Goal: Task Accomplishment & Management: Use online tool/utility

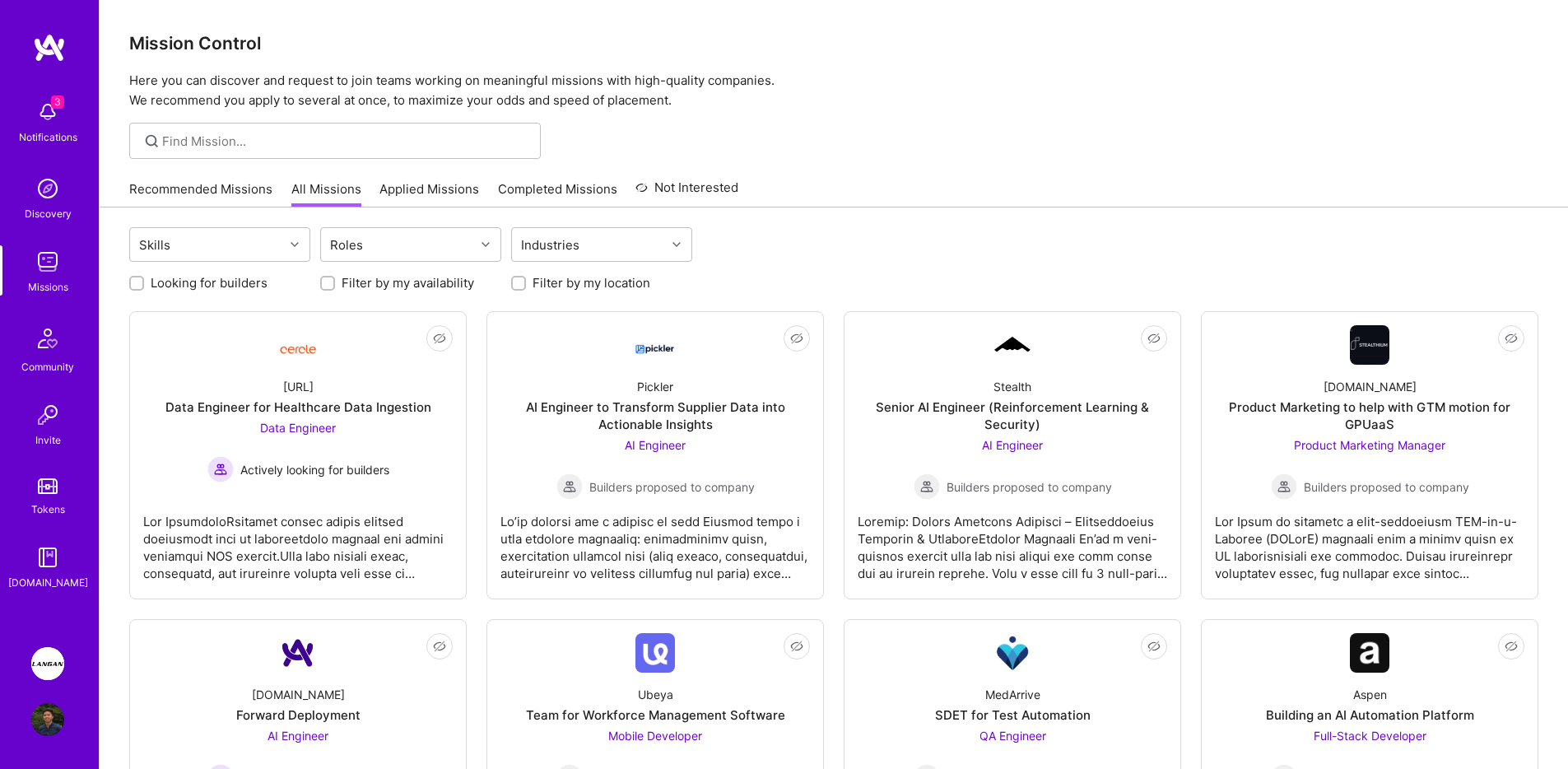
click at [40, 133] on div "Notifications" at bounding box center [47, 137] width 58 height 18
click at [44, 122] on div "3 Notifications Discovery Missions Community Invite Tokens A.Guide" at bounding box center [49, 341] width 99 height 499
click at [216, 139] on input at bounding box center [345, 141] width 367 height 18
click at [35, 207] on div "Discovery" at bounding box center [48, 213] width 47 height 18
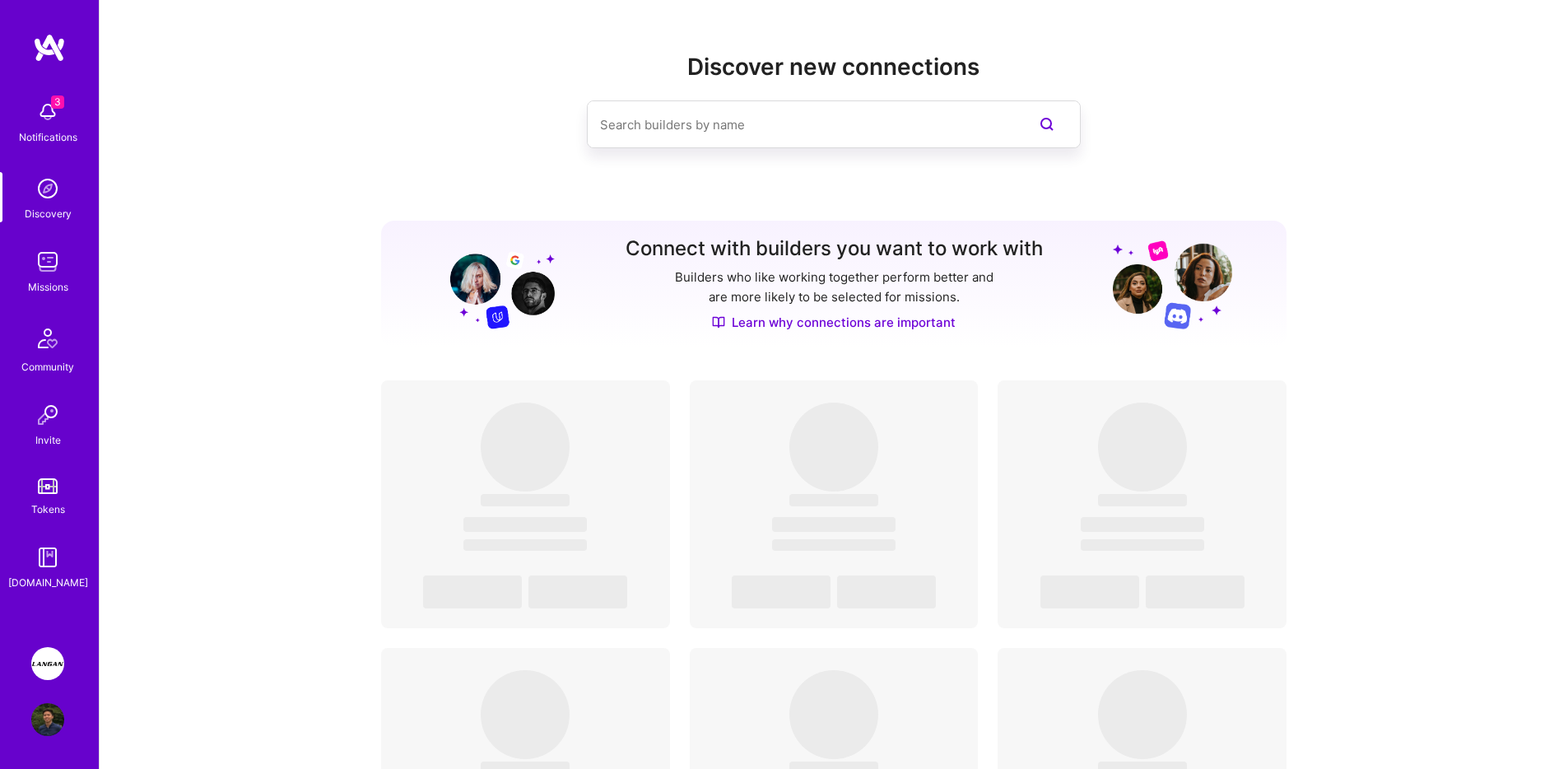
click at [848, 122] on input at bounding box center [801, 125] width 401 height 42
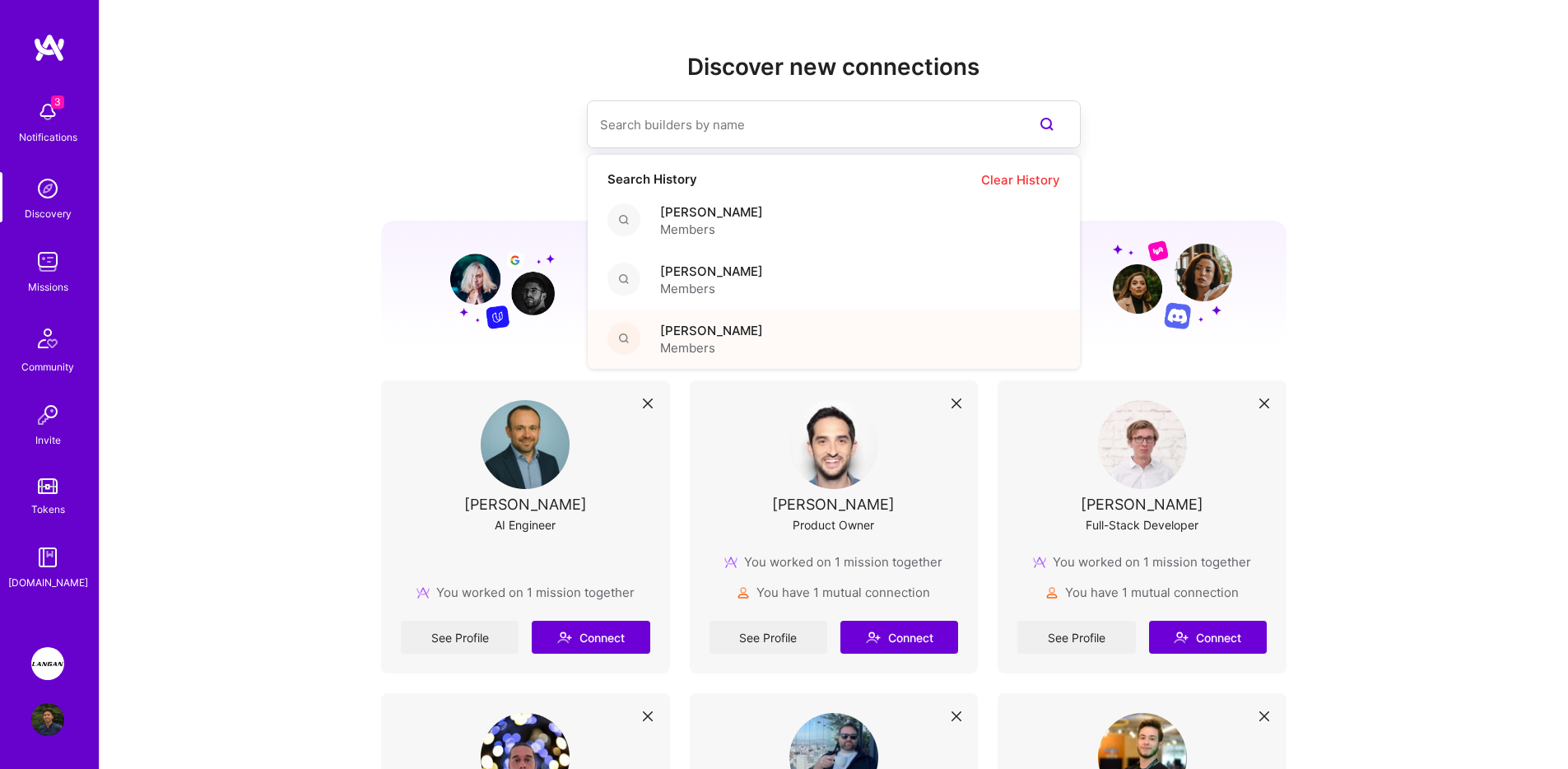
click at [730, 331] on span "Trung Huynh" at bounding box center [712, 331] width 103 height 18
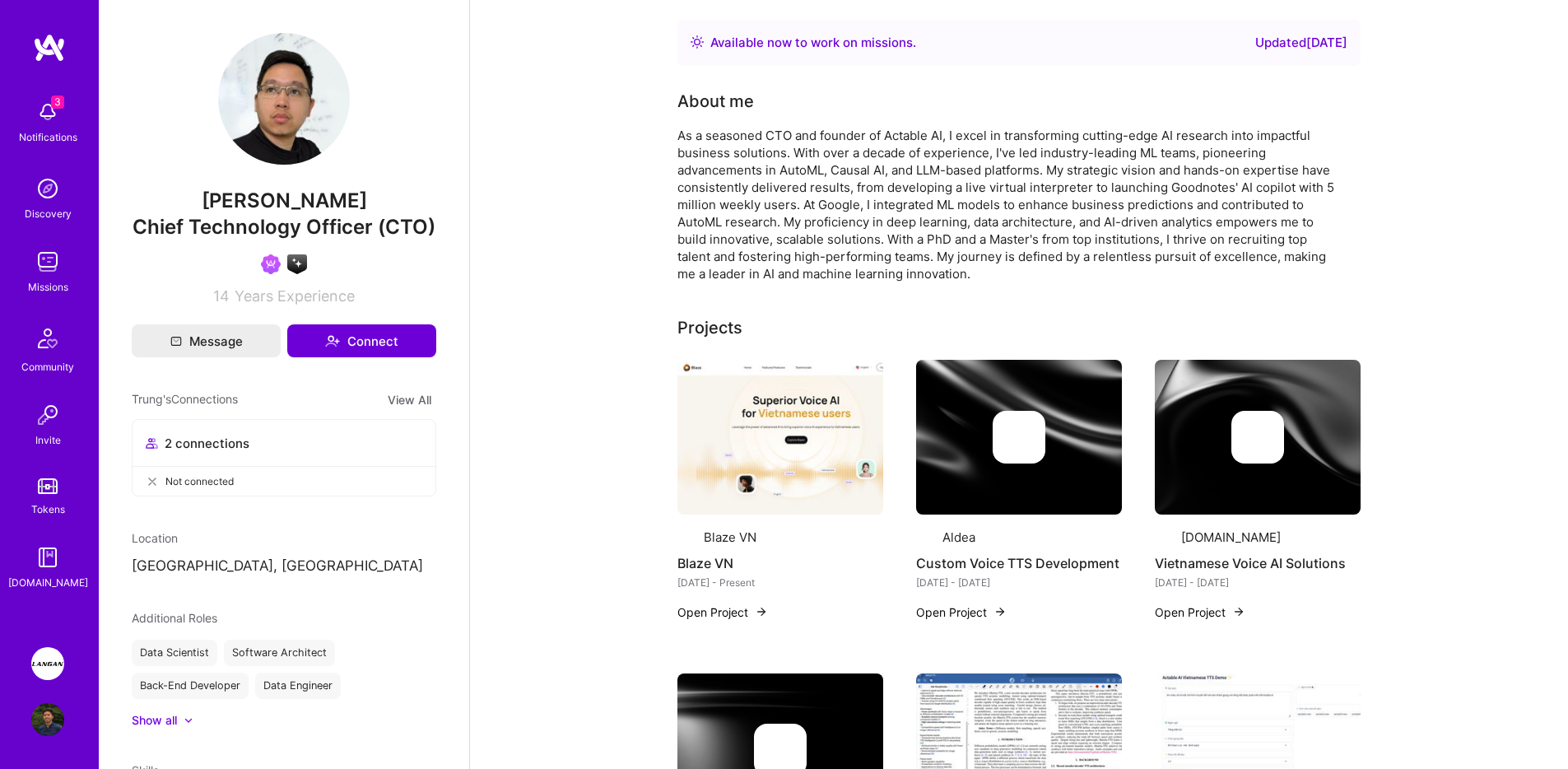
click at [869, 196] on div "As a seasoned CTO and founder of Actable AI, I excel in transforming cutting-ed…" at bounding box center [1007, 204] width 658 height 156
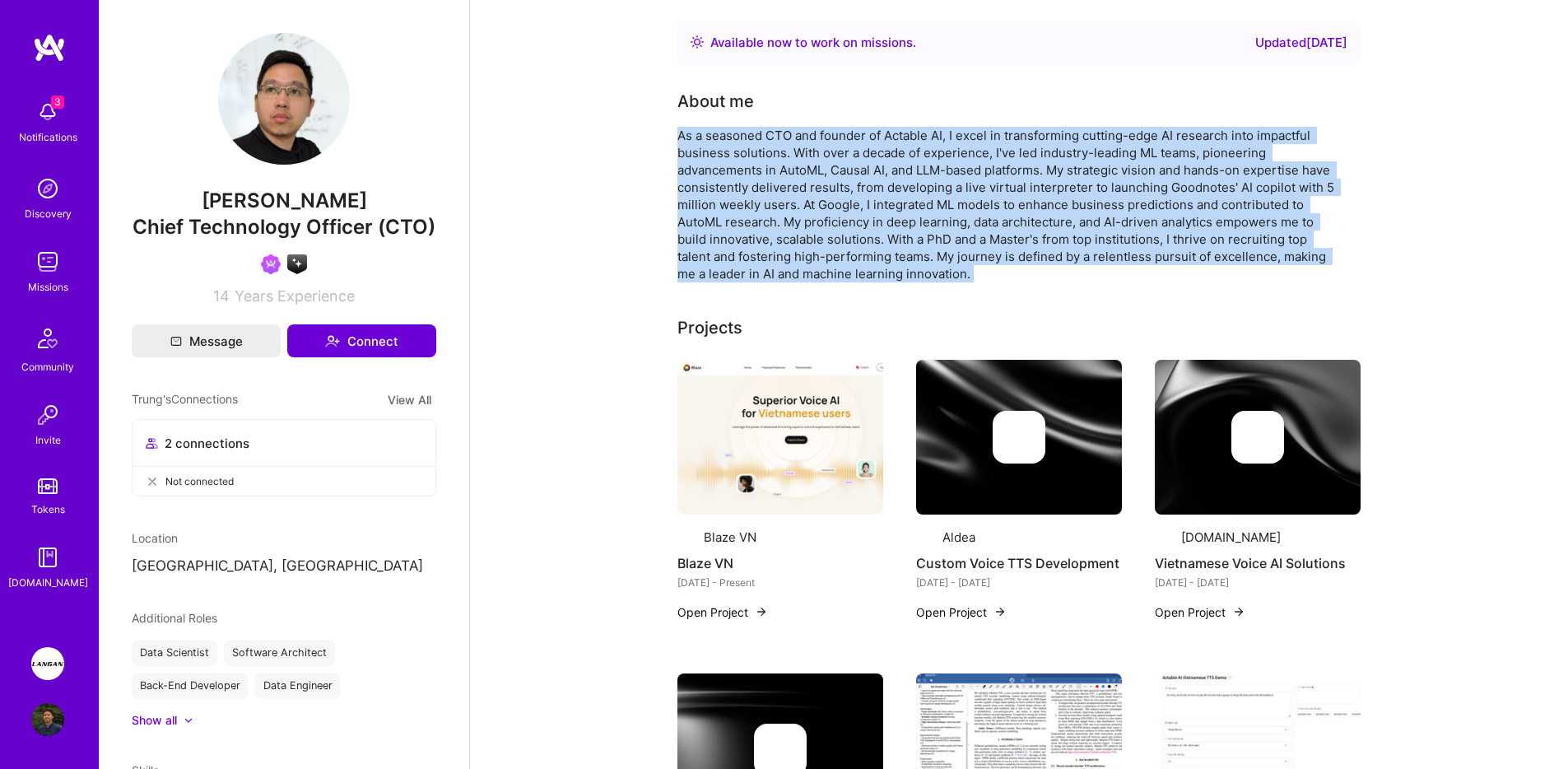
click at [869, 196] on div "As a seasoned CTO and founder of Actable AI, I excel in transforming cutting-ed…" at bounding box center [1007, 204] width 658 height 156
click at [868, 187] on div "As a seasoned CTO and founder of Actable AI, I excel in transforming cutting-ed…" at bounding box center [1007, 204] width 658 height 156
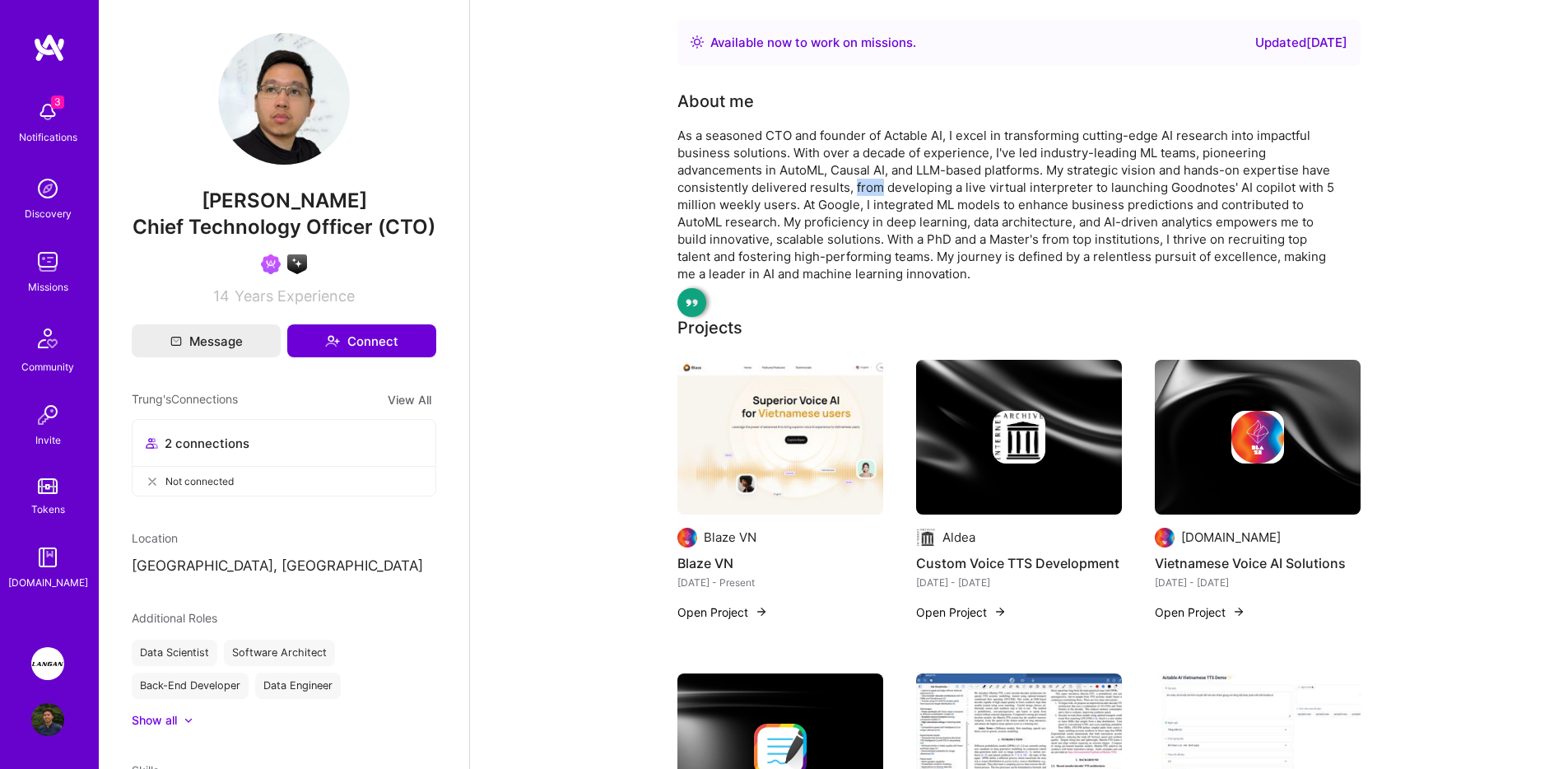
click at [868, 187] on div "As a seasoned CTO and founder of Actable AI, I excel in transforming cutting-ed…" at bounding box center [1007, 204] width 658 height 156
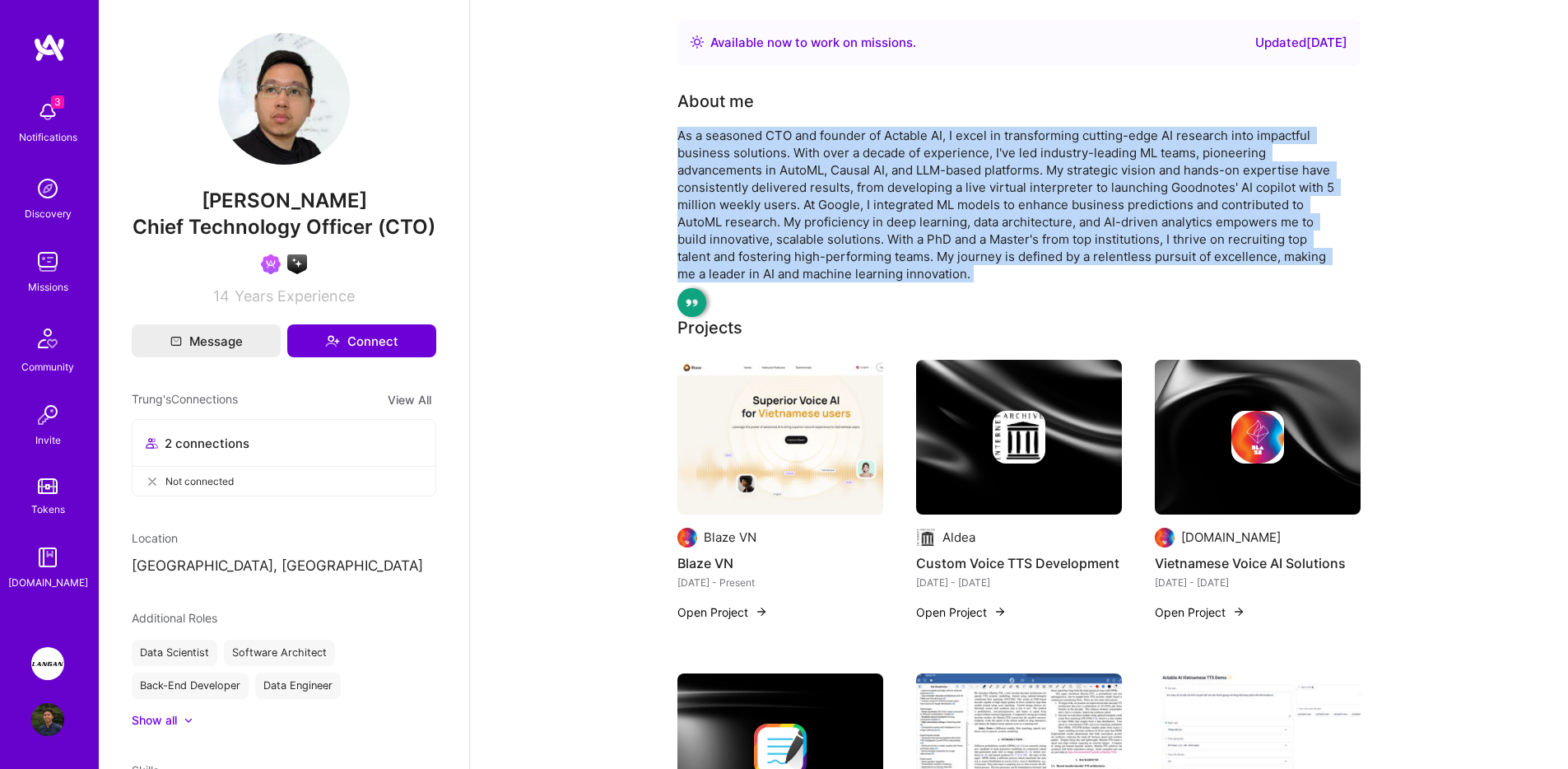
click at [868, 187] on div "As a seasoned CTO and founder of Actable AI, I excel in transforming cutting-ed…" at bounding box center [1007, 204] width 658 height 156
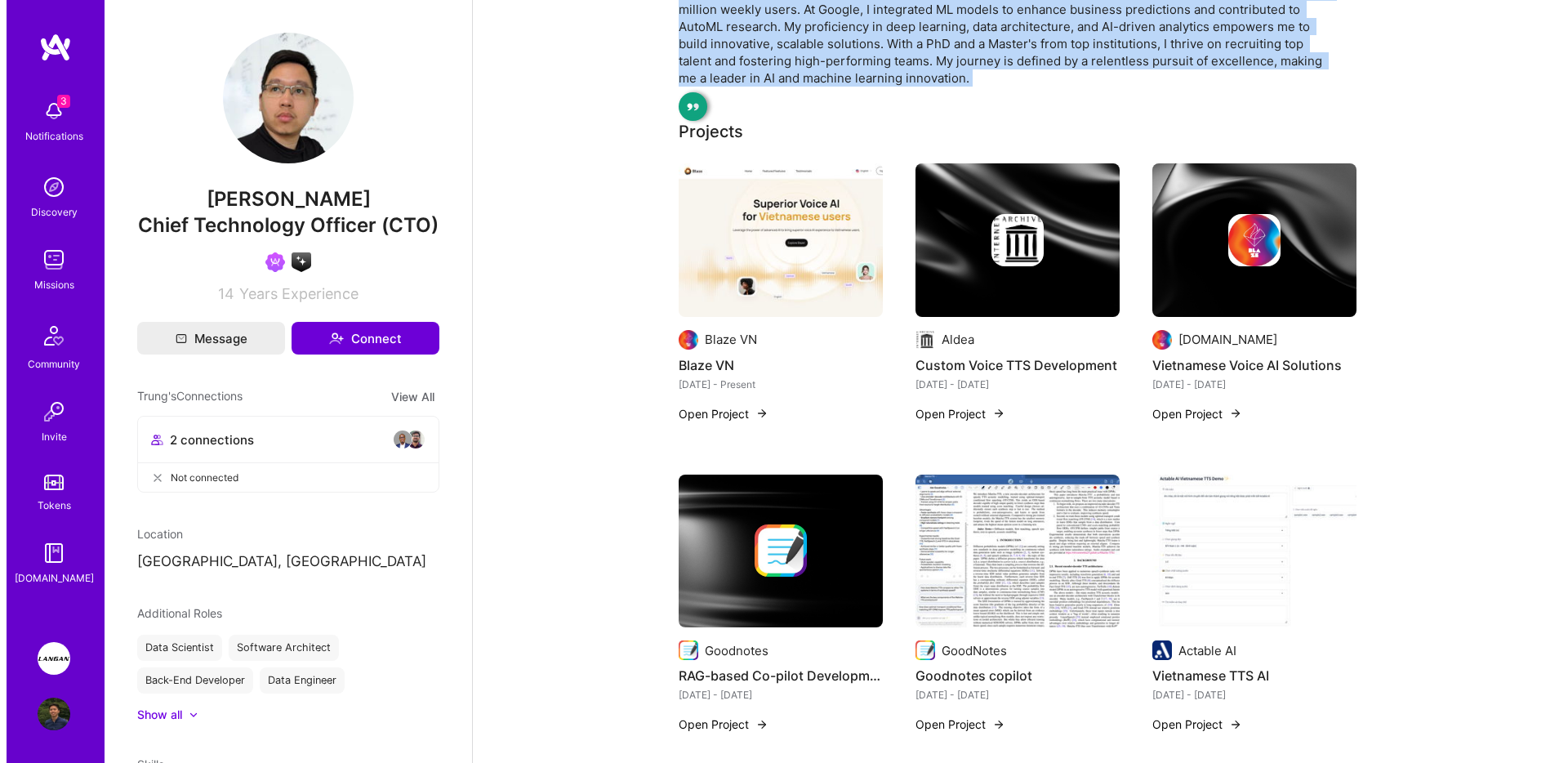
scroll to position [66, 0]
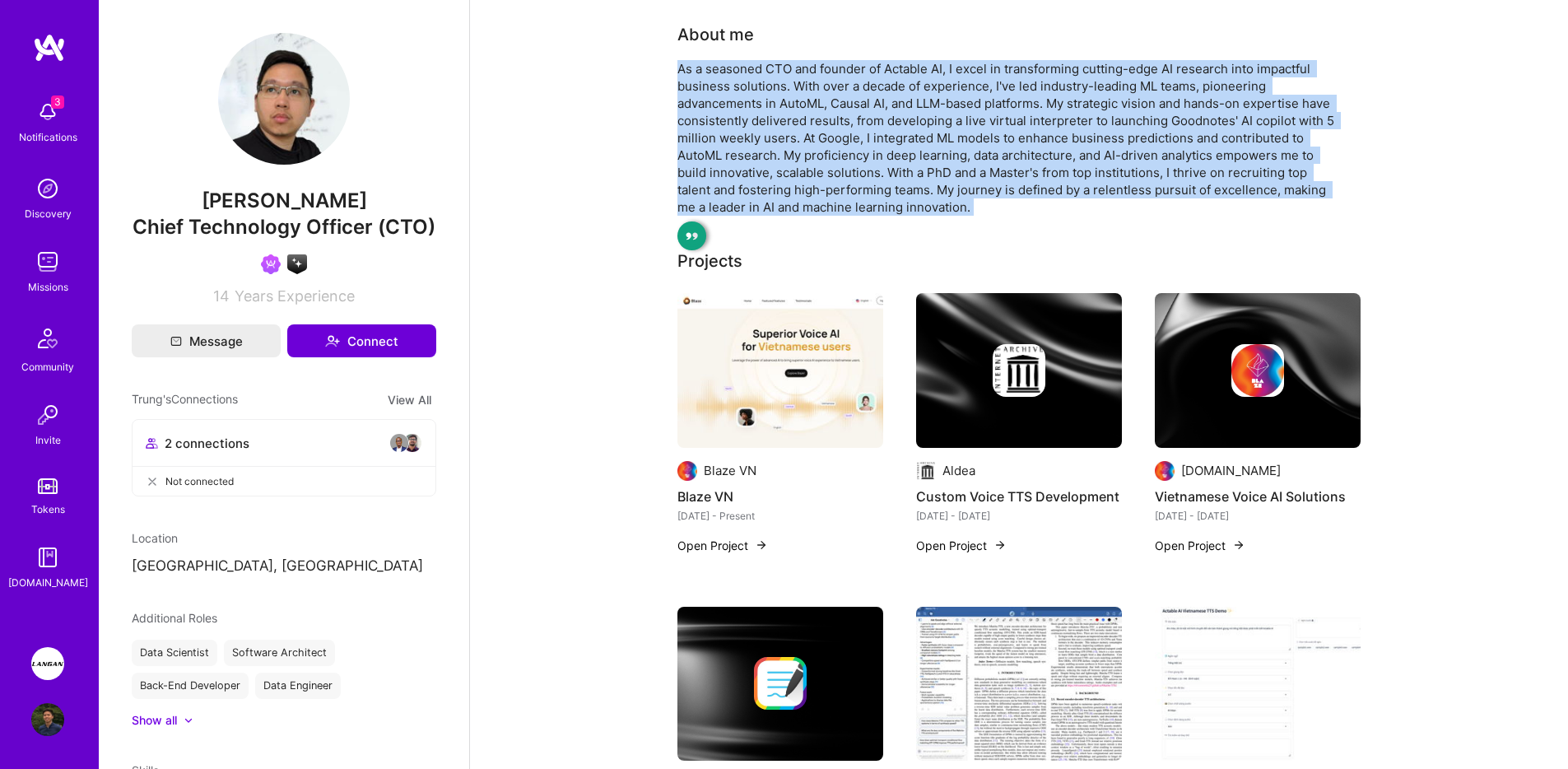
click at [1041, 351] on img at bounding box center [1019, 370] width 52 height 52
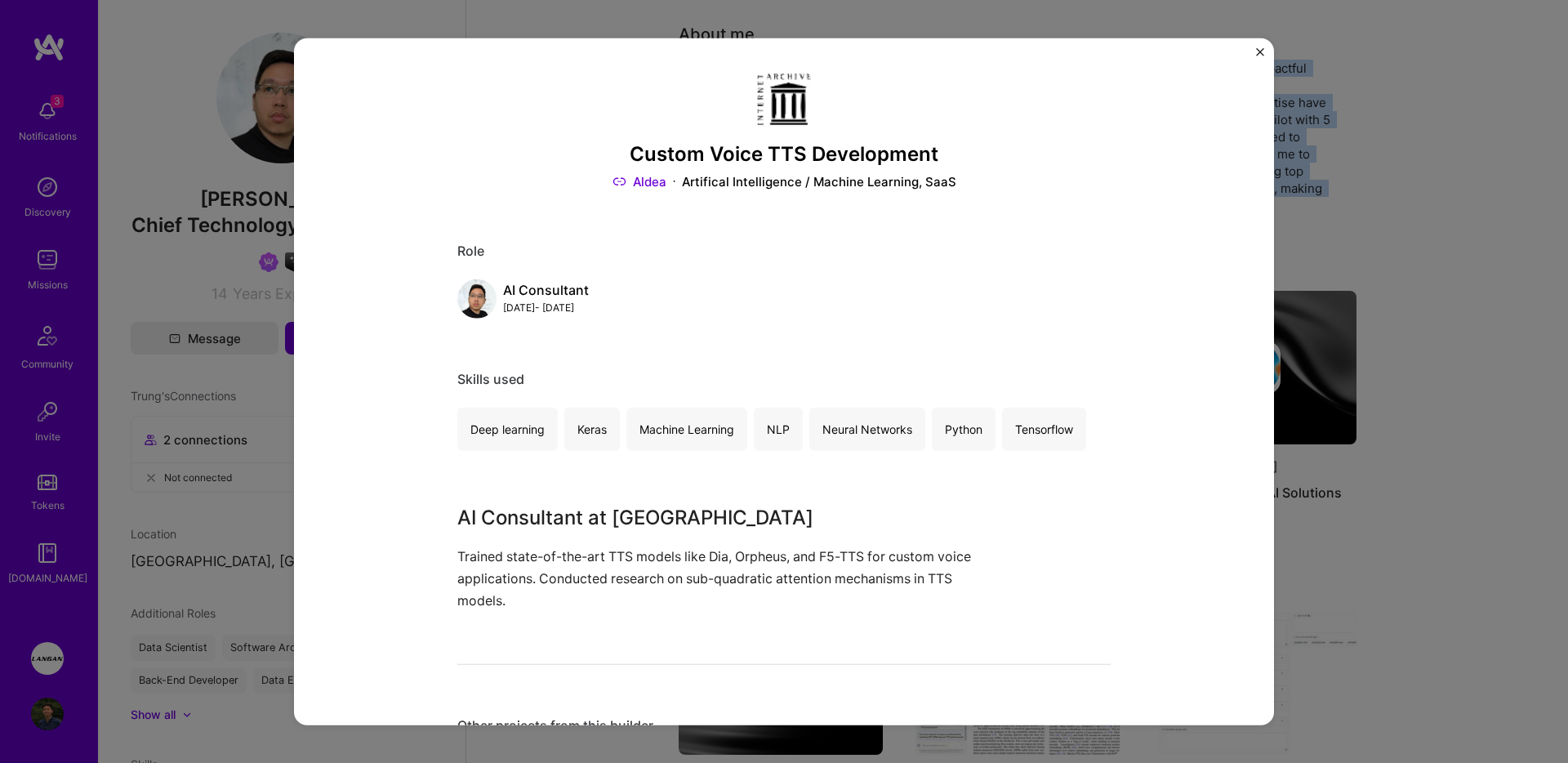
click at [645, 185] on link "Aldea" at bounding box center [639, 182] width 54 height 18
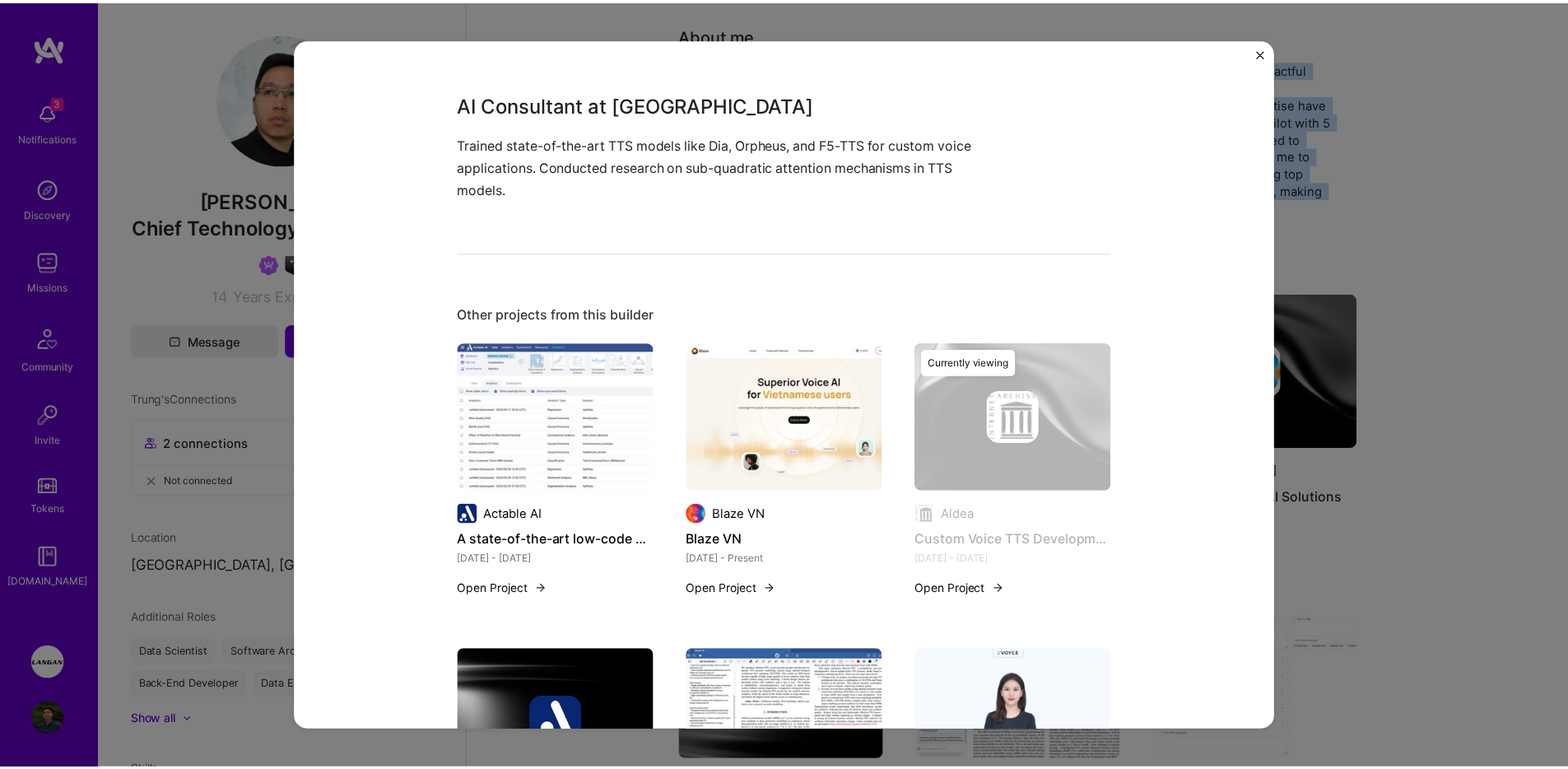
scroll to position [545, 0]
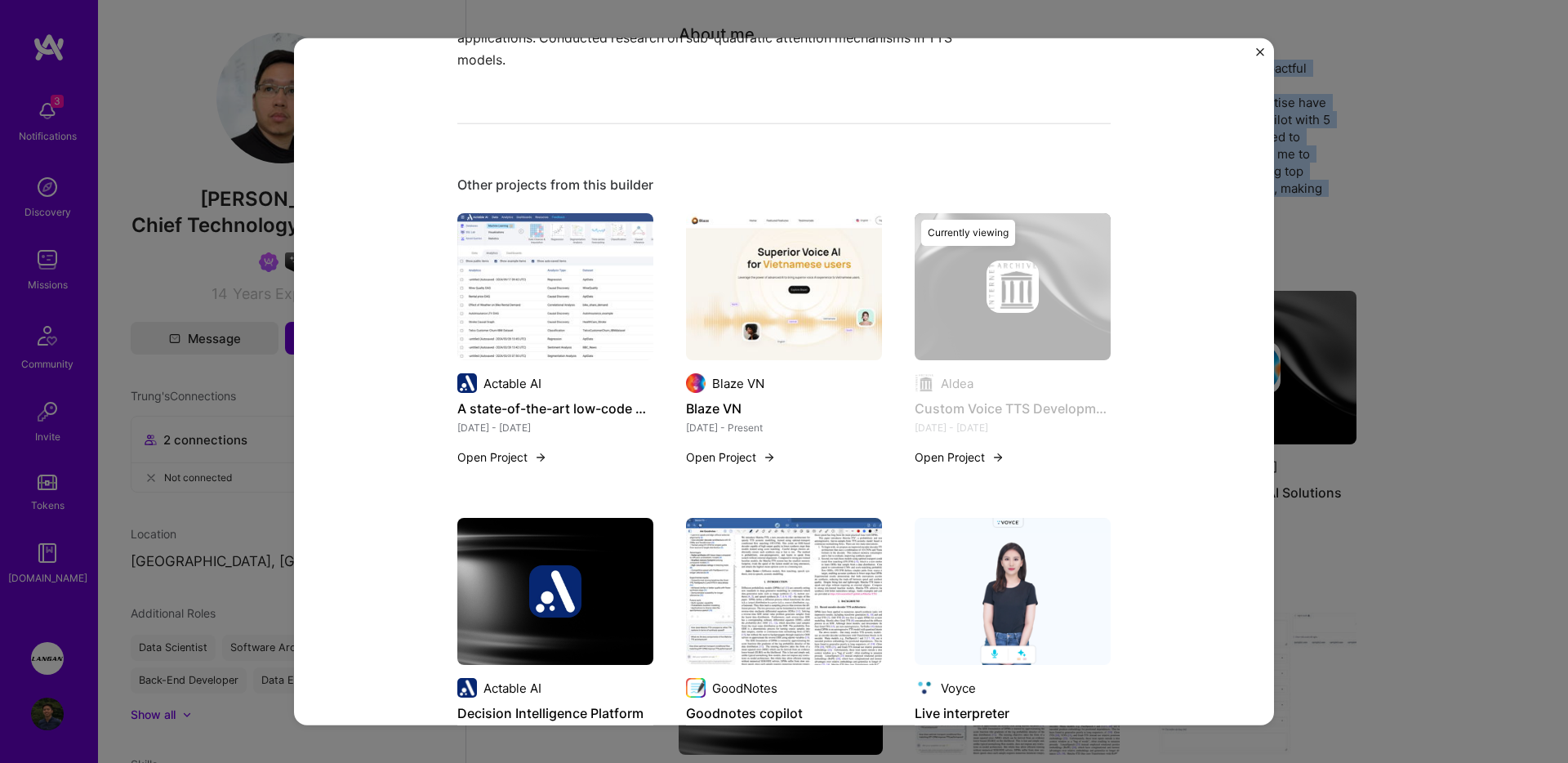
click at [1259, 52] on img "Close" at bounding box center [1260, 53] width 8 height 8
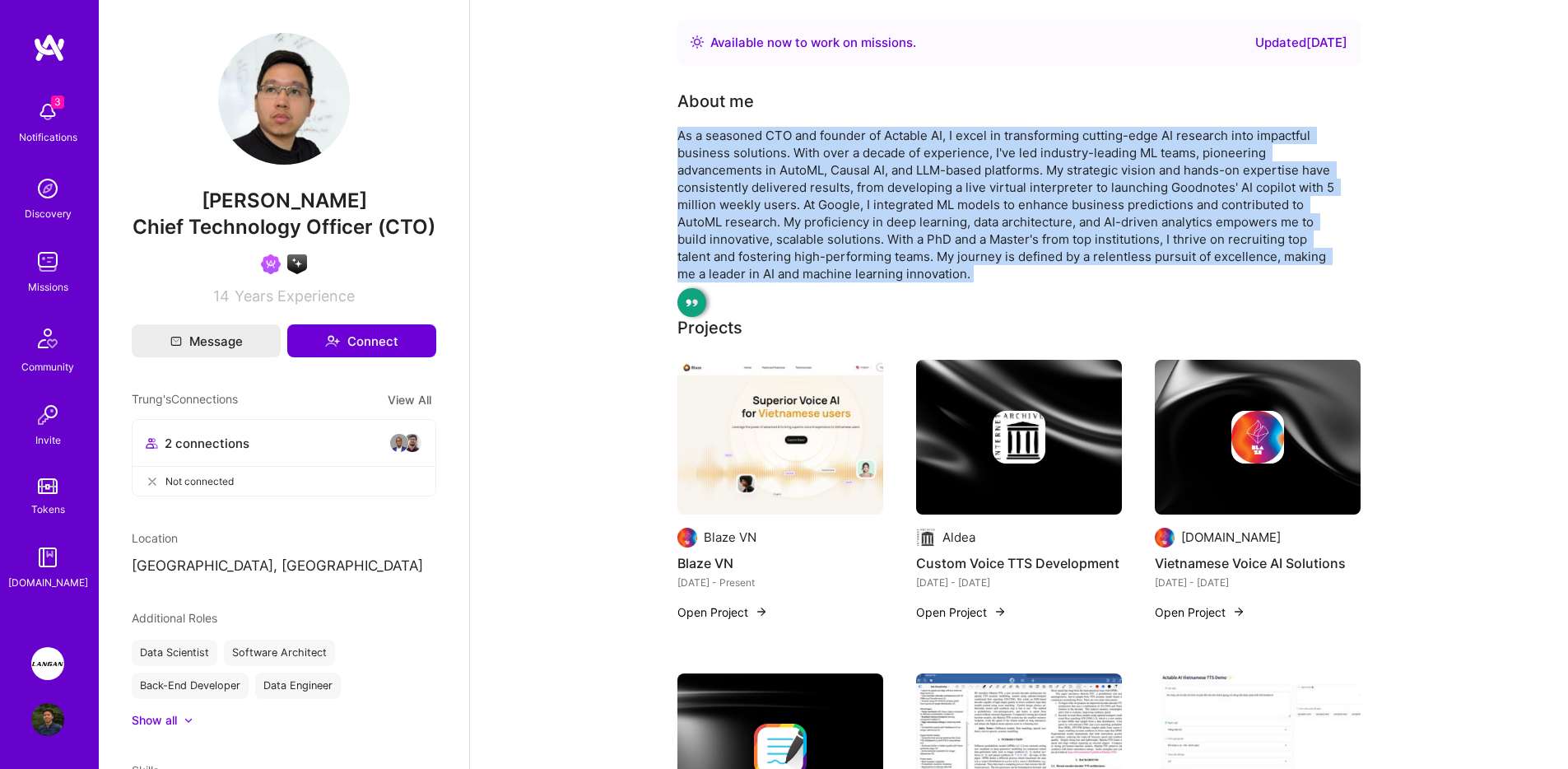
click at [48, 266] on img at bounding box center [47, 261] width 33 height 33
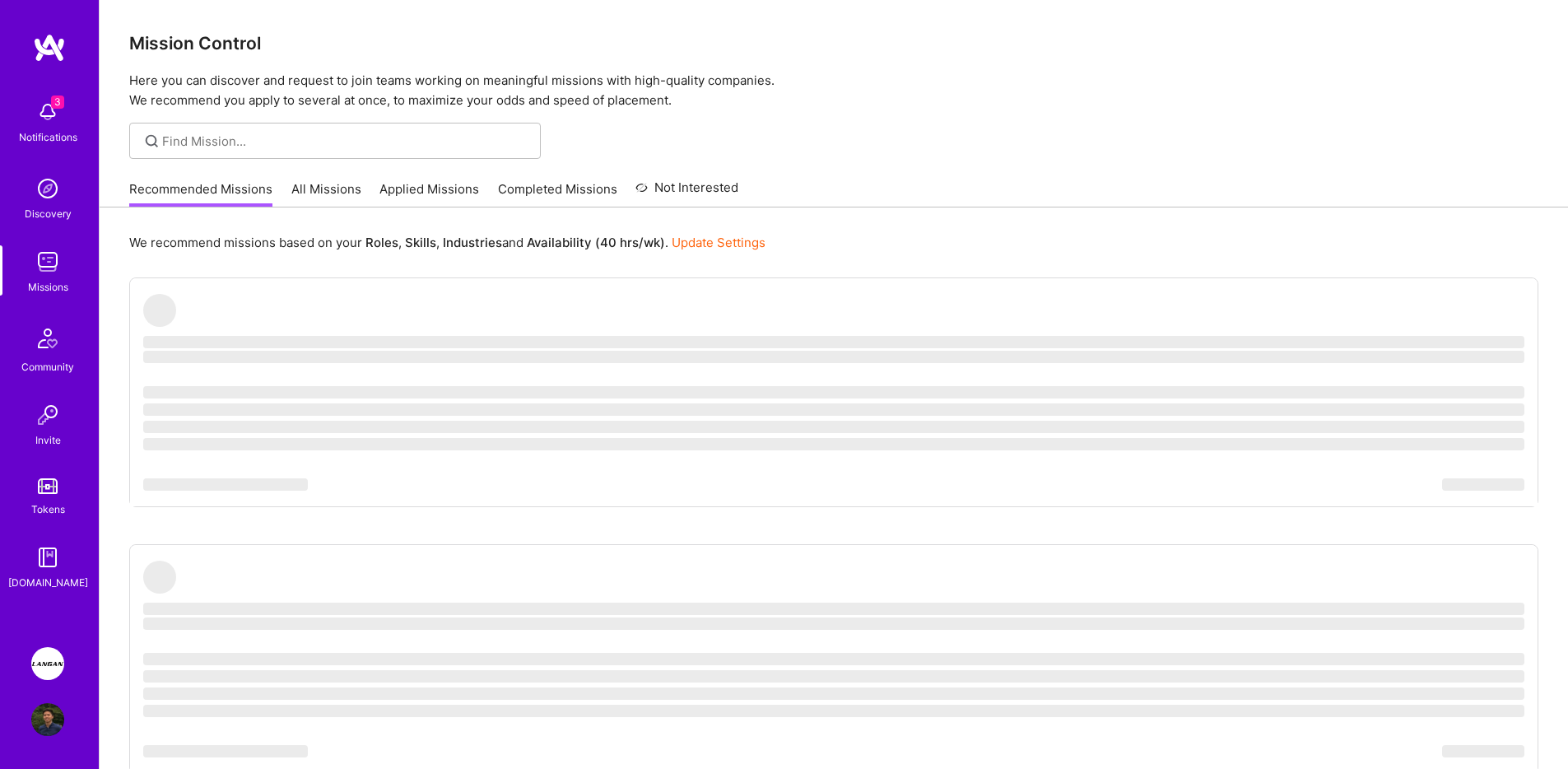
click at [55, 222] on div "Discovery" at bounding box center [48, 213] width 47 height 18
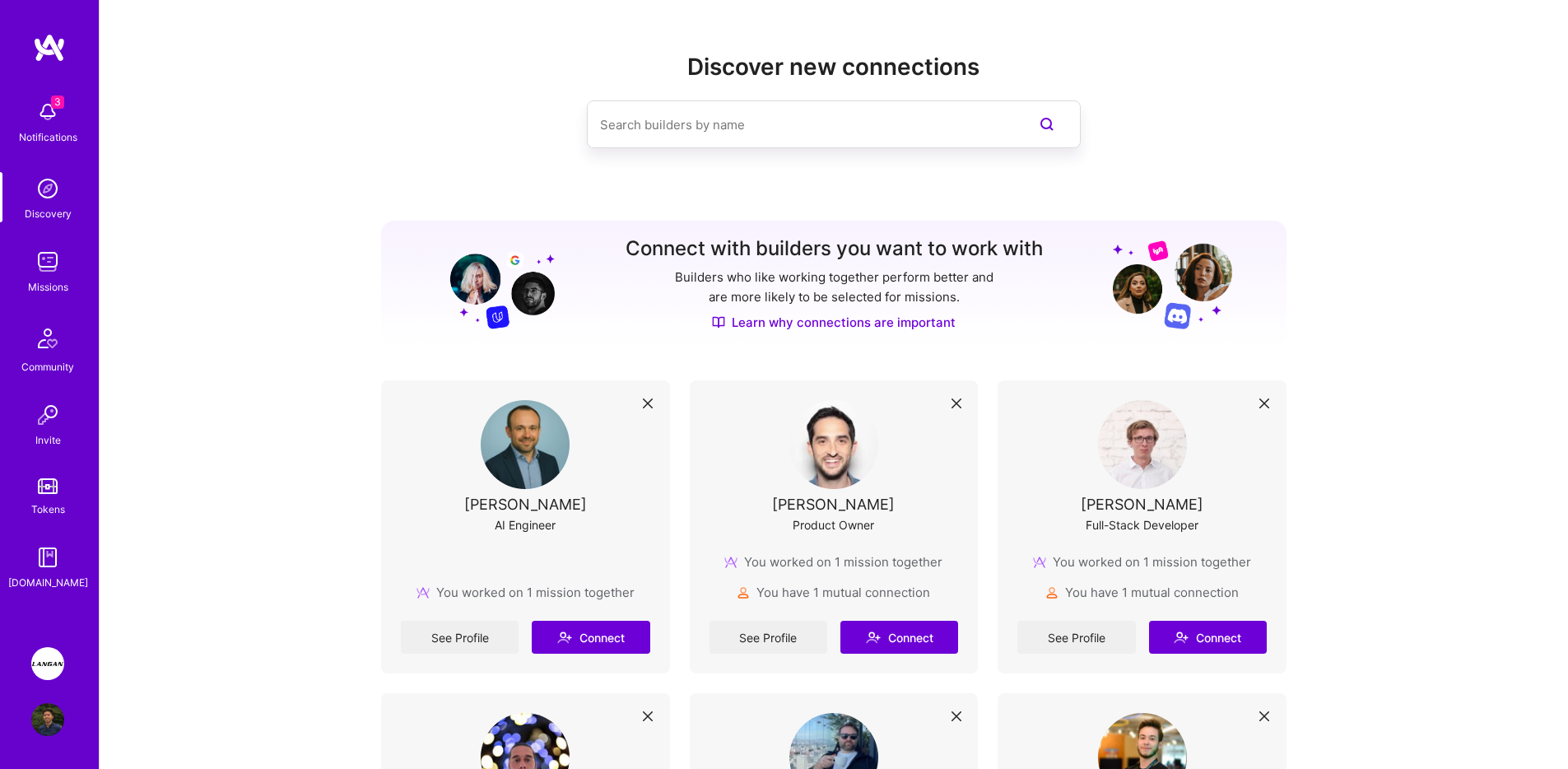
click at [62, 255] on img at bounding box center [47, 261] width 33 height 33
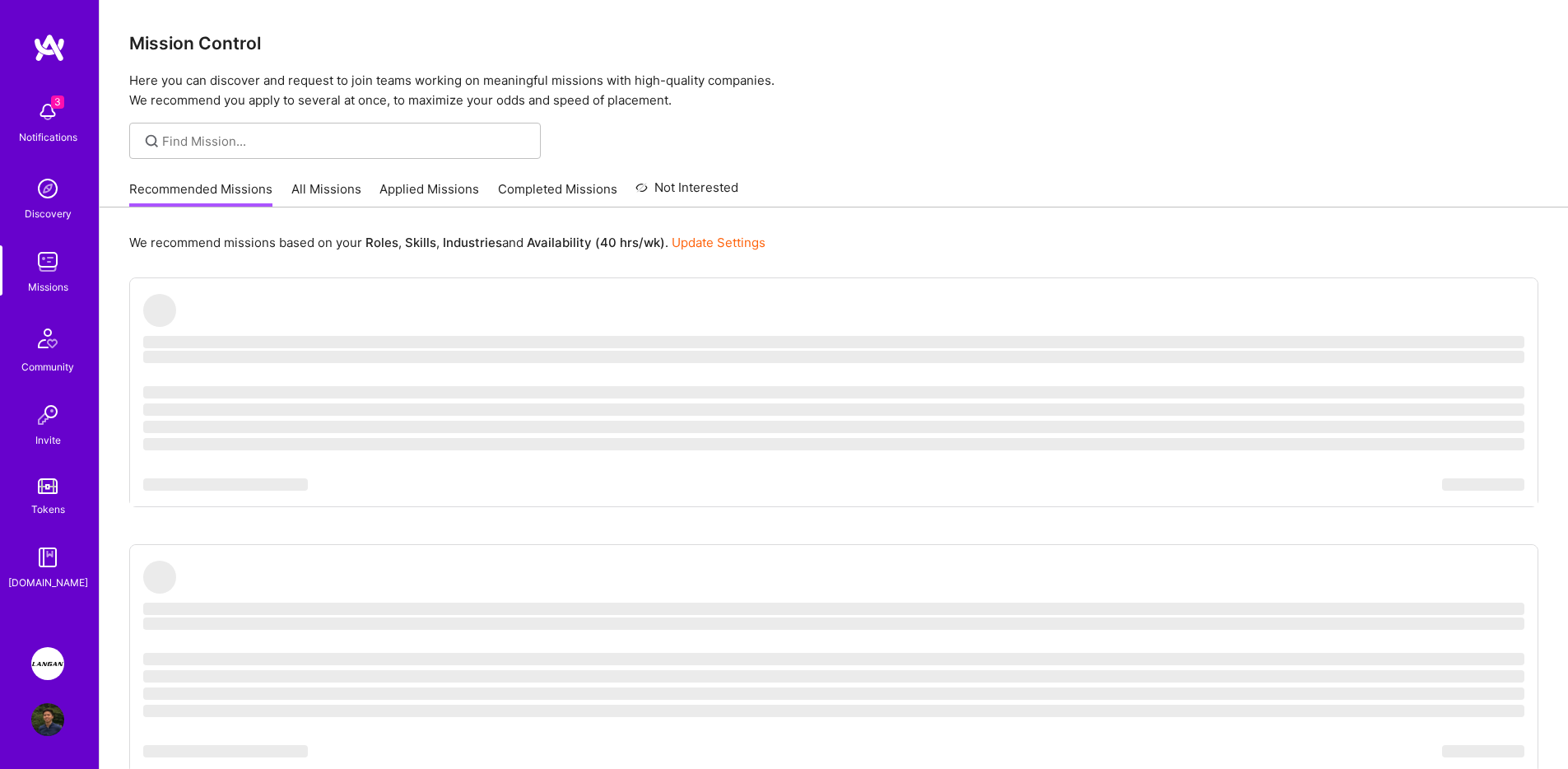
click at [35, 207] on div "Discovery" at bounding box center [48, 213] width 47 height 18
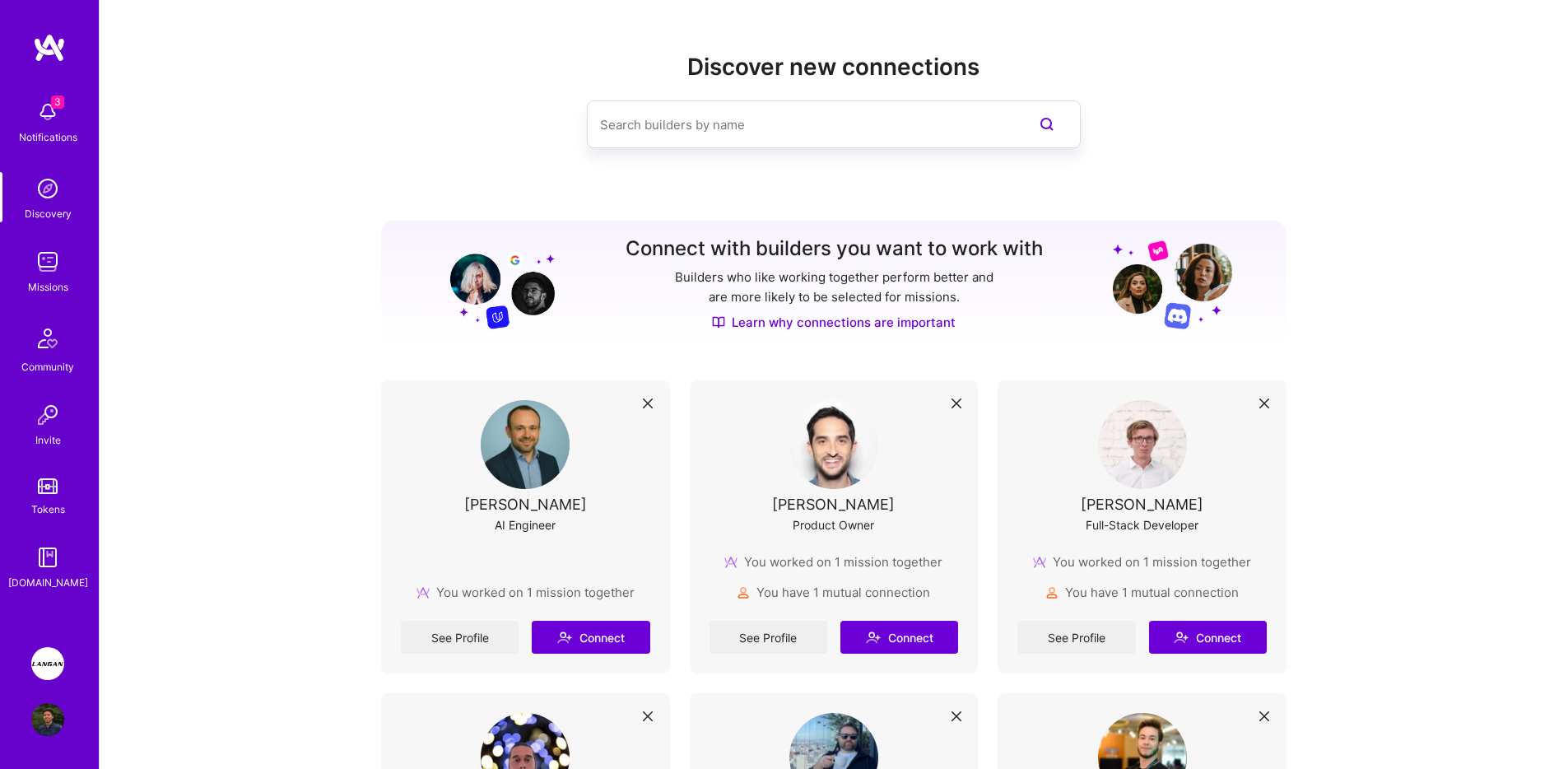
click at [781, 126] on input at bounding box center [801, 125] width 401 height 42
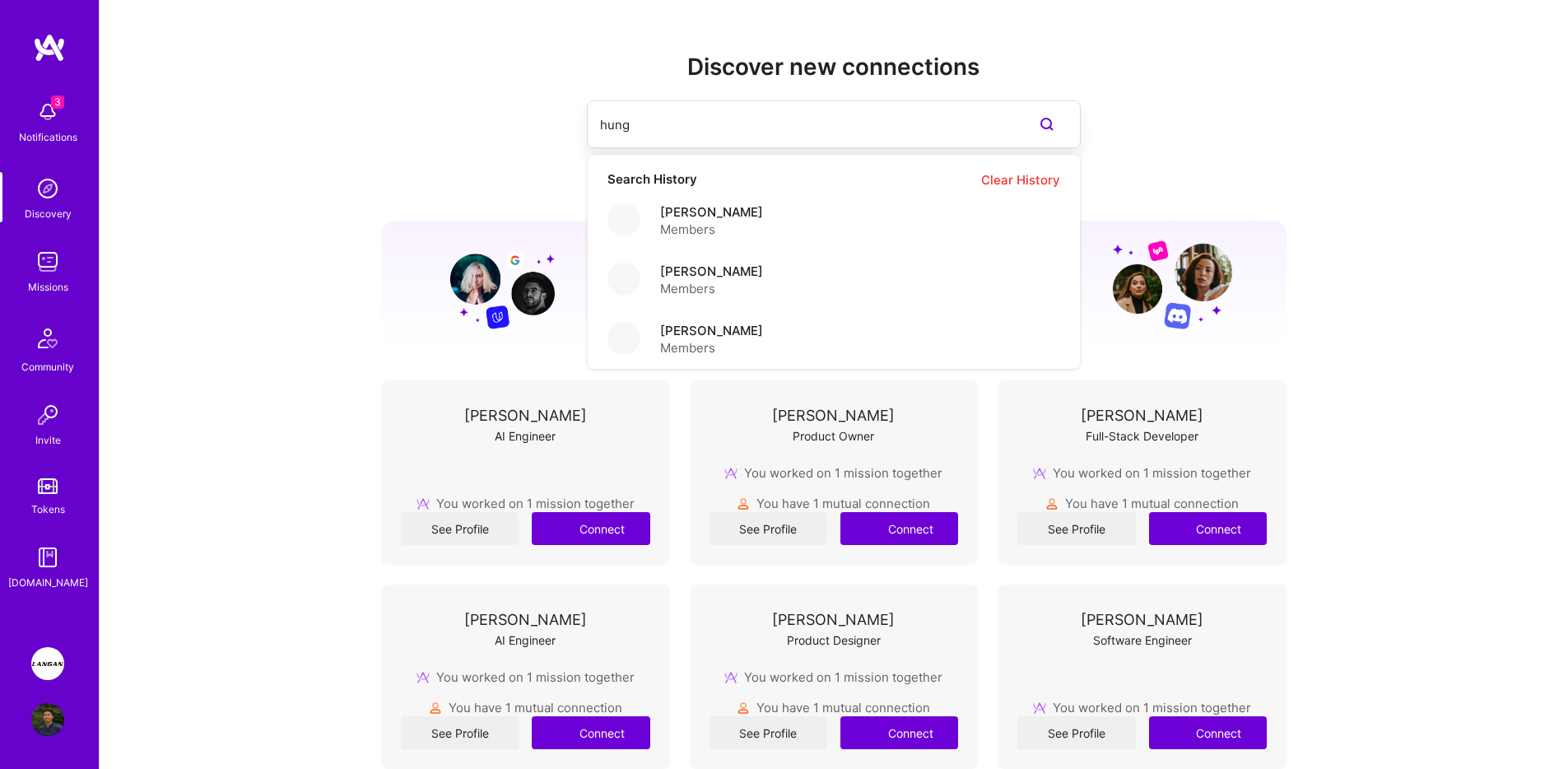
type input "hung"
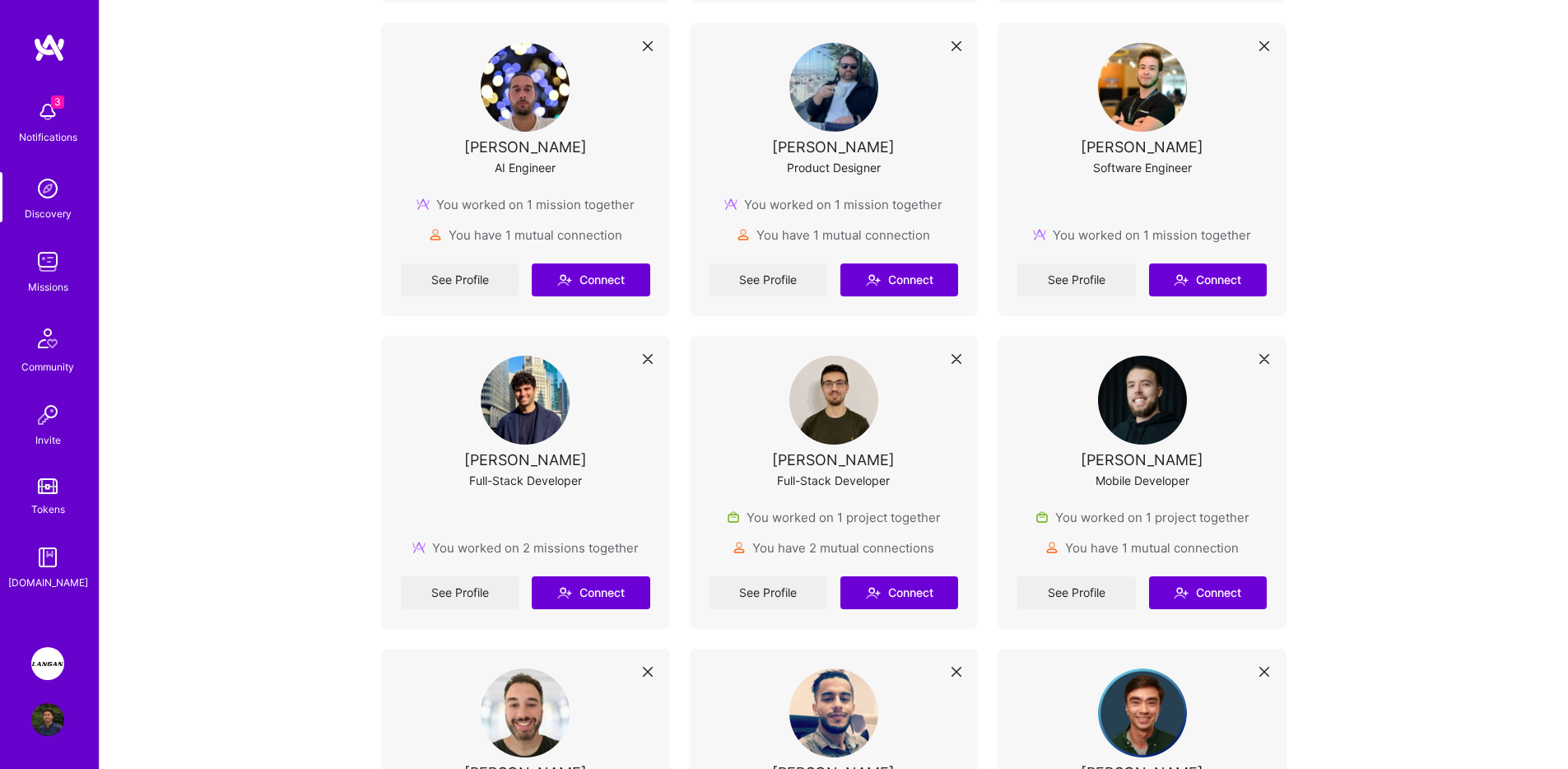
scroll to position [709, 0]
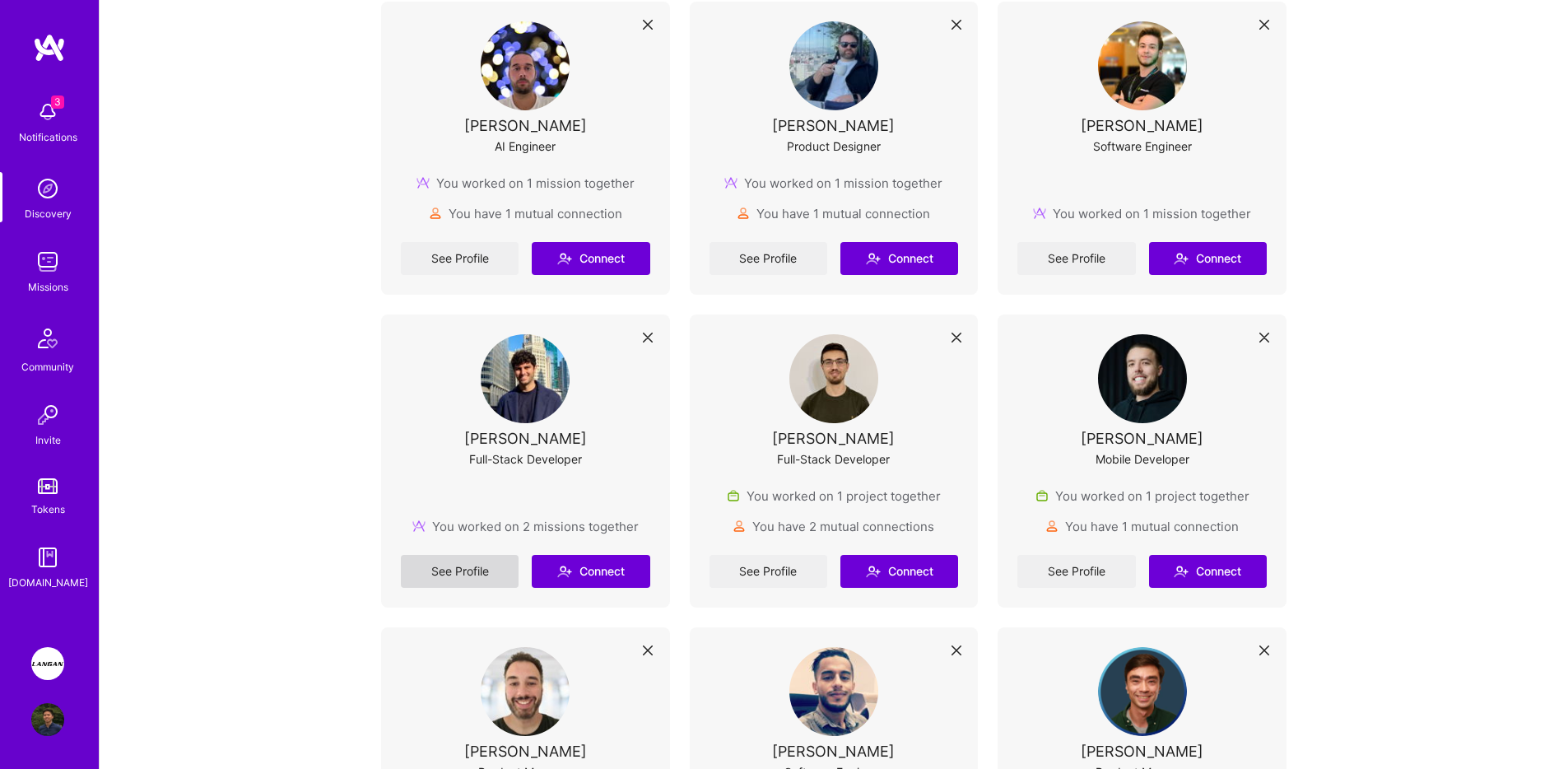
click at [471, 564] on link "See Profile" at bounding box center [460, 571] width 118 height 33
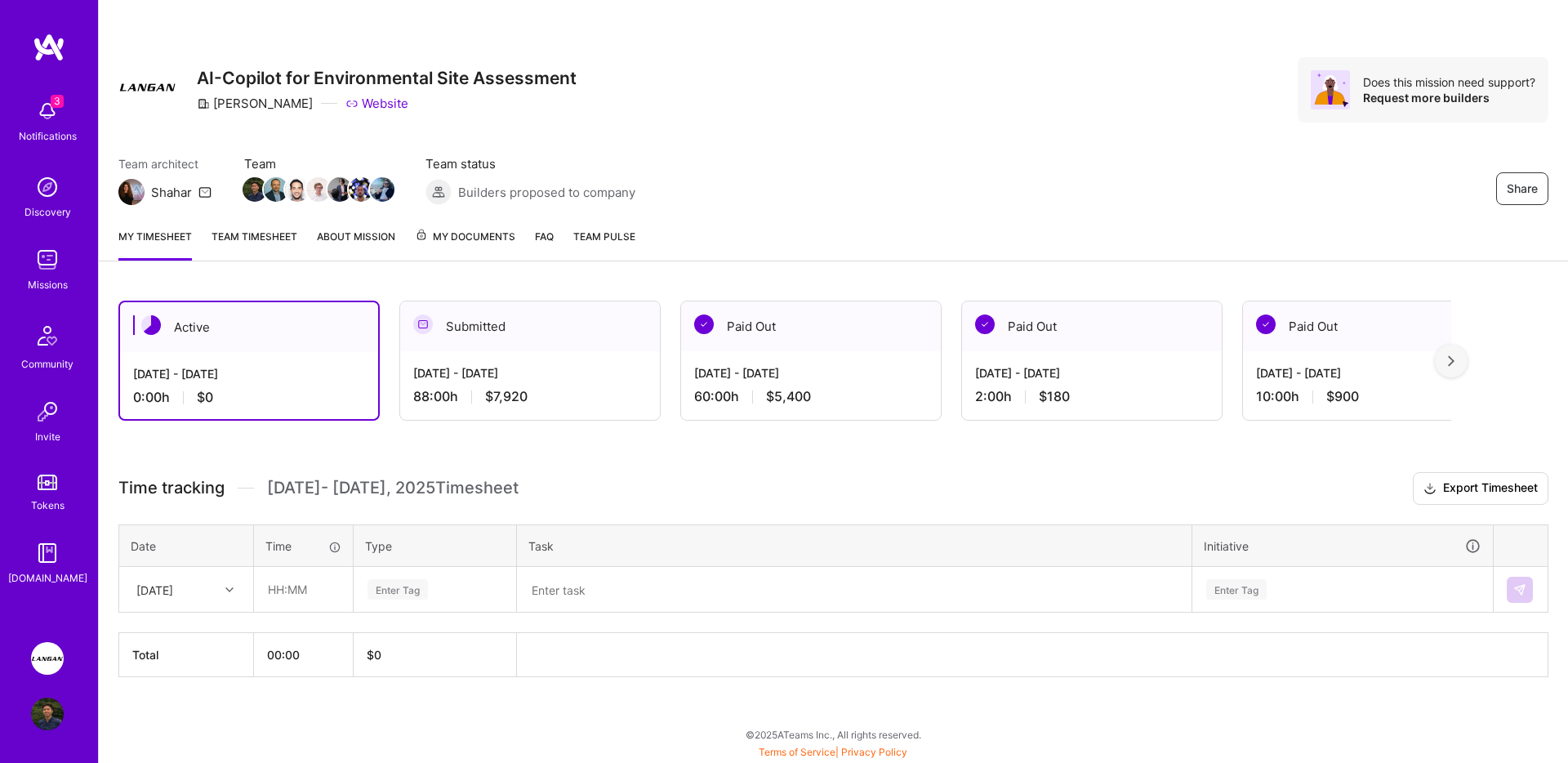
click at [224, 591] on div at bounding box center [232, 589] width 25 height 21
click at [185, 635] on div "[DATE]" at bounding box center [186, 636] width 132 height 30
click at [1101, 182] on div "Team architect Shahar Team Team status Builders proposed to company Share" at bounding box center [834, 181] width 1430 height 50
click at [206, 591] on div "[DATE]" at bounding box center [173, 589] width 90 height 27
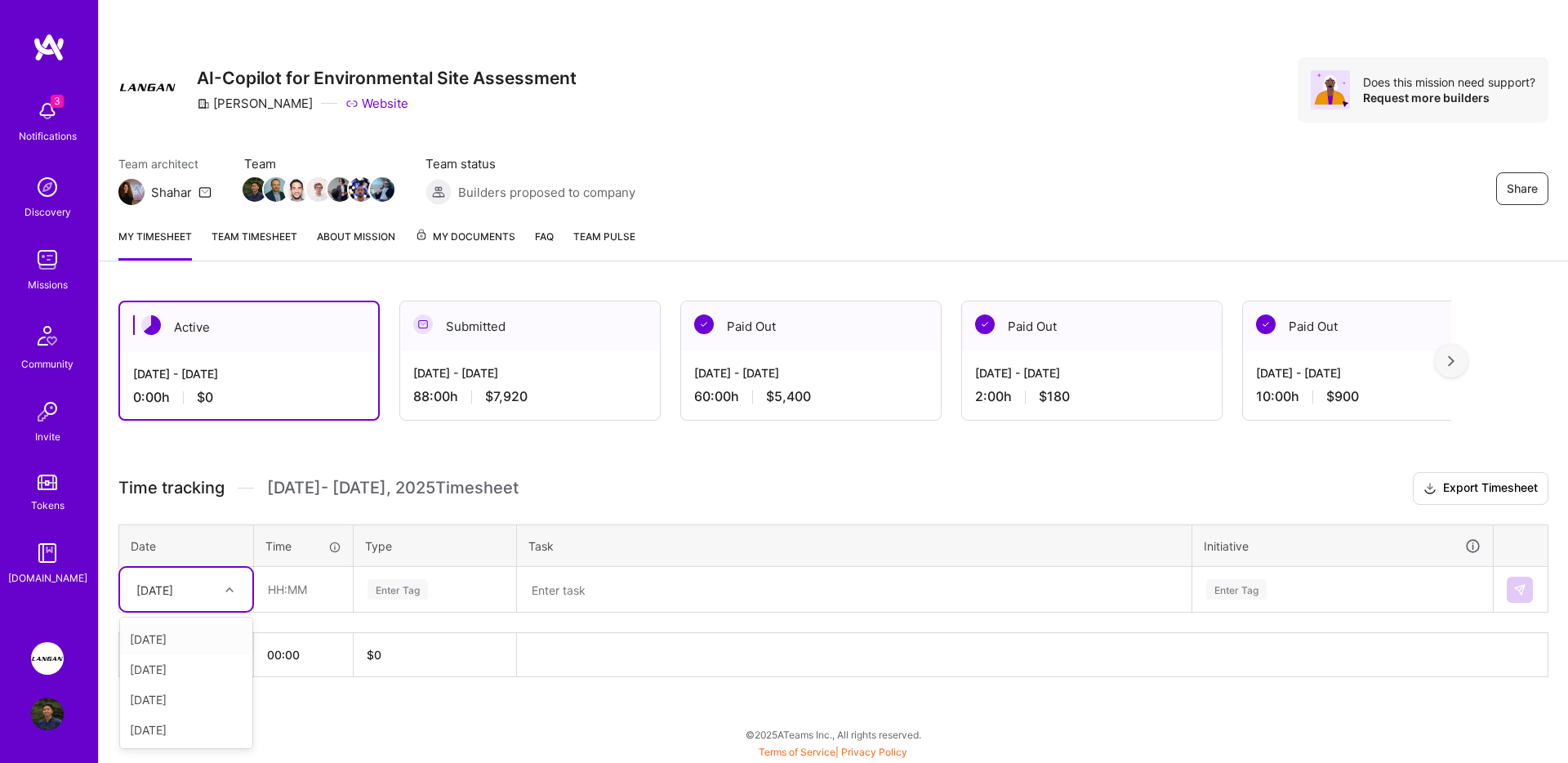
click at [176, 643] on div "[DATE]" at bounding box center [186, 639] width 132 height 30
click at [257, 603] on input "text" at bounding box center [304, 590] width 97 height 44
type input "08:00"
click at [420, 582] on div "Enter Tag" at bounding box center [397, 589] width 60 height 25
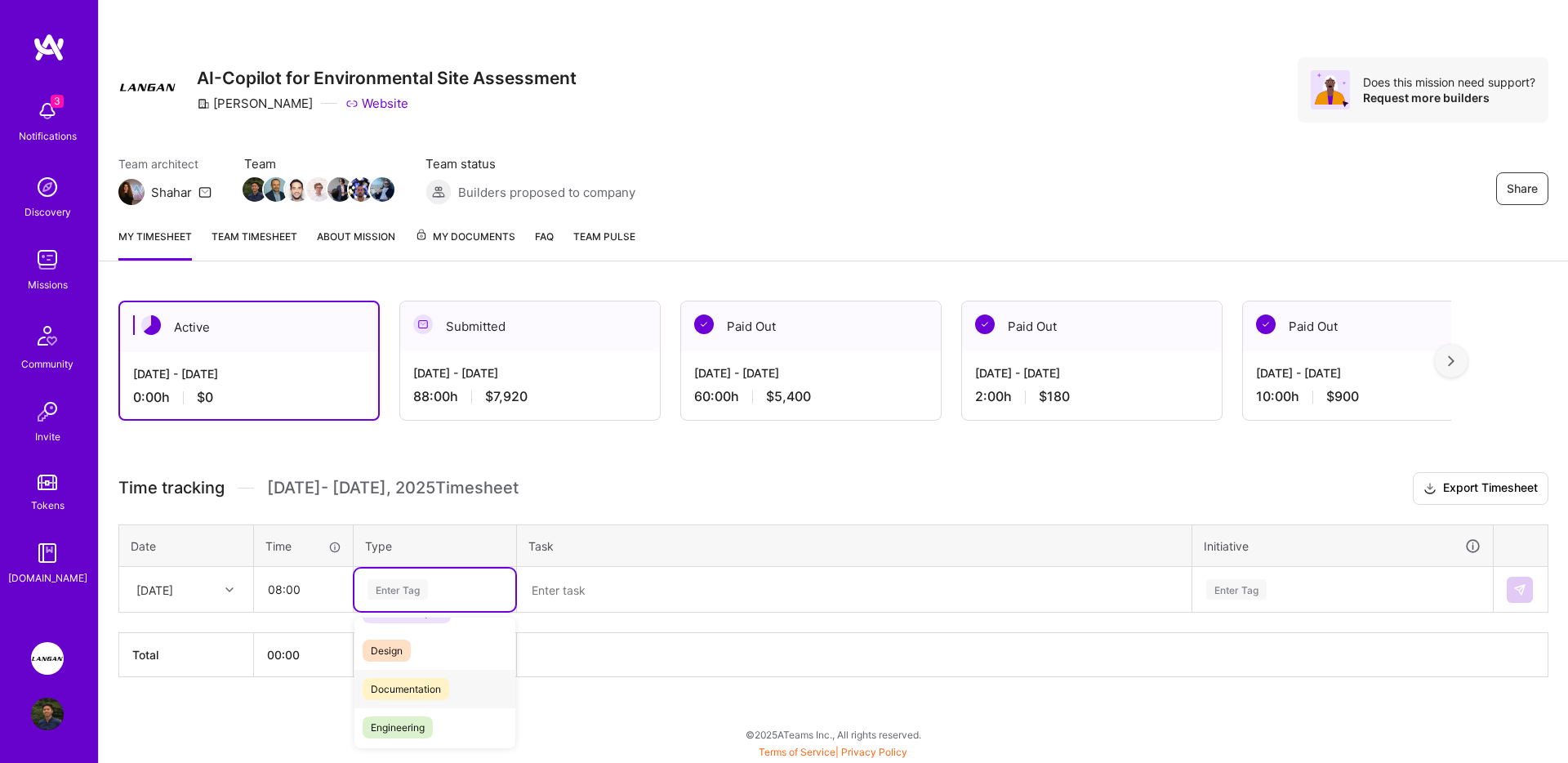
scroll to position [52, 0]
click at [429, 695] on span "Engineering" at bounding box center [398, 706] width 70 height 22
click at [547, 607] on textarea at bounding box center [854, 590] width 672 height 43
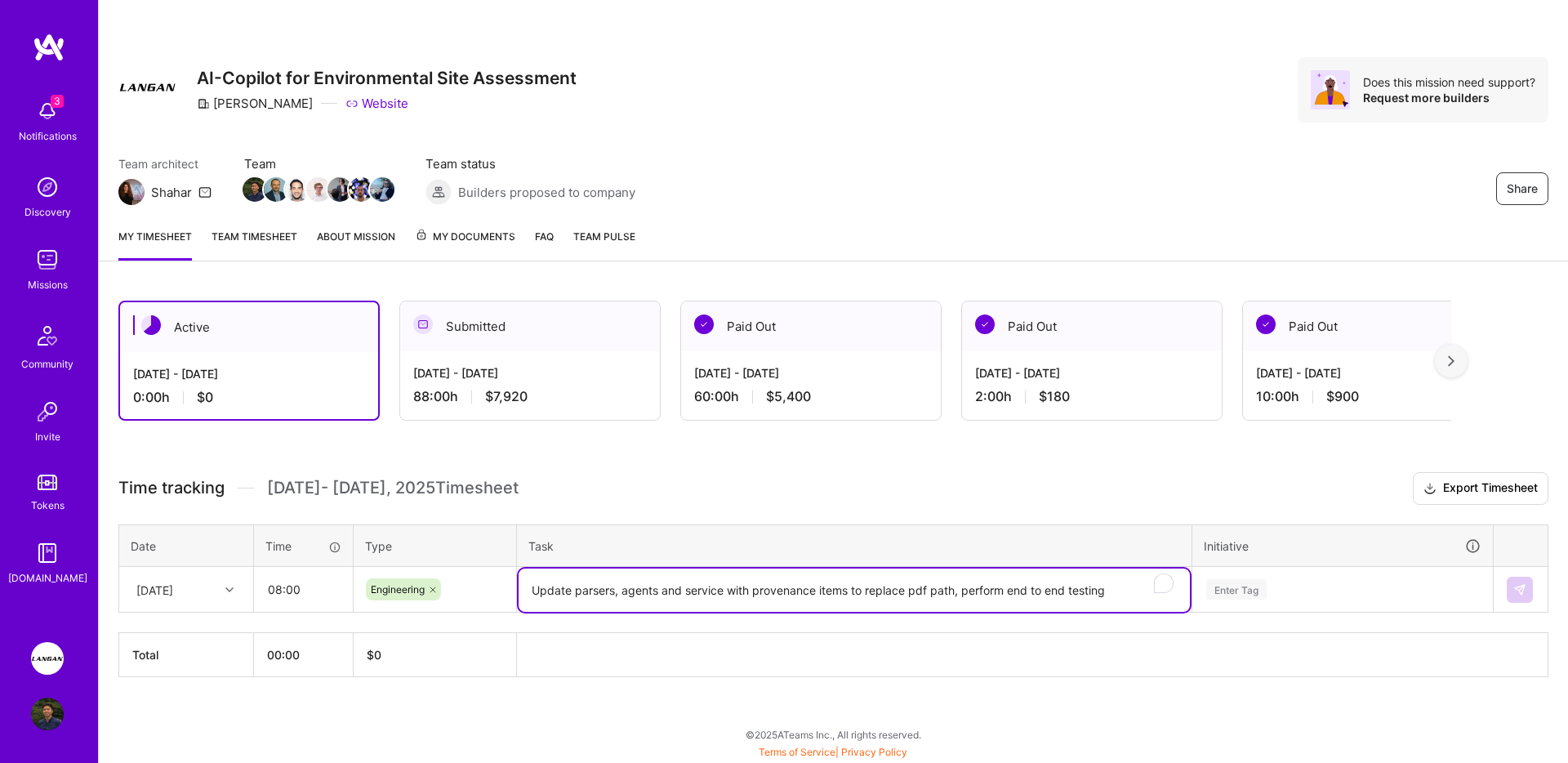
type textarea "Update parsers, agents and service with provenance items to replace pdf path, p…"
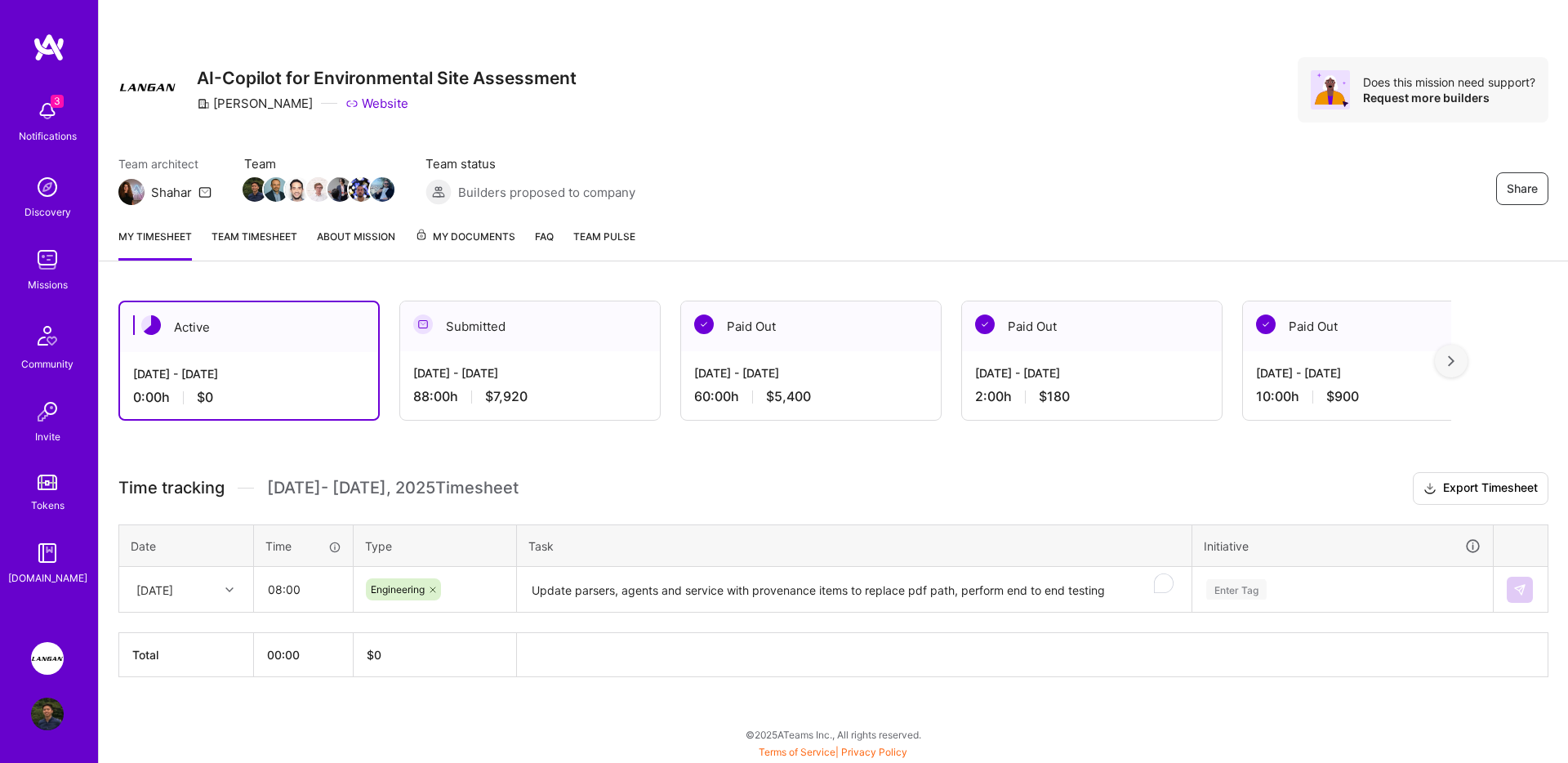
click at [1331, 612] on td "Enter Tag" at bounding box center [1343, 590] width 301 height 46
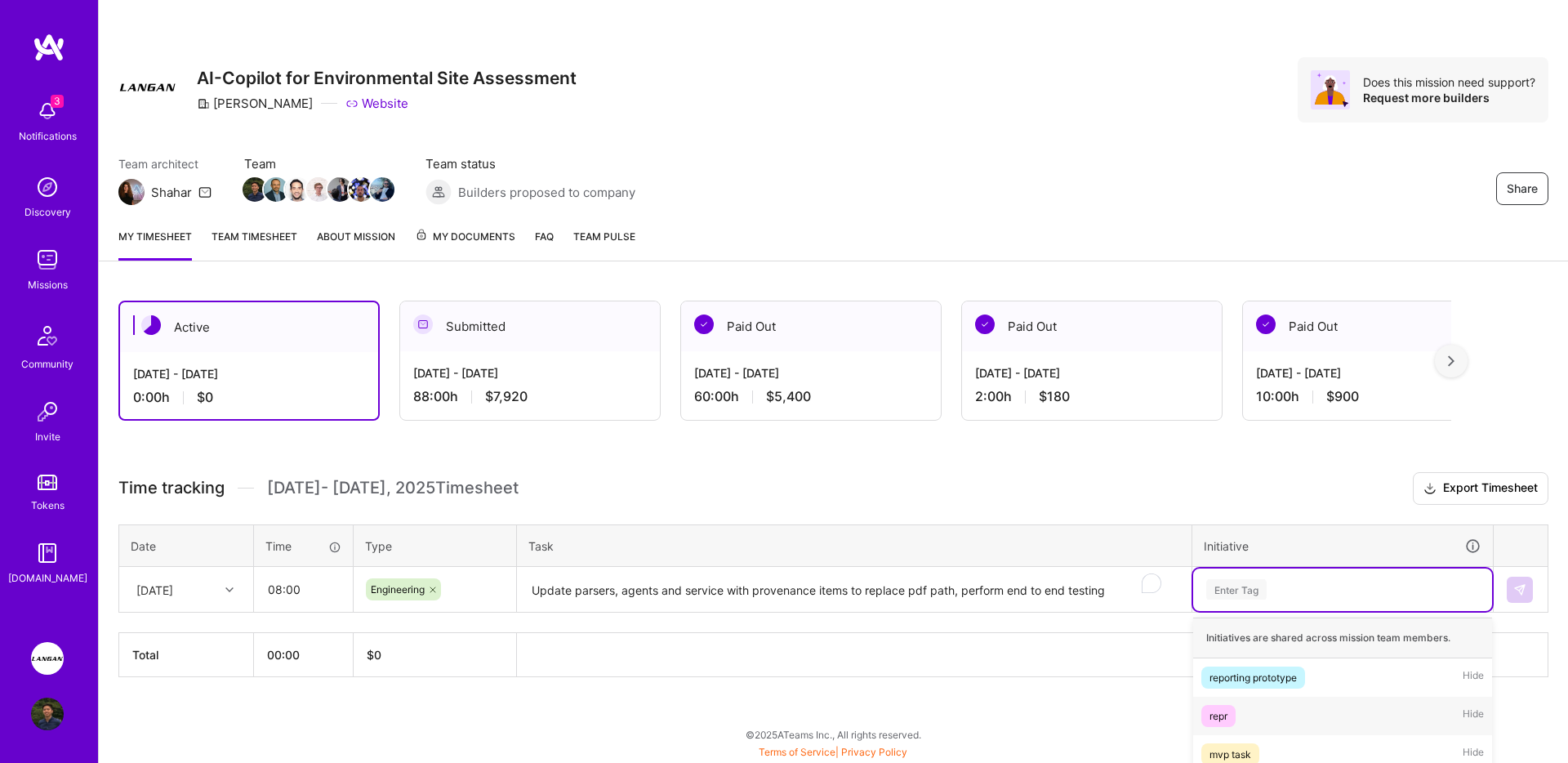
click at [1313, 590] on div "option repr focused, 2 of 18. 18 results available. Use Up and Down to choose o…" at bounding box center [1342, 590] width 299 height 43
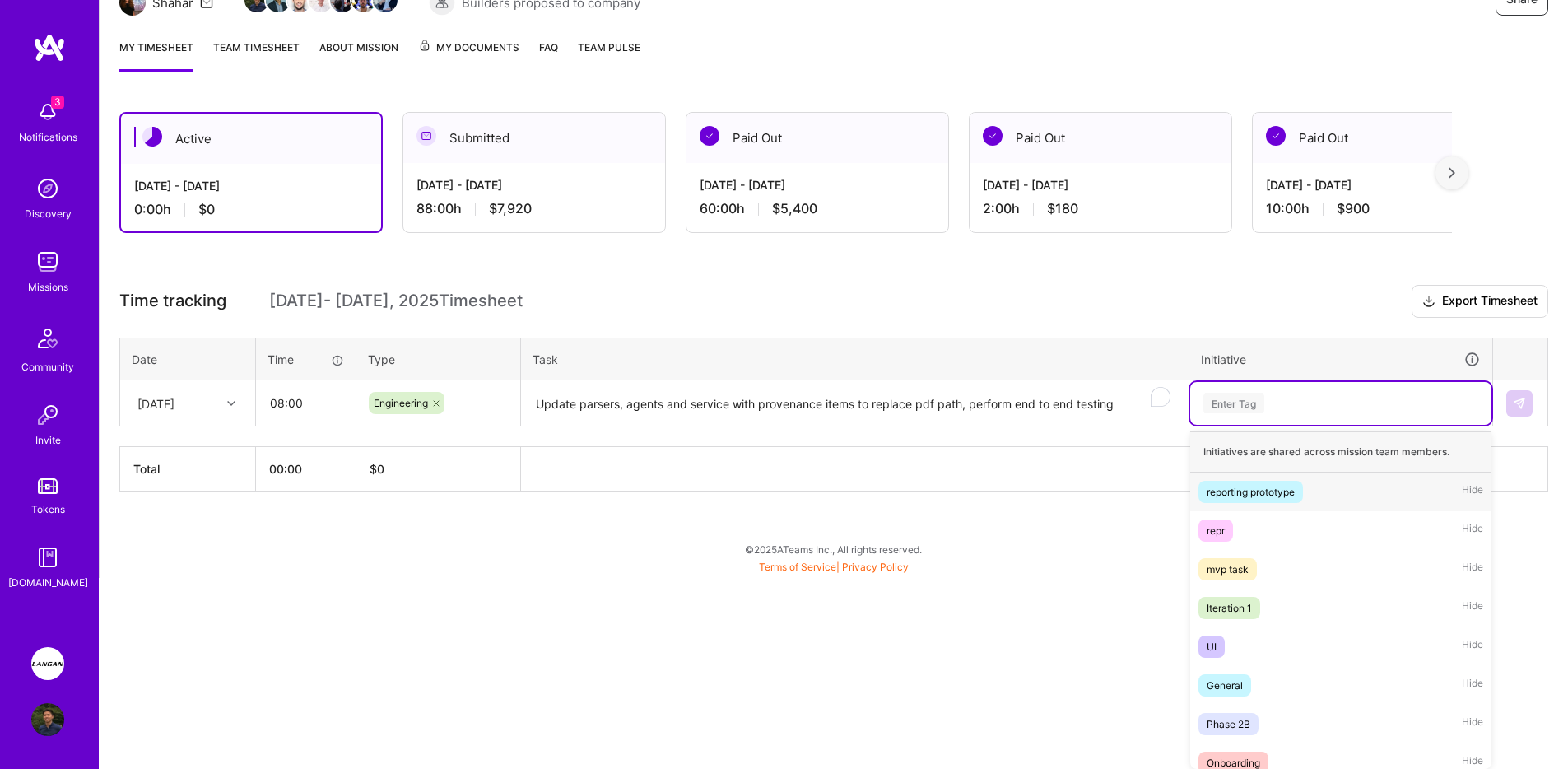
click at [1290, 491] on div "reporting prototype" at bounding box center [1250, 492] width 88 height 18
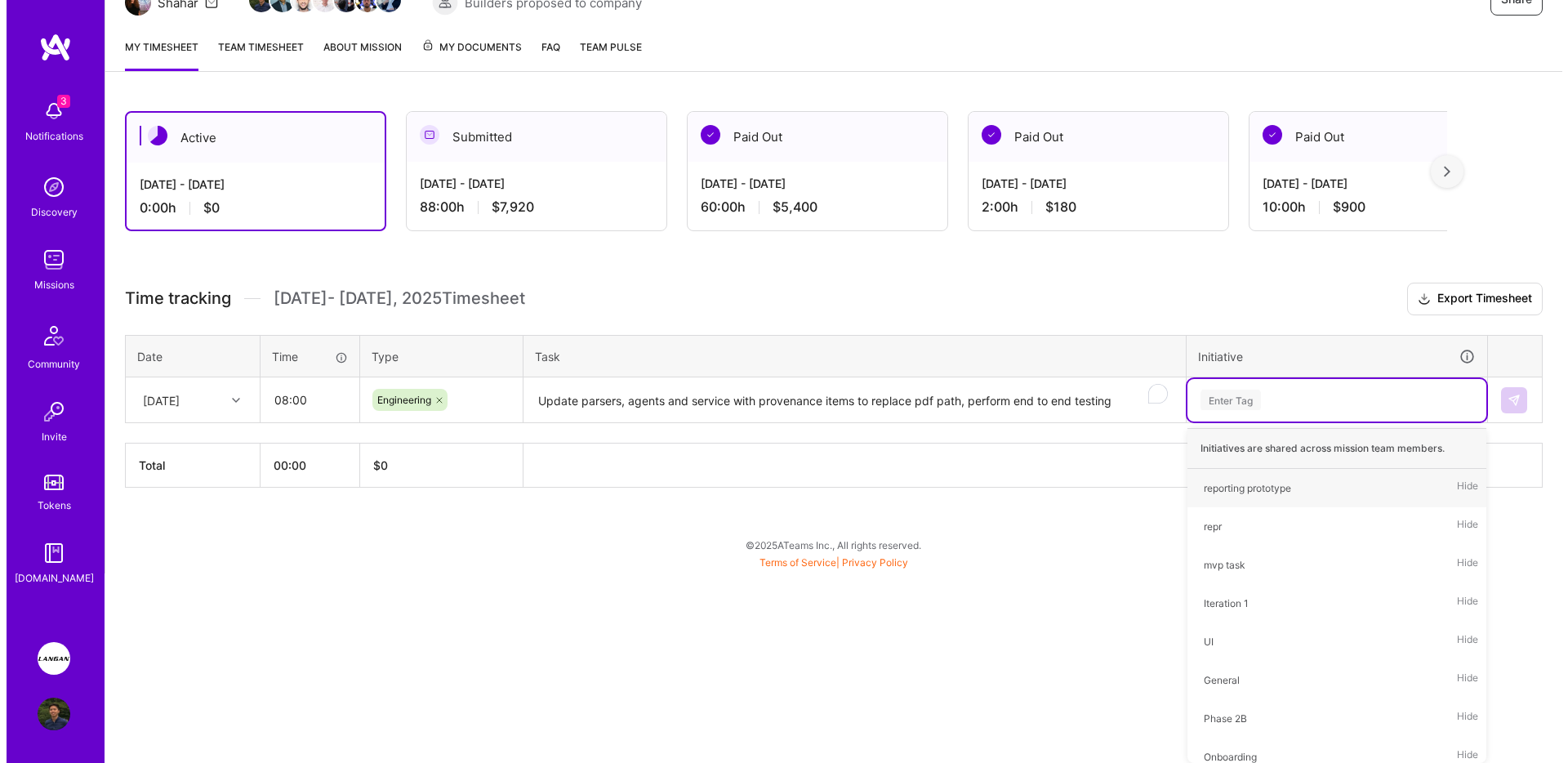
scroll to position [0, 0]
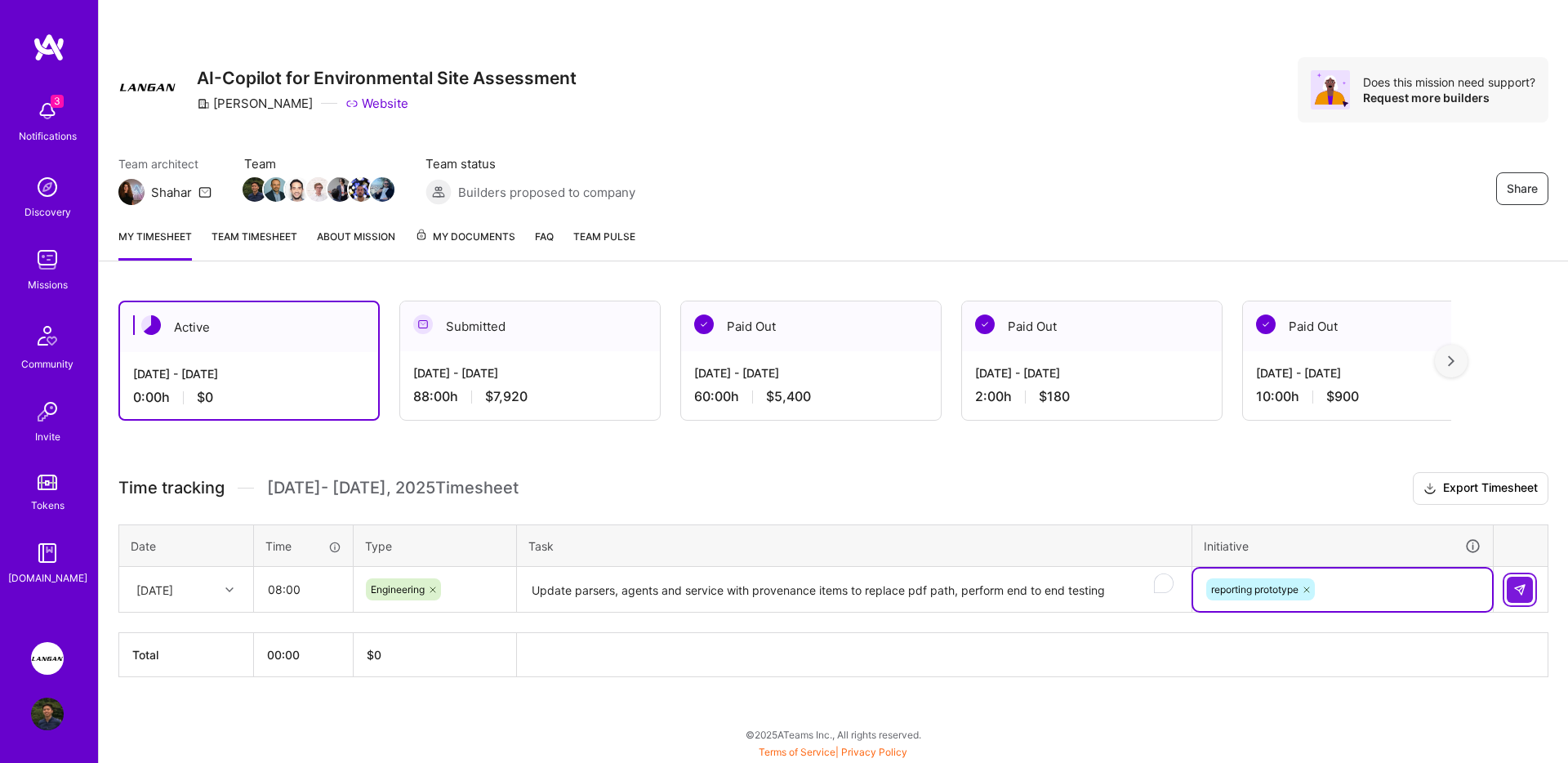
click at [1518, 584] on img at bounding box center [1519, 590] width 13 height 13
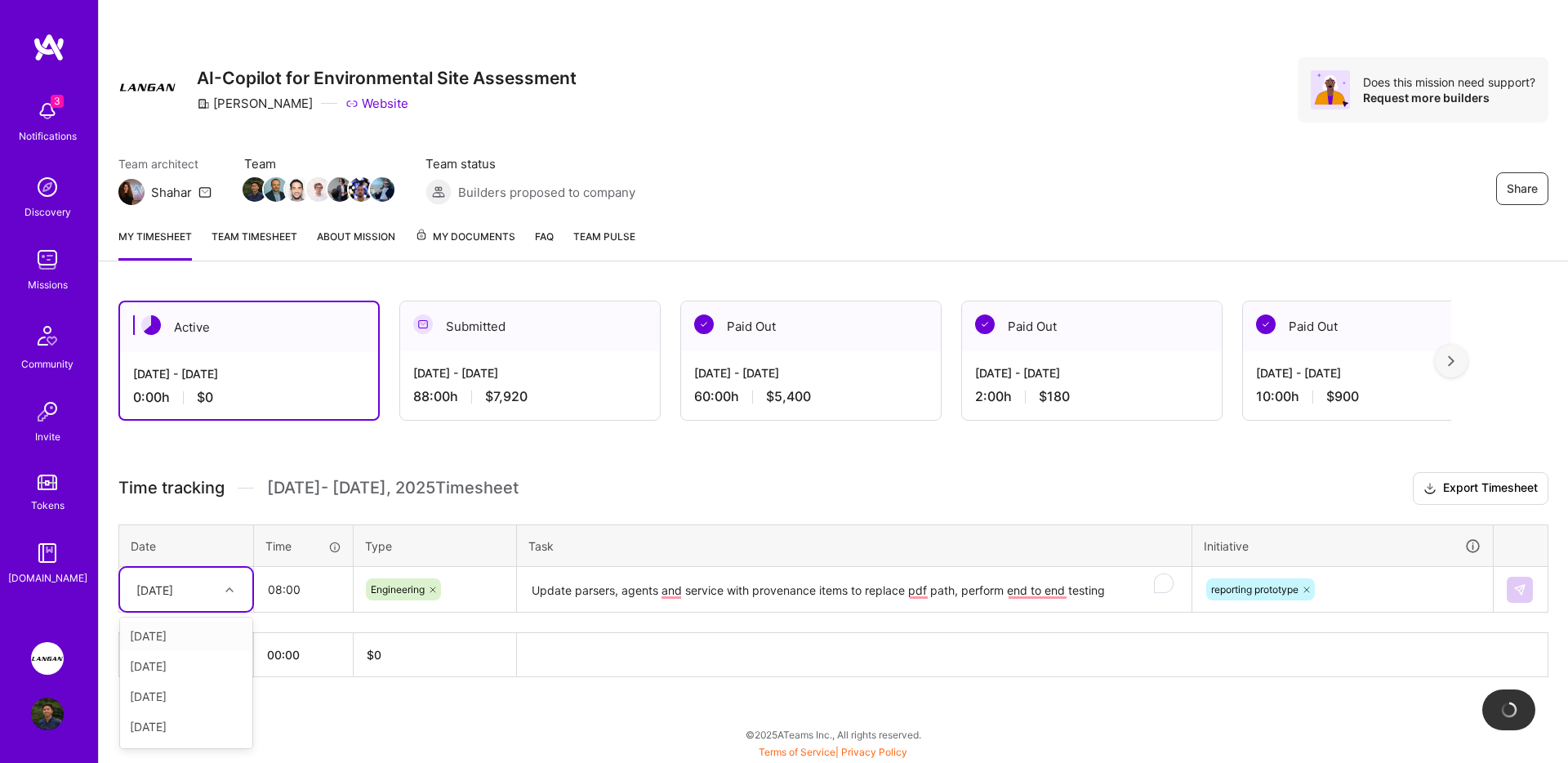
click at [245, 578] on div "[DATE]" at bounding box center [186, 590] width 132 height 44
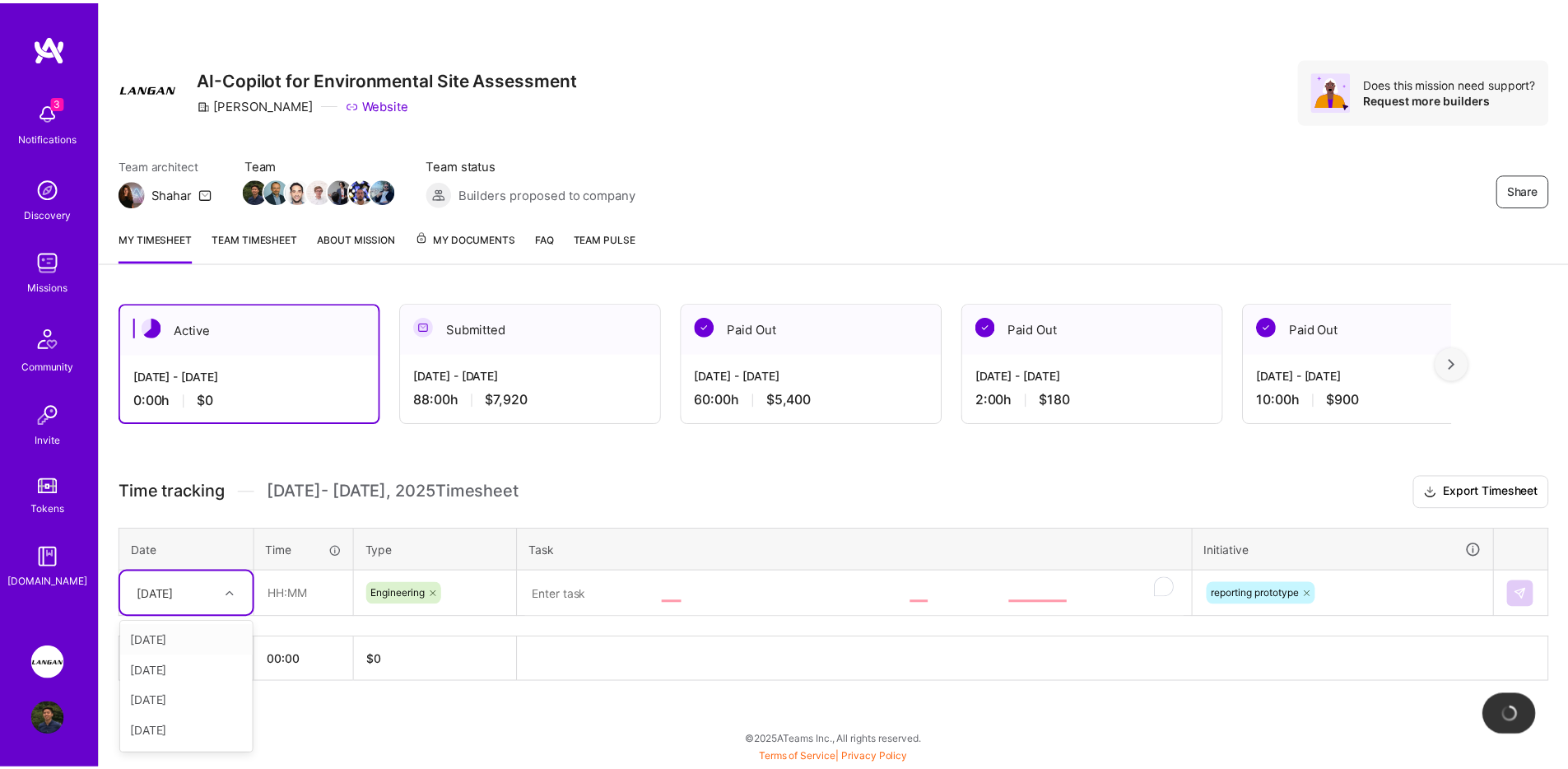
scroll to position [57, 0]
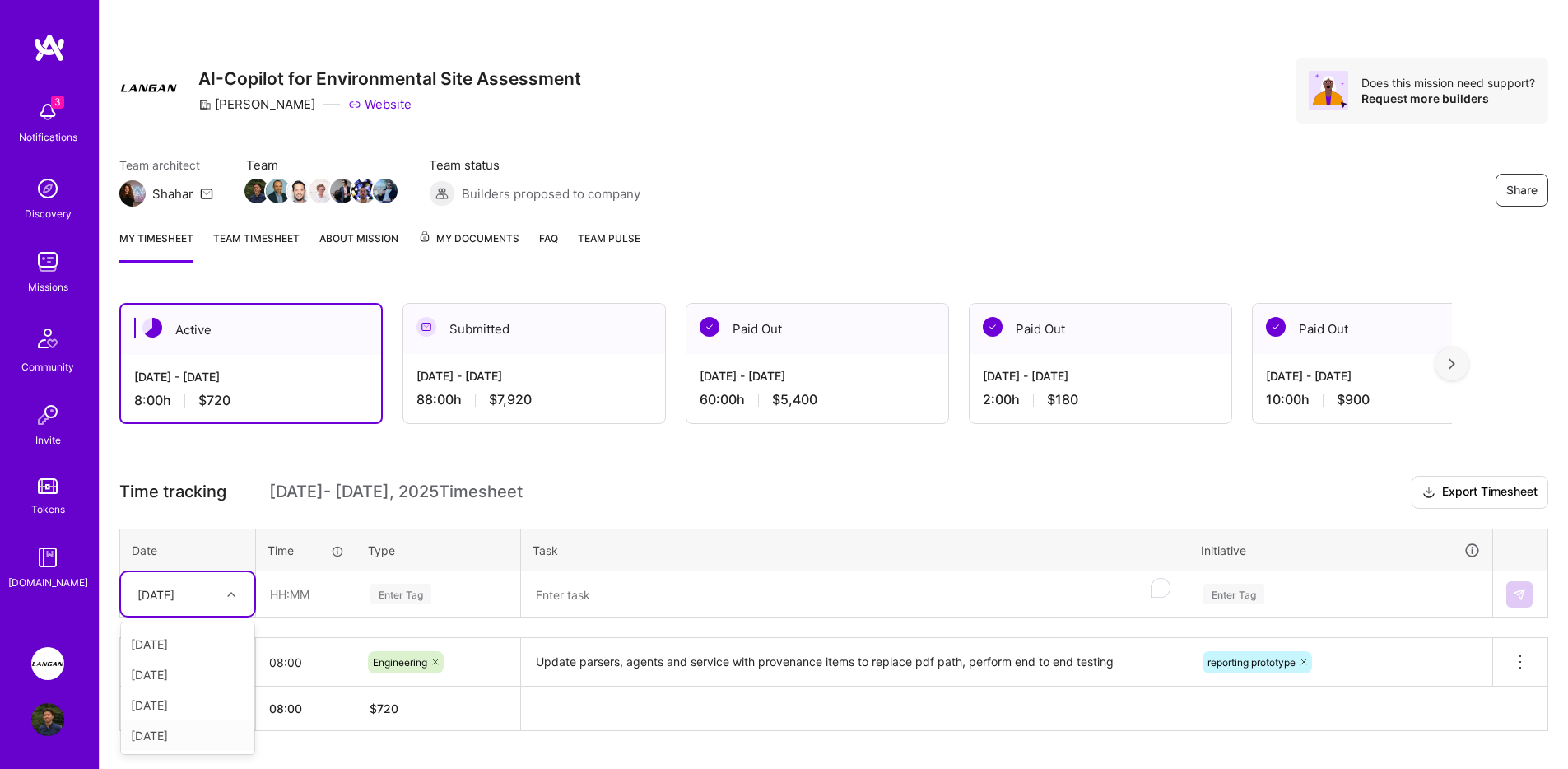
click at [176, 734] on div "[DATE]" at bounding box center [188, 735] width 133 height 30
click at [325, 583] on input "text" at bounding box center [306, 594] width 98 height 44
type input "08:00"
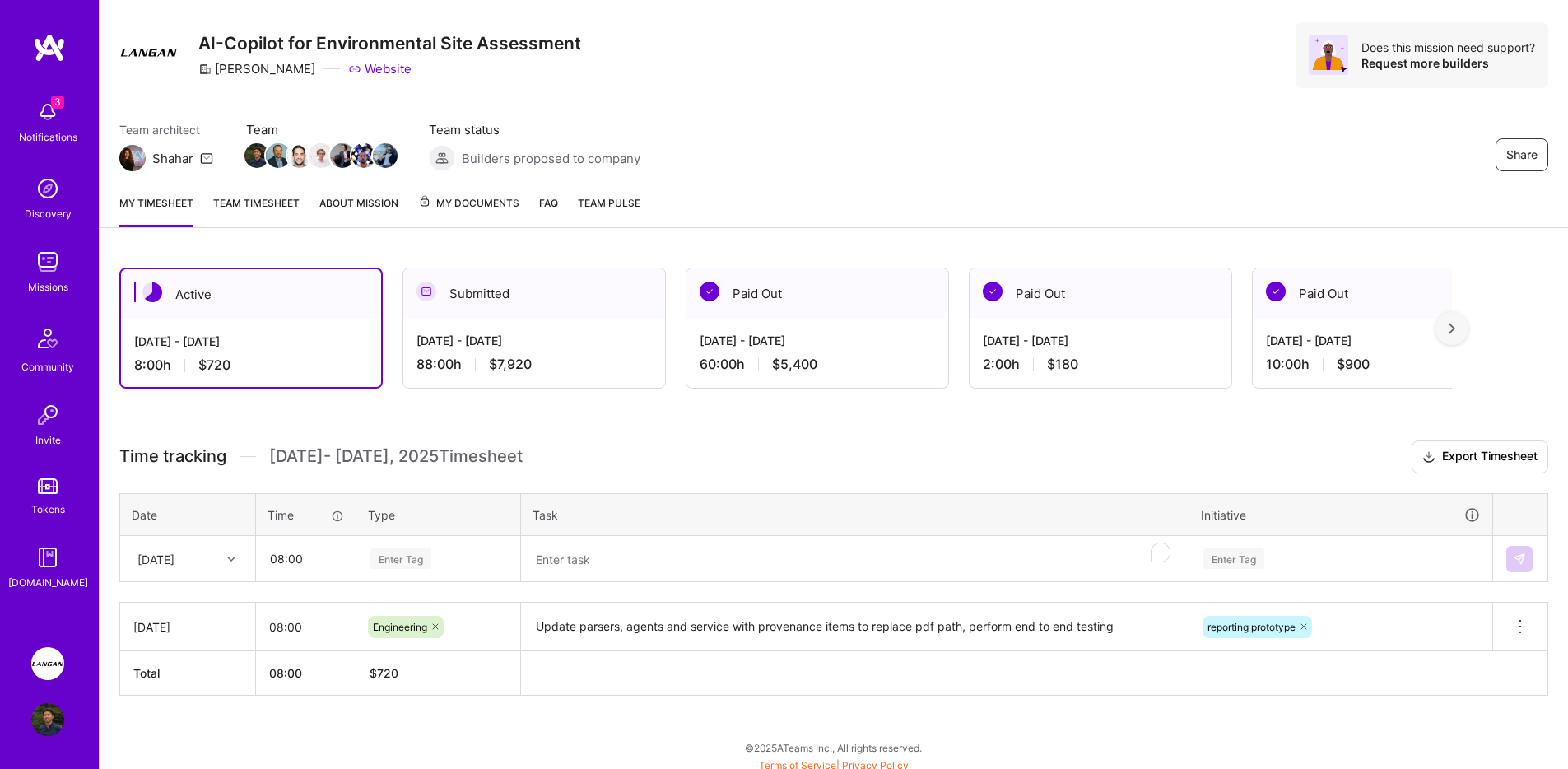
click at [401, 580] on div "Enter Tag" at bounding box center [438, 559] width 162 height 43
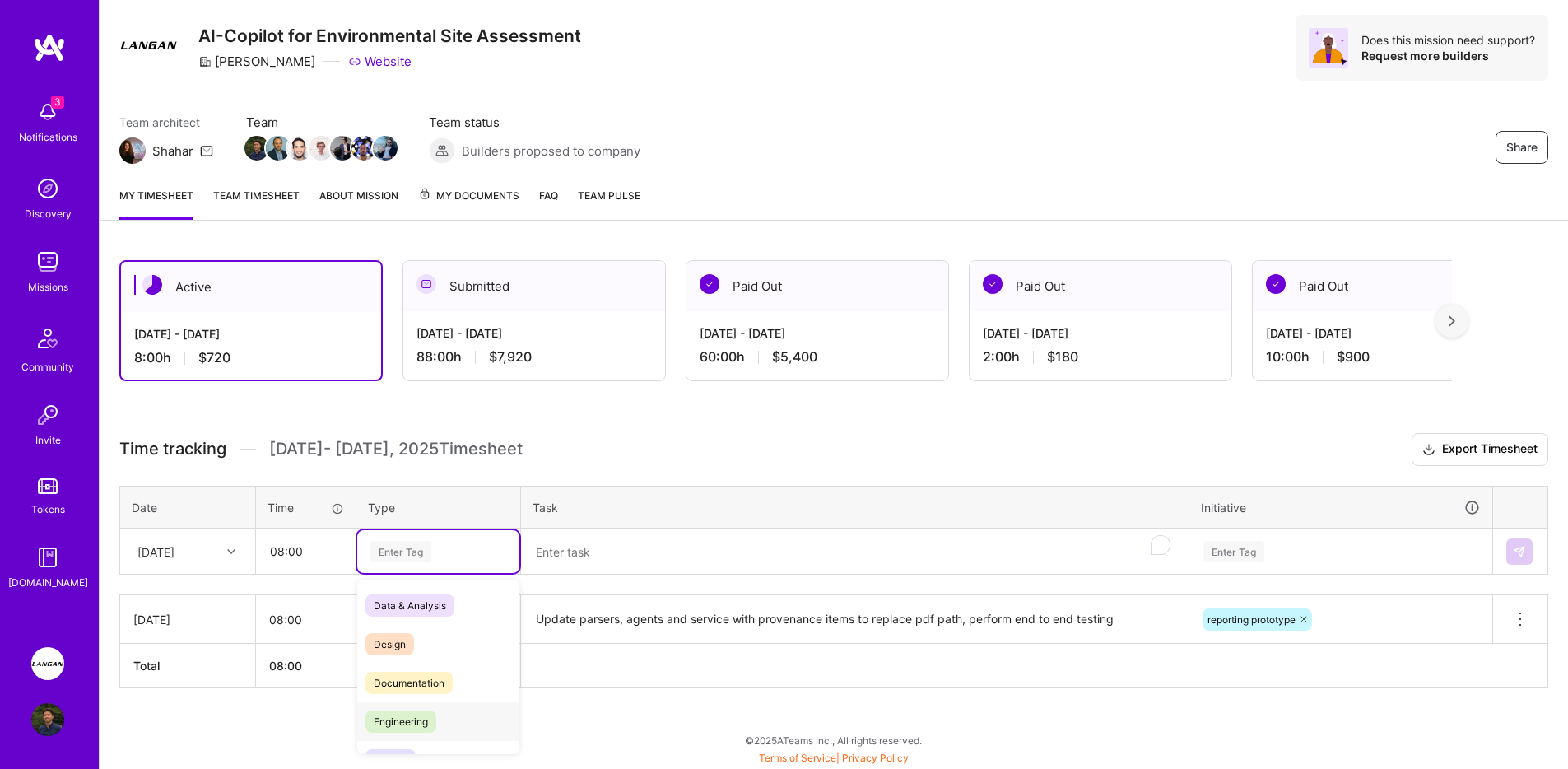
click at [418, 720] on span "Engineering" at bounding box center [401, 722] width 71 height 22
click at [633, 519] on th "Task" at bounding box center [855, 507] width 669 height 43
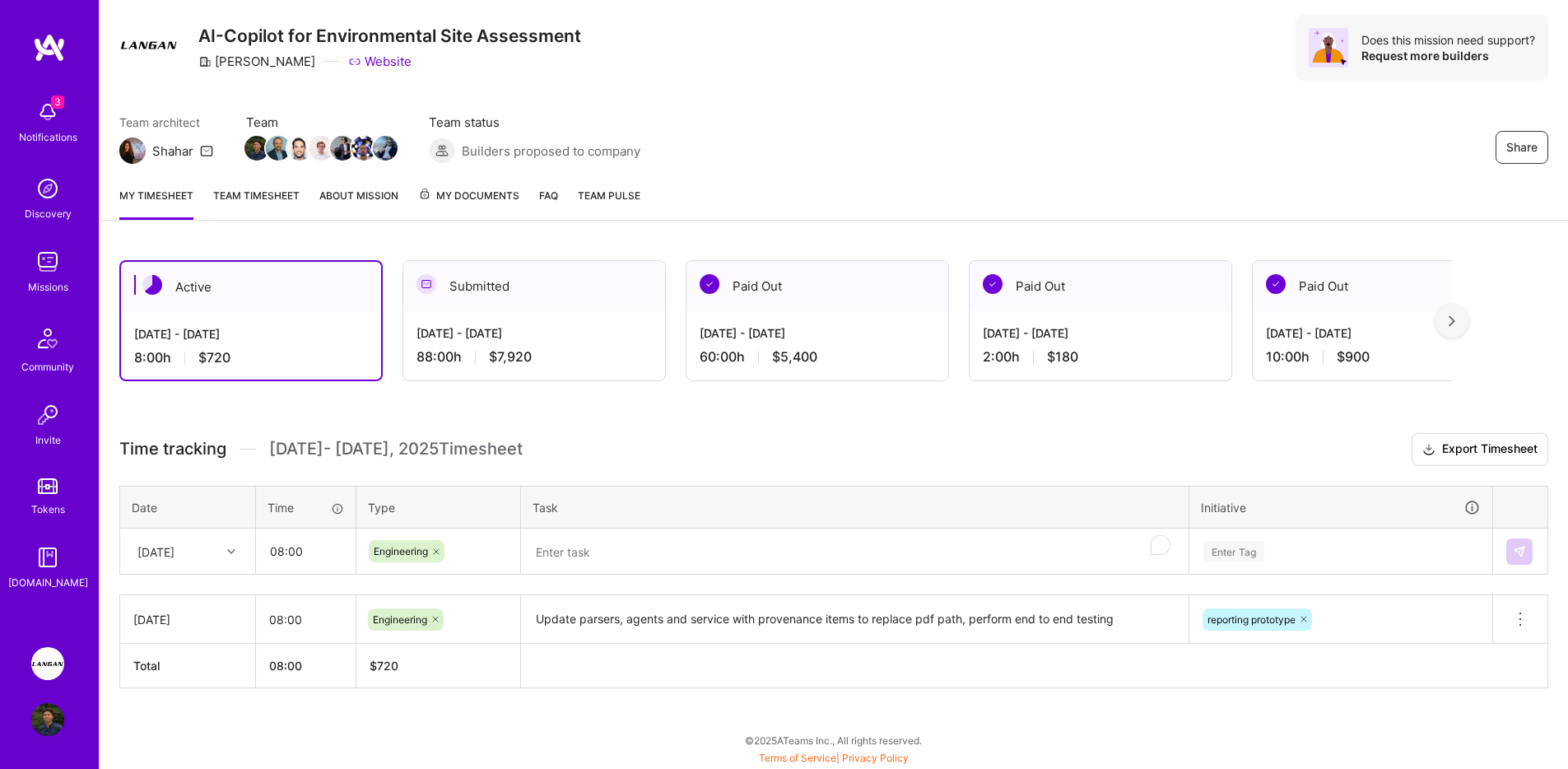
click at [624, 536] on textarea "To enrich screen reader interactions, please activate Accessibility in Grammarl…" at bounding box center [855, 552] width 664 height 44
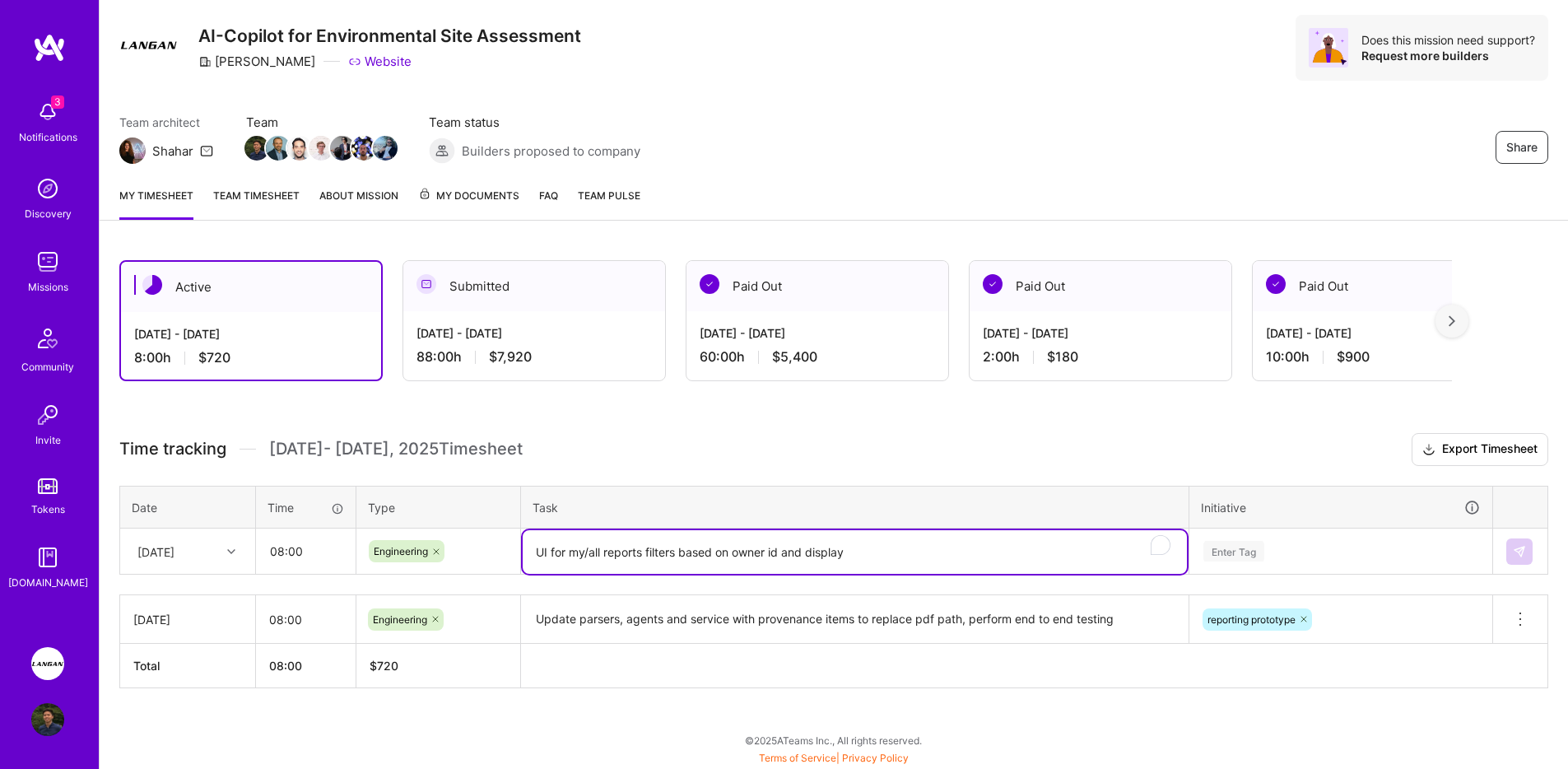
type textarea "UI for my/all reports filters based on owner id and display"
click at [1306, 560] on div "Enter Tag" at bounding box center [1340, 551] width 301 height 43
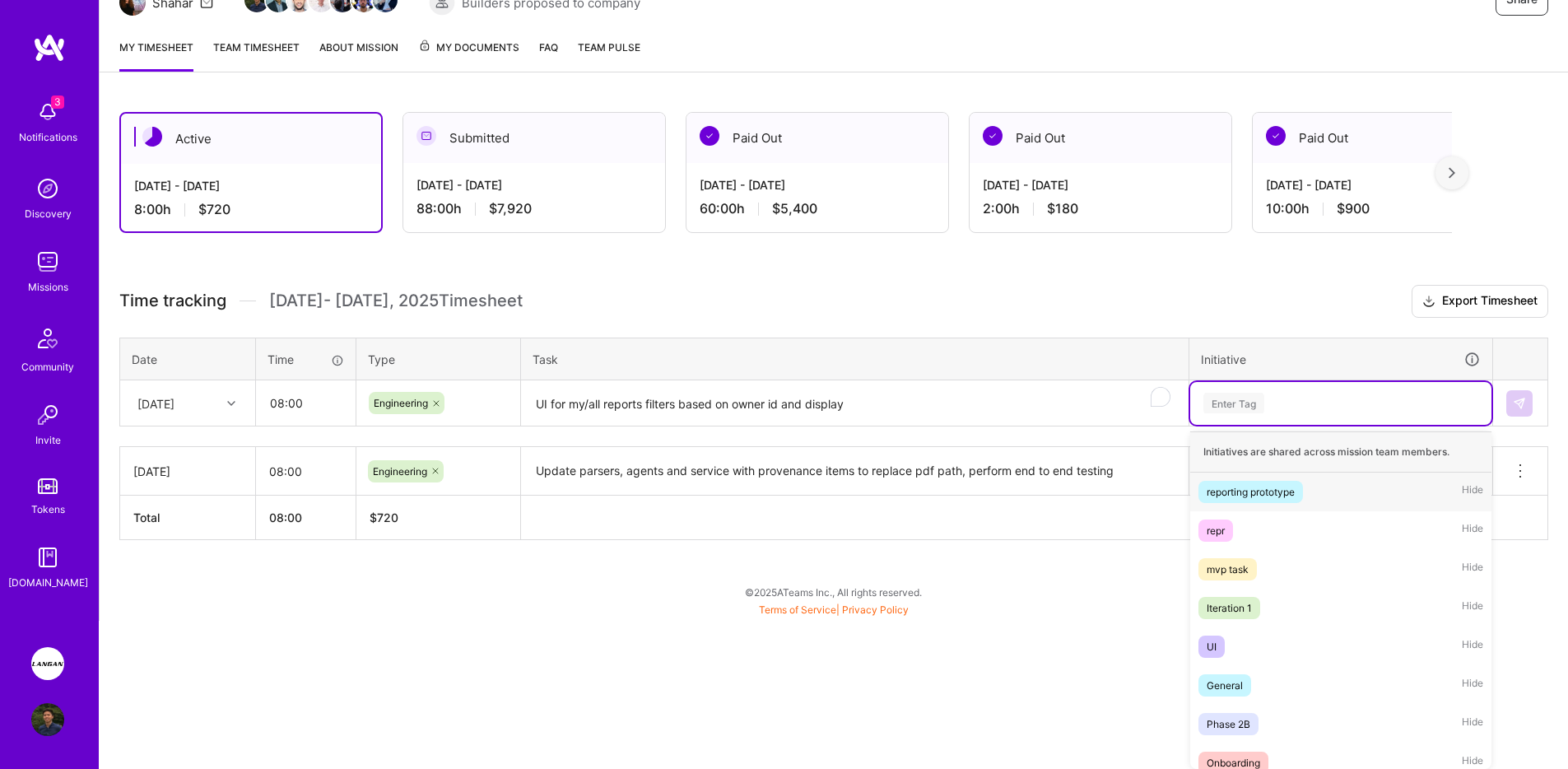
click at [1295, 488] on div "reporting prototype" at bounding box center [1250, 492] width 88 height 18
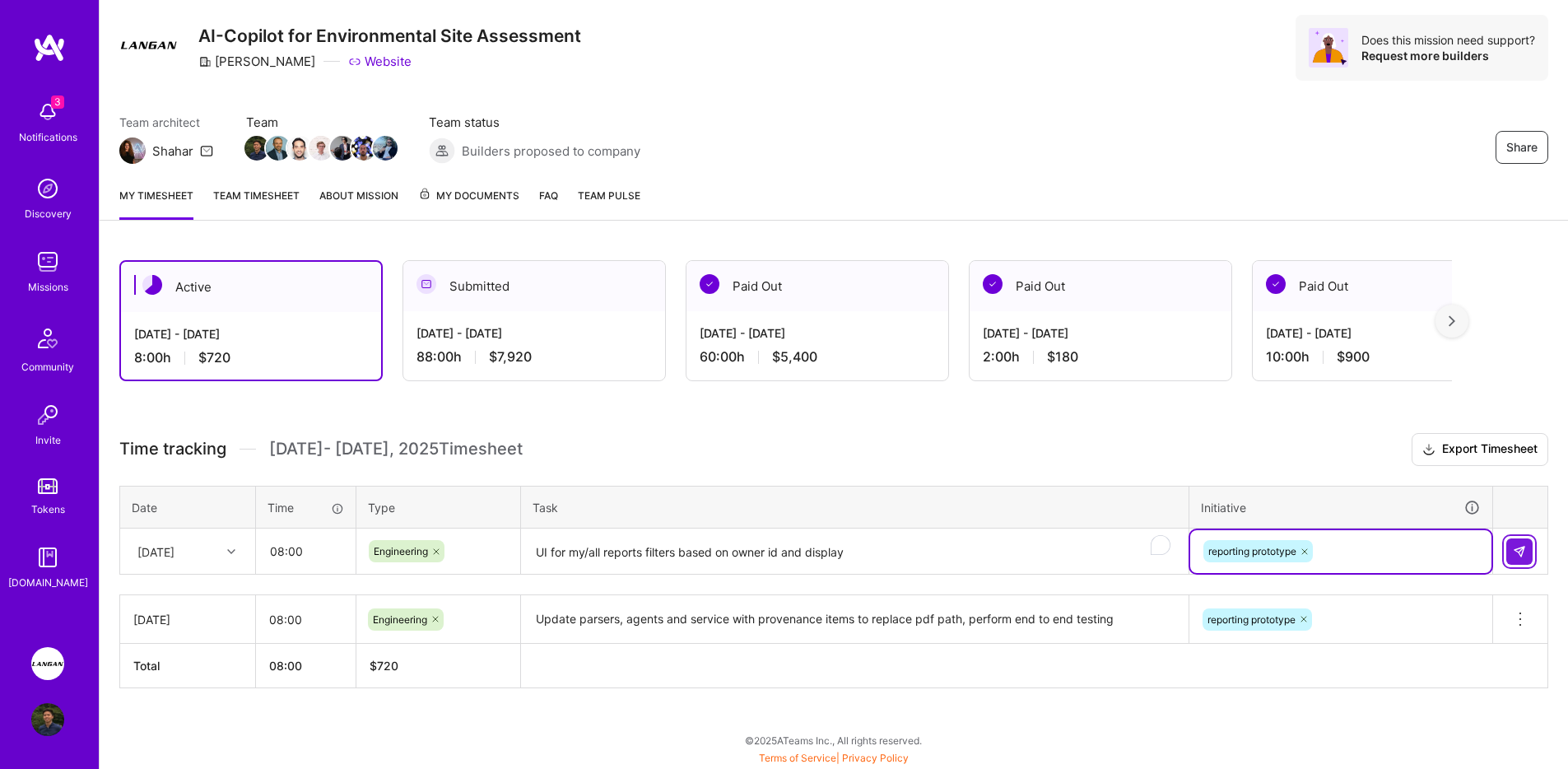
click at [1522, 548] on img at bounding box center [1520, 551] width 13 height 13
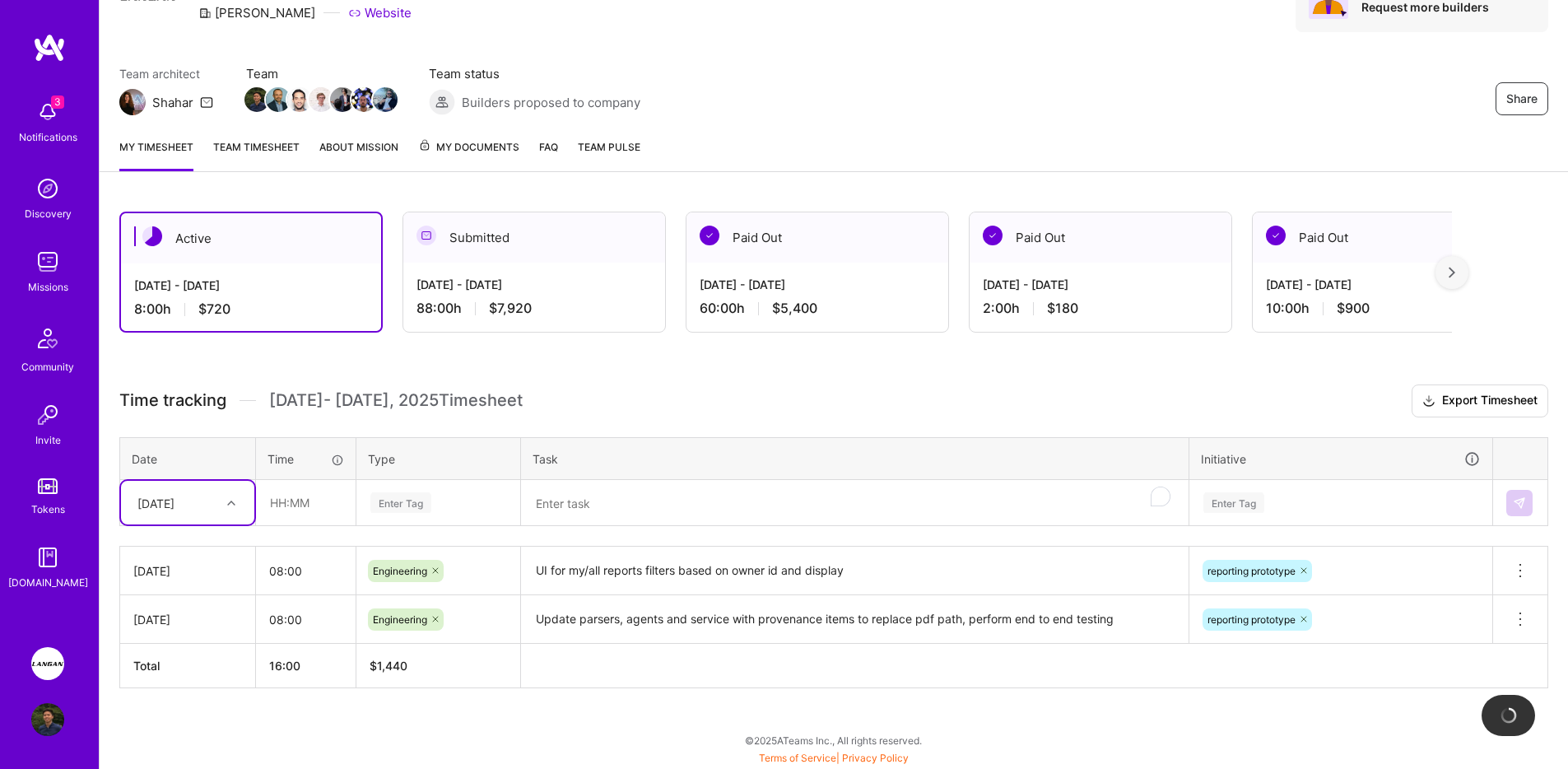
scroll to position [91, 0]
click at [207, 508] on div "[DATE]" at bounding box center [175, 503] width 91 height 27
click at [179, 605] on div "[DATE]" at bounding box center [188, 610] width 133 height 30
click at [284, 508] on input "text" at bounding box center [306, 503] width 98 height 44
type input "08:00"
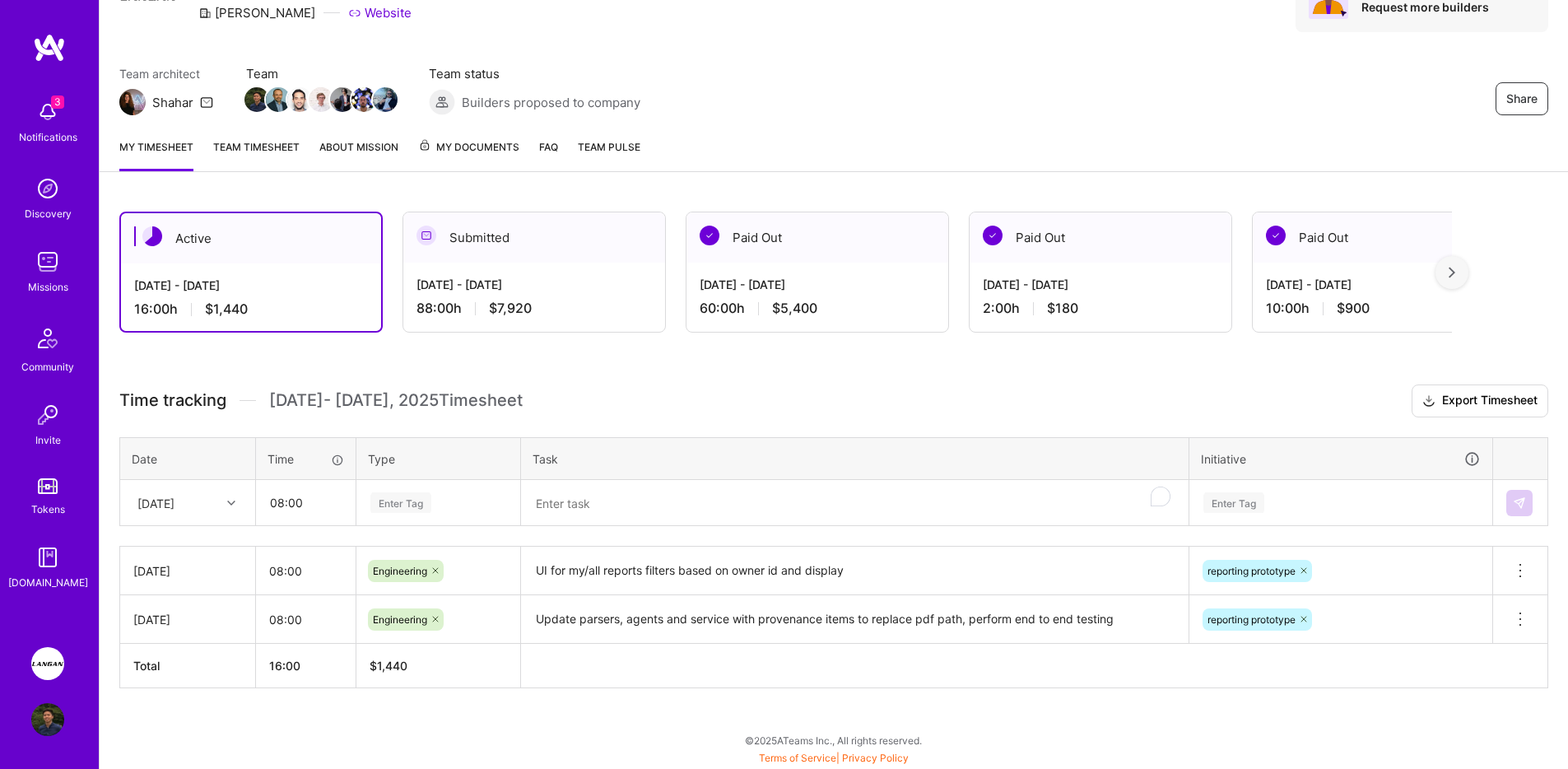
click at [448, 508] on div "Enter Tag" at bounding box center [438, 503] width 139 height 20
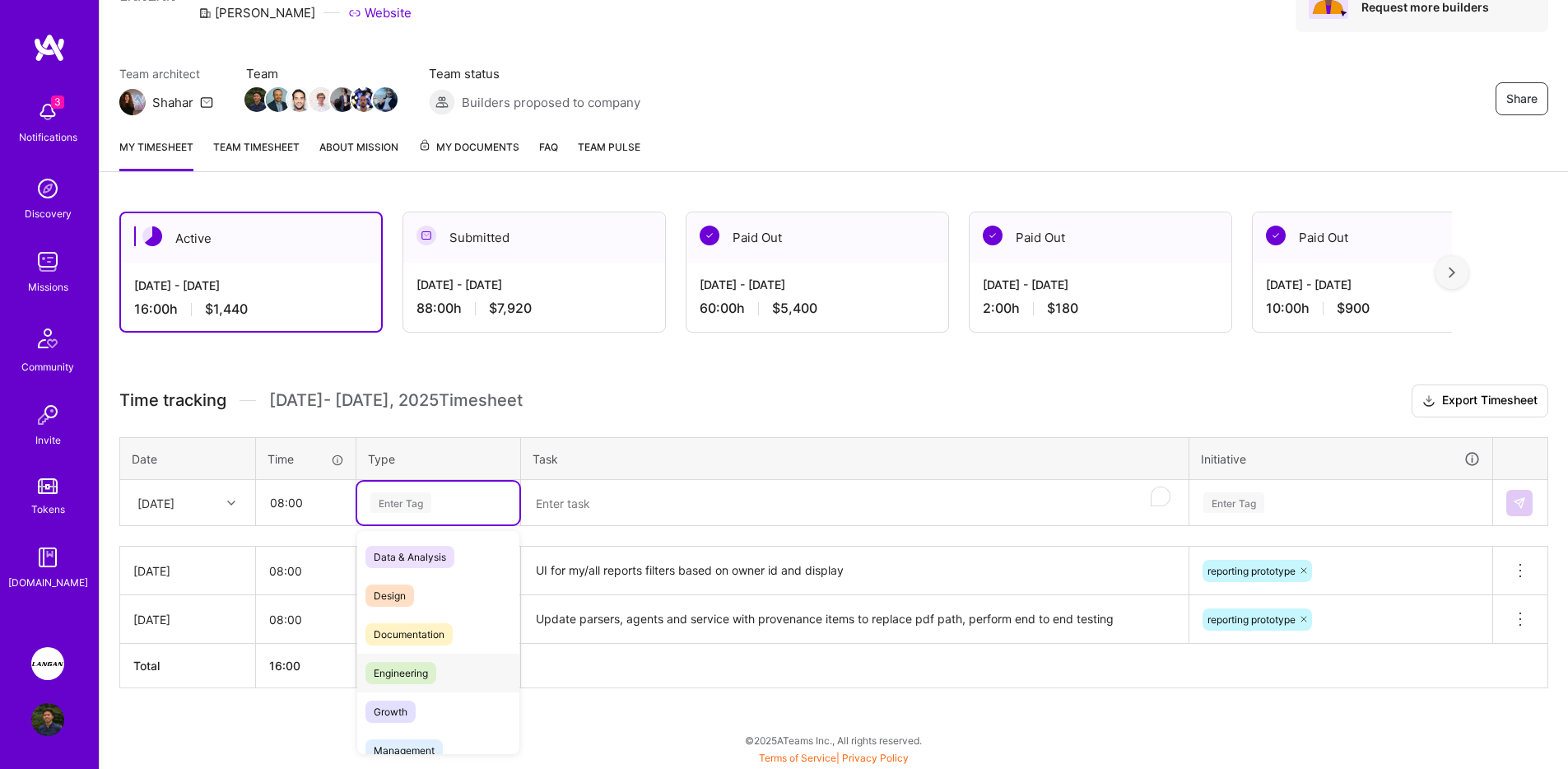
click at [424, 662] on span "Engineering" at bounding box center [401, 673] width 71 height 22
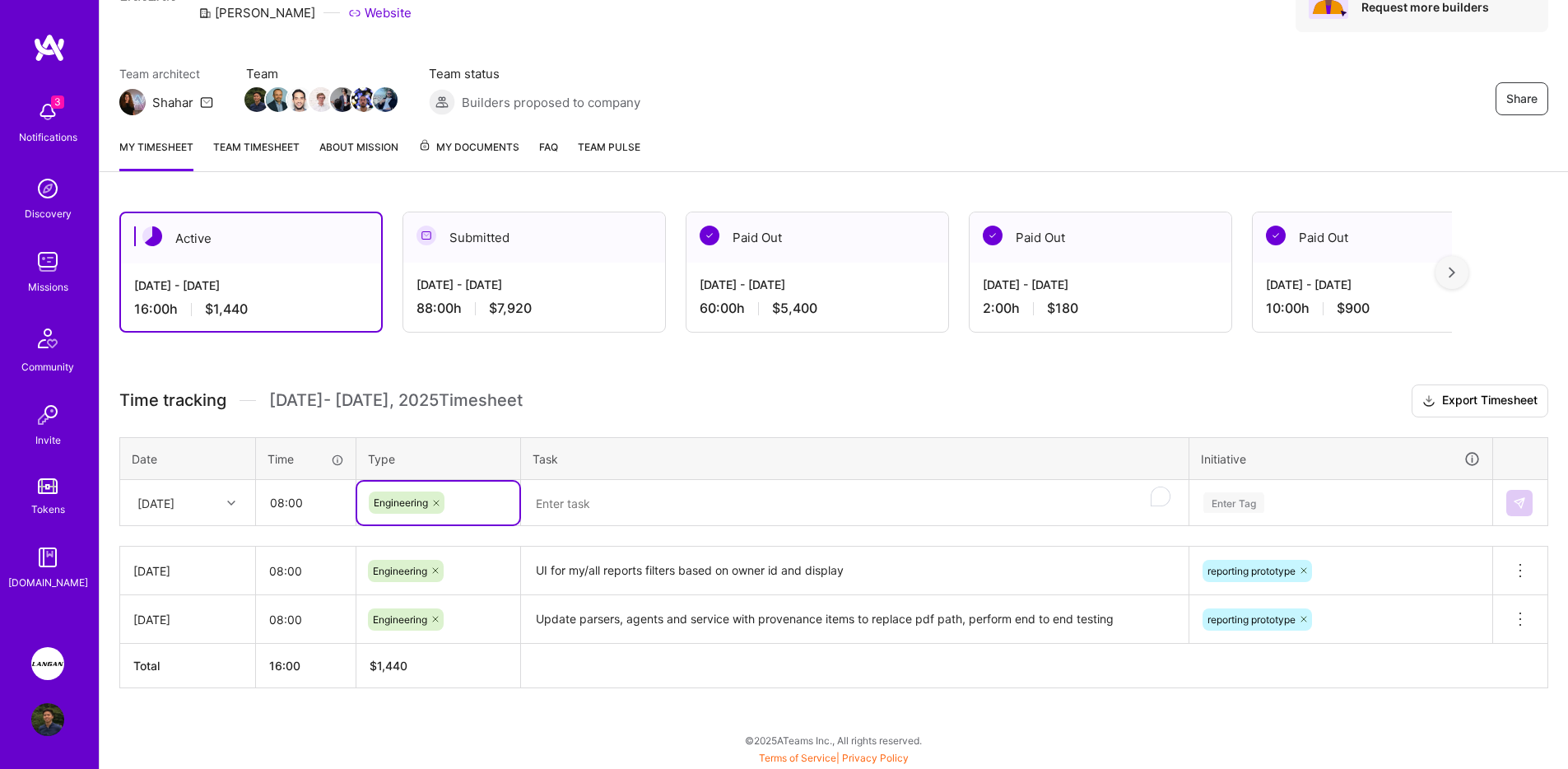
click at [604, 528] on div "Time tracking [DATE] - [DATE] Timesheet Export Timesheet Date Time Type Task In…" at bounding box center [834, 536] width 1429 height 304
click at [604, 518] on textarea "To enrich screen reader interactions, please activate Accessibility in Grammarl…" at bounding box center [855, 503] width 664 height 44
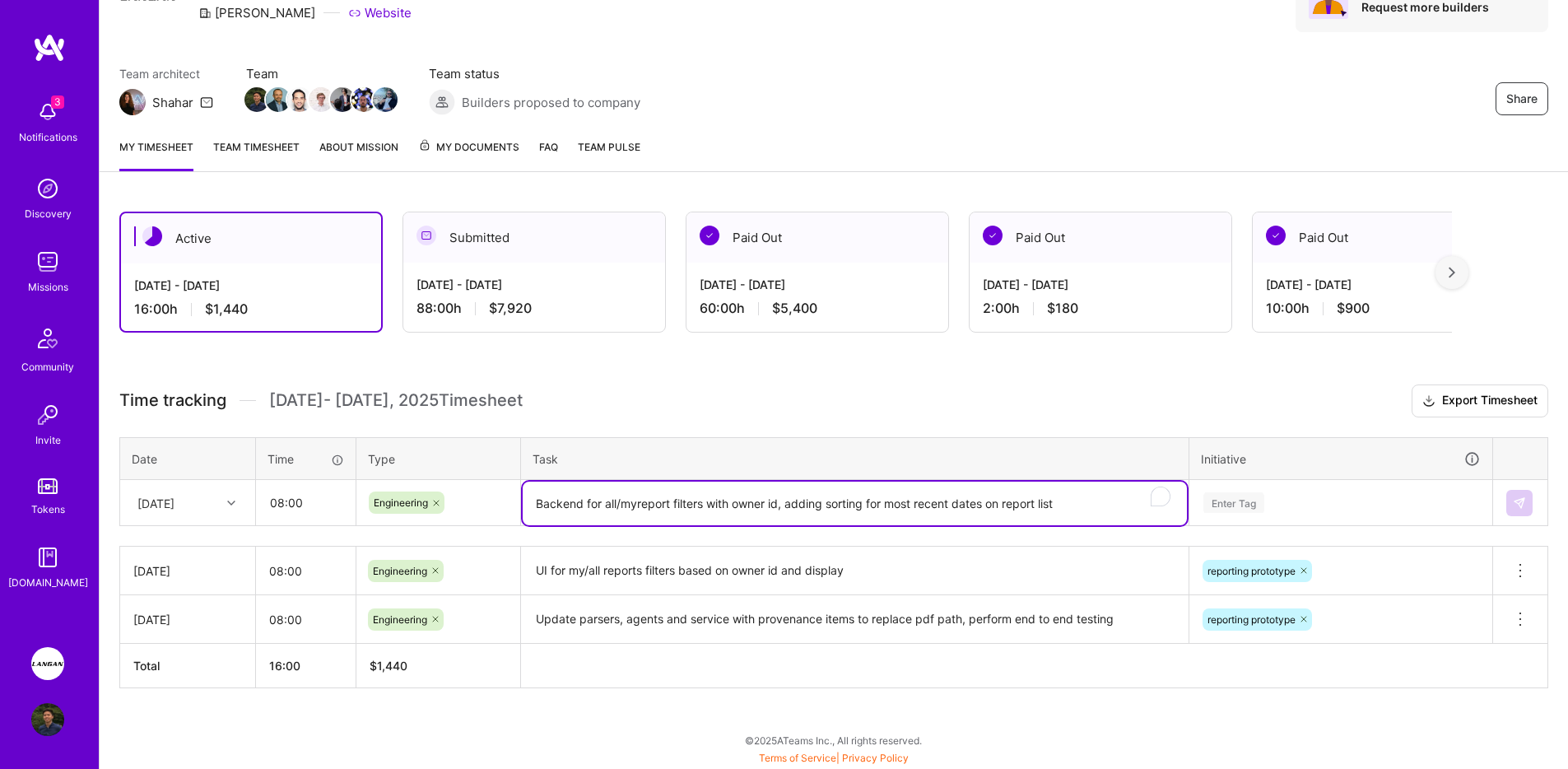
type textarea "Backend for all/myreport filters with owner id, adding sorting for most recent …"
click at [1404, 497] on div "Enter Tag" at bounding box center [1340, 503] width 301 height 43
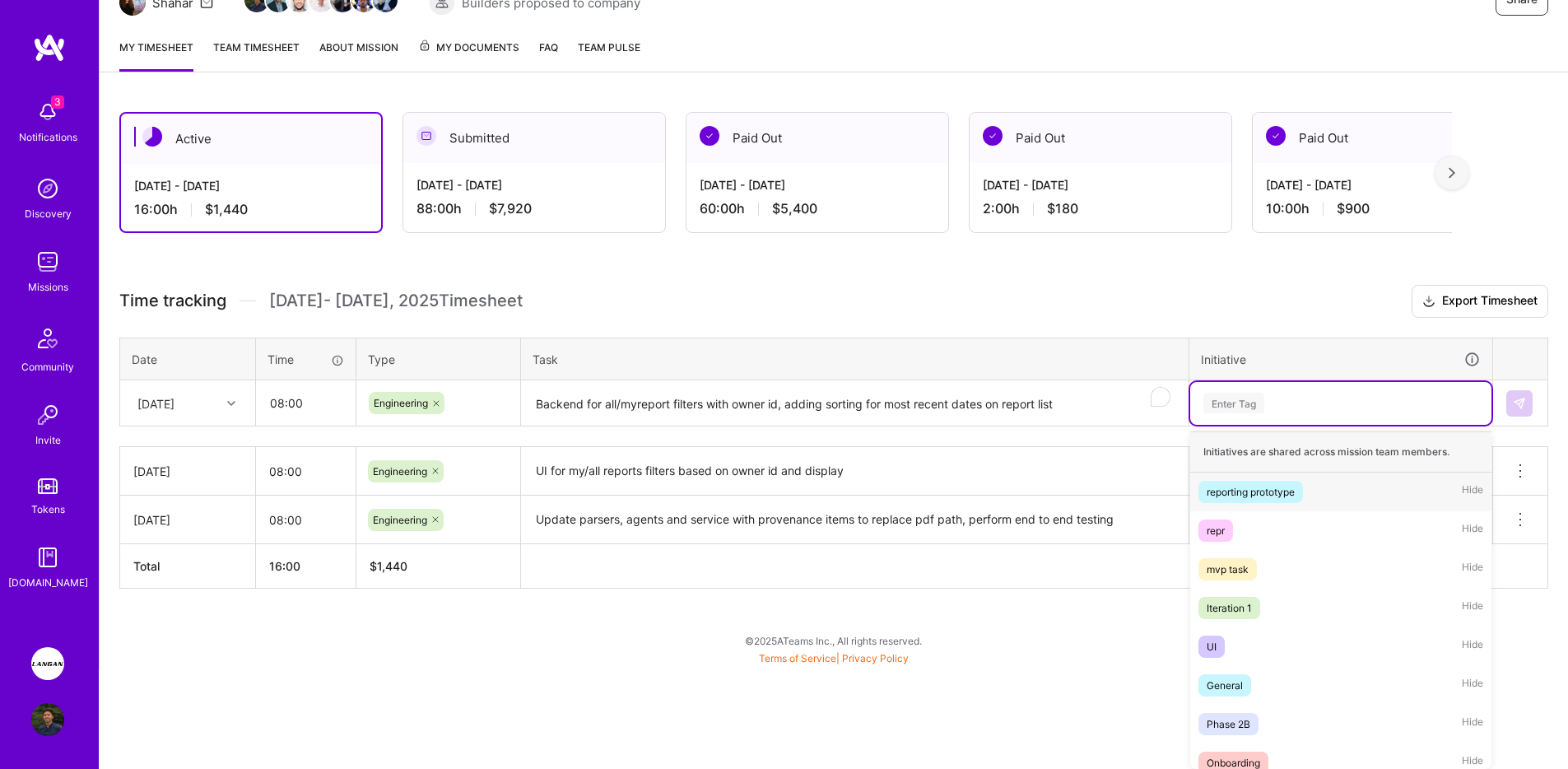
click at [1319, 501] on div "reporting prototype Hide" at bounding box center [1340, 492] width 301 height 39
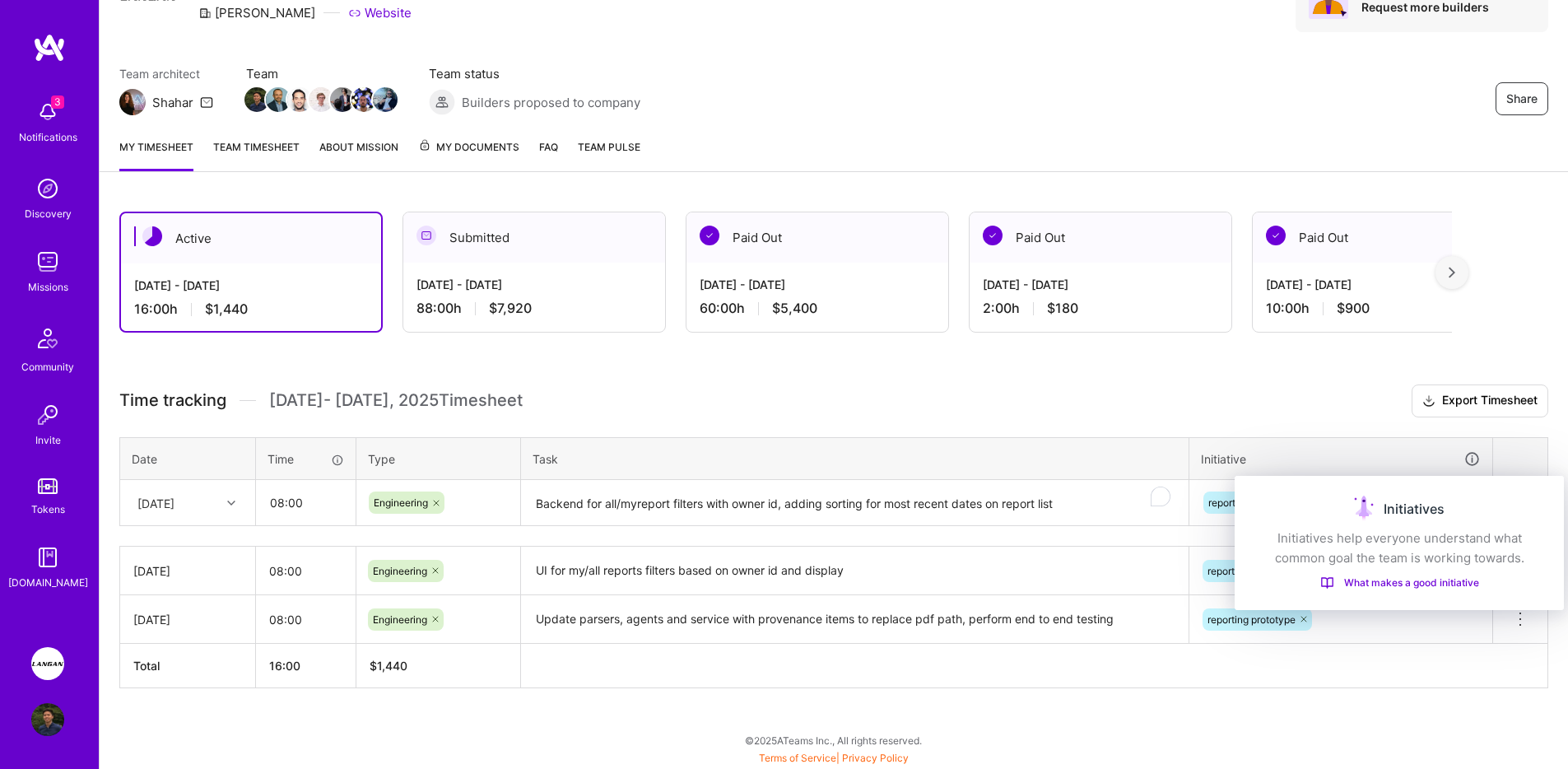
click at [1510, 487] on div "Initiatives Initiatives help everyone understand what common goal the team is w…" at bounding box center [1399, 542] width 330 height 134
click at [1518, 462] on th at bounding box center [1520, 458] width 55 height 43
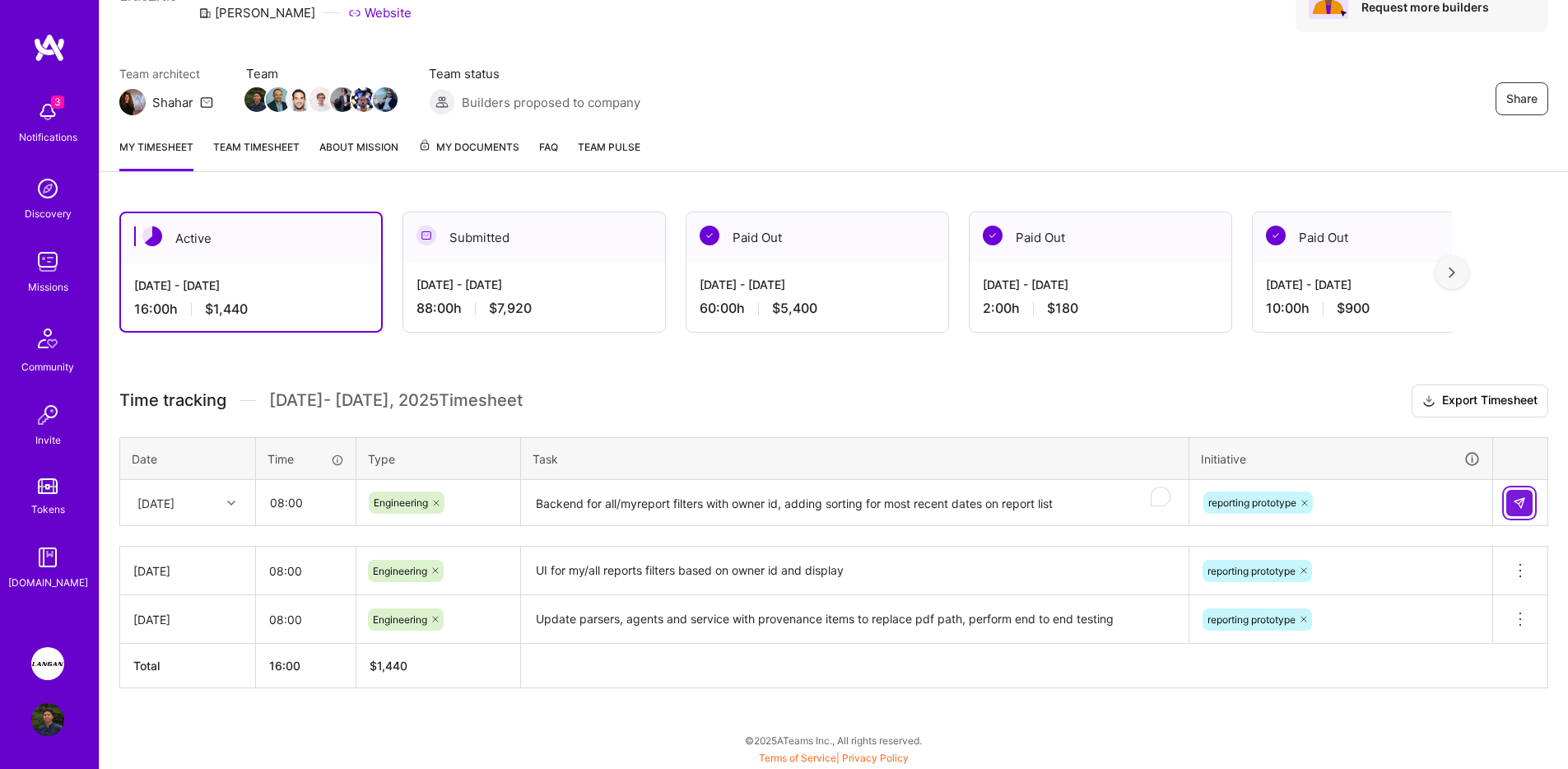
click at [1525, 506] on img at bounding box center [1520, 503] width 13 height 13
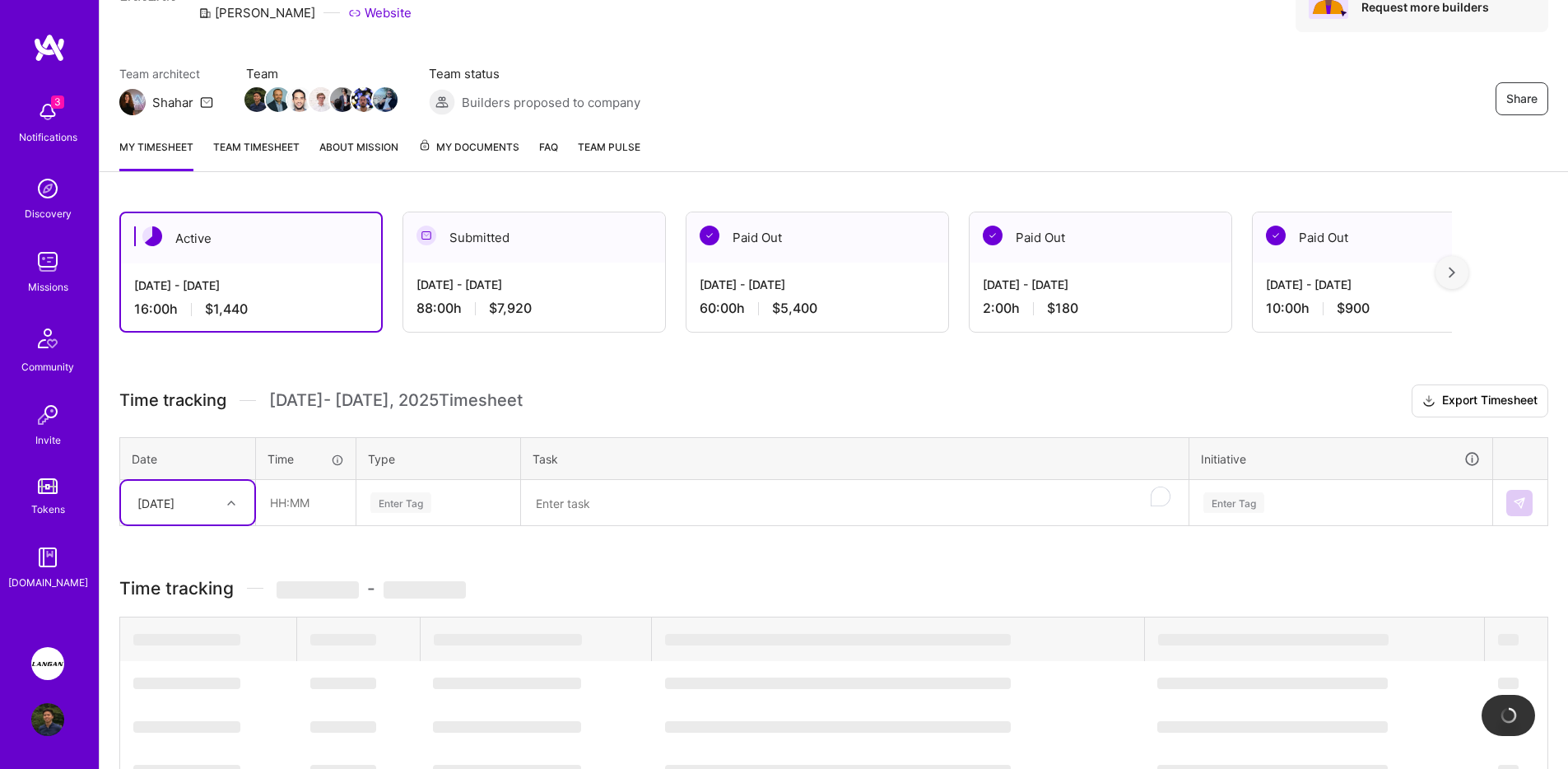
click at [217, 500] on div "[DATE]" at bounding box center [175, 503] width 91 height 27
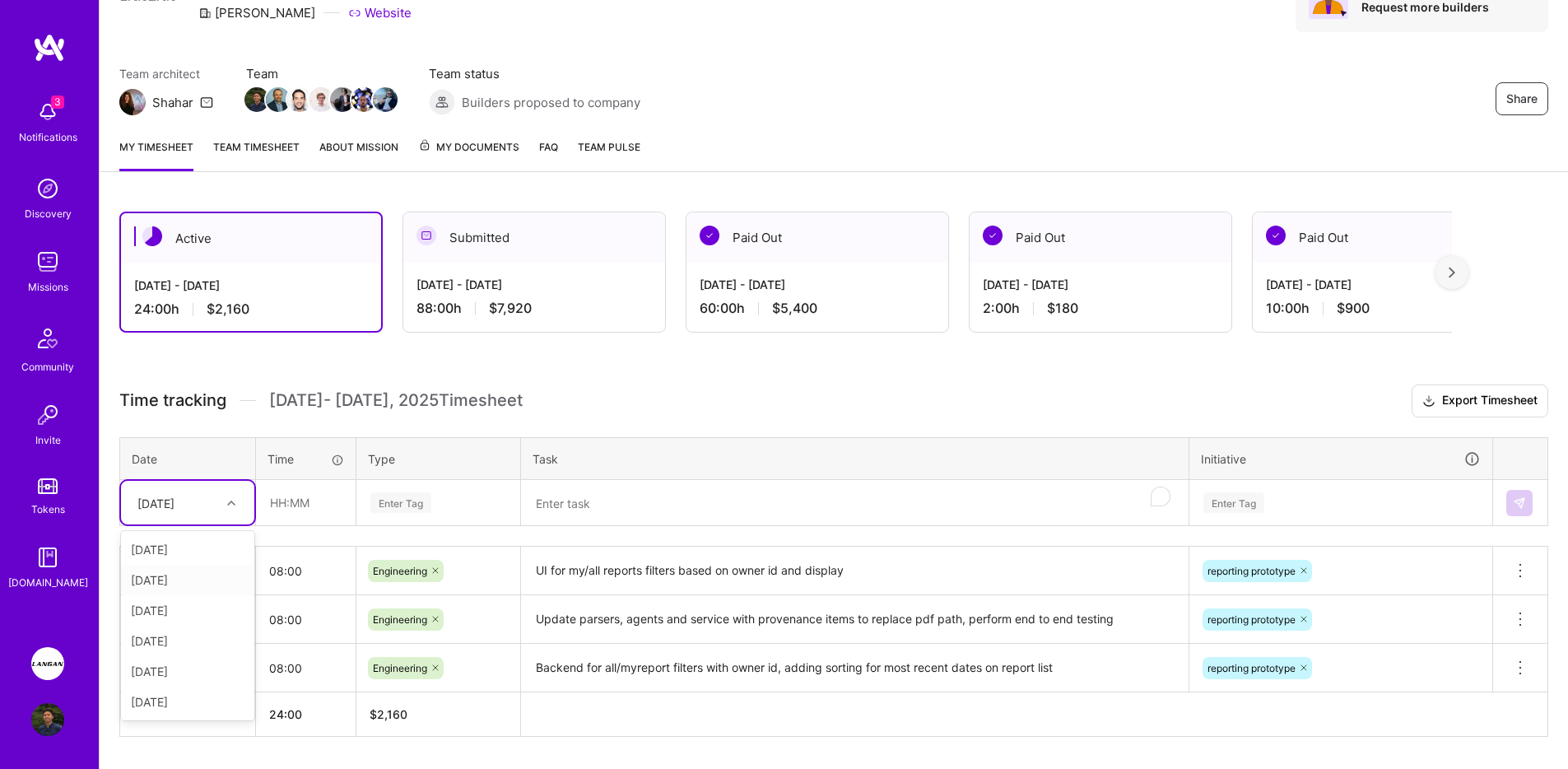
click at [181, 575] on div "[DATE]" at bounding box center [188, 580] width 133 height 30
click at [320, 493] on input "text" at bounding box center [306, 503] width 98 height 44
type input "08:00"
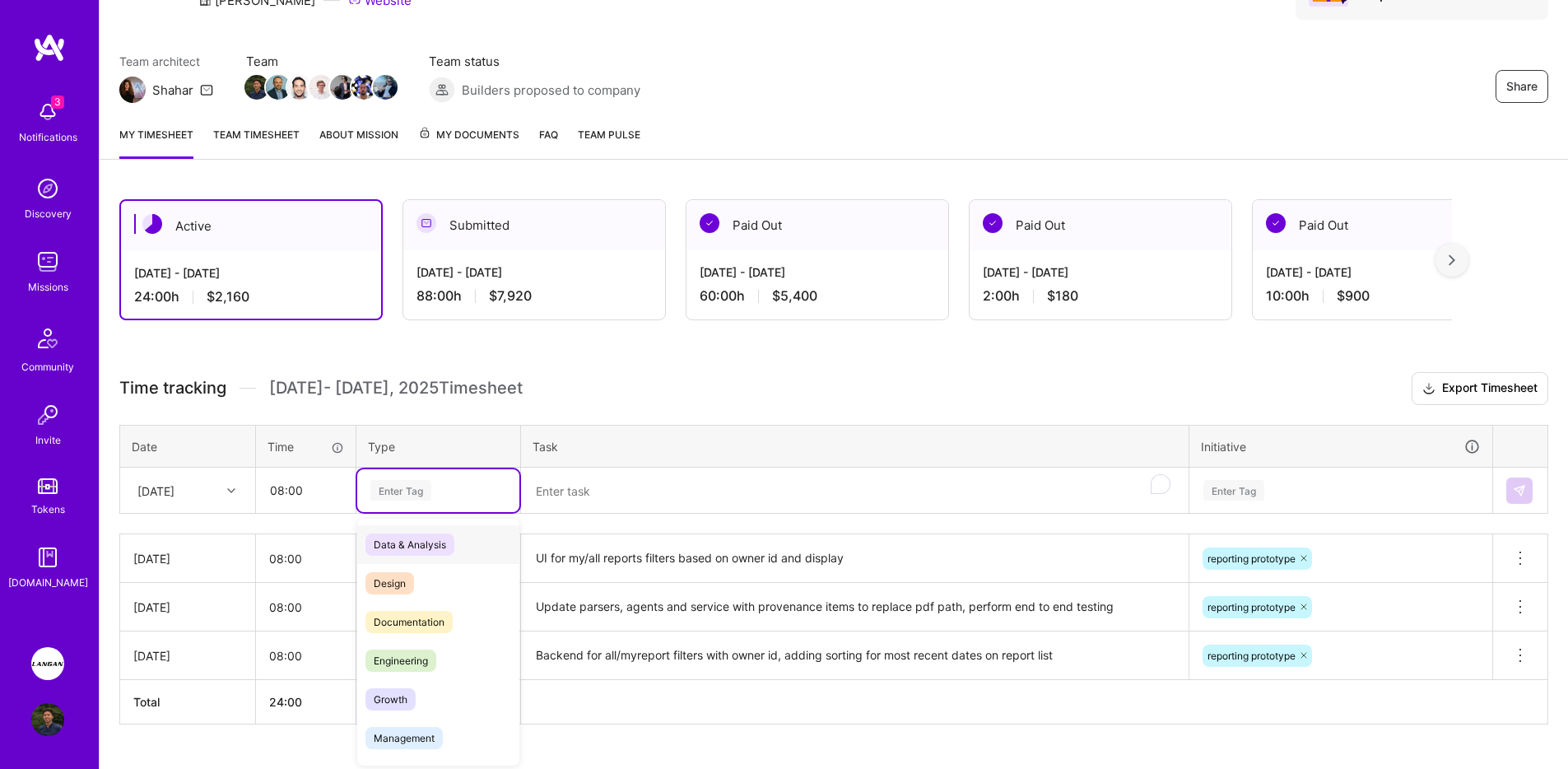
click at [440, 505] on div "Enter Tag" at bounding box center [438, 491] width 162 height 43
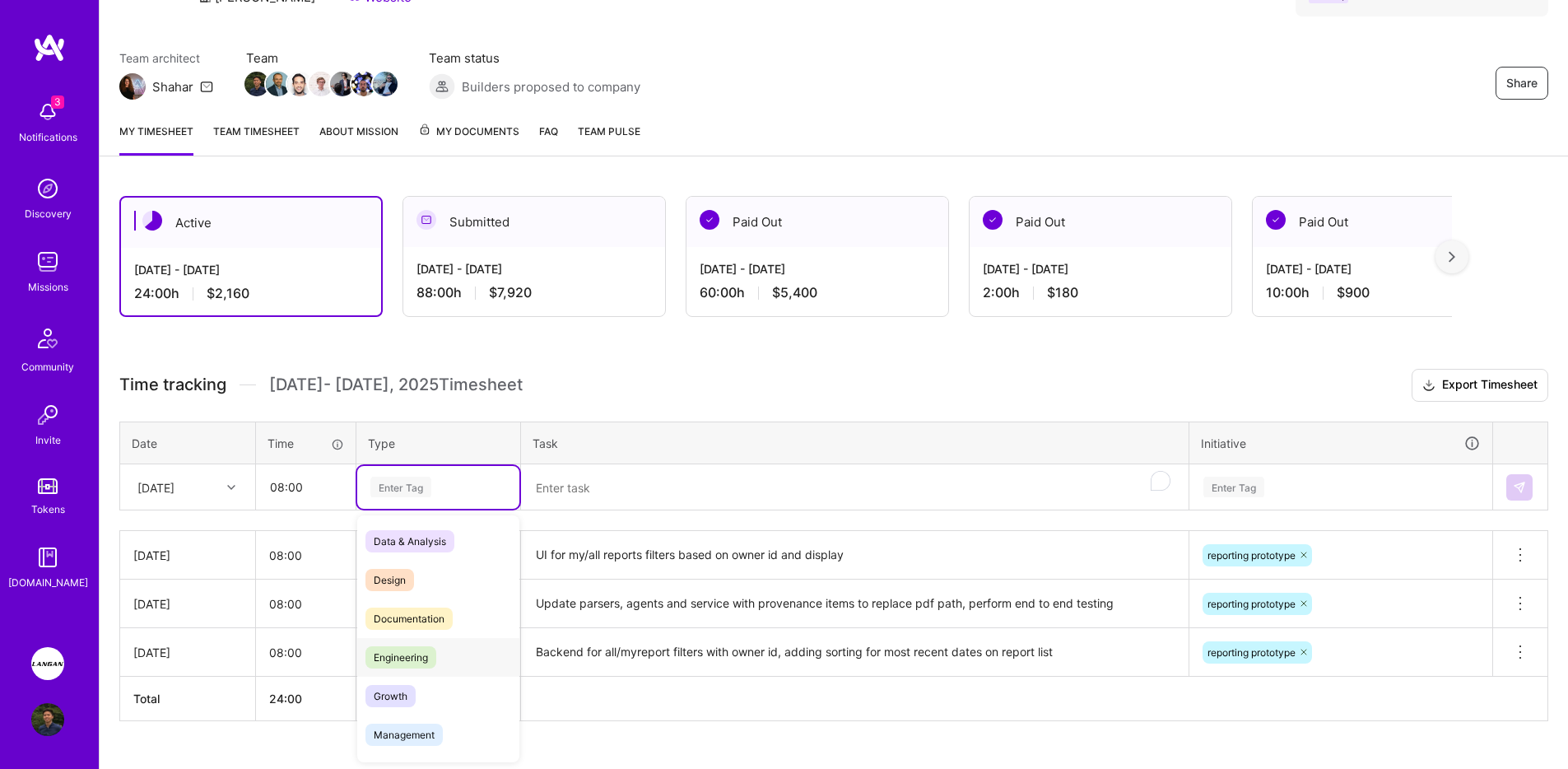
click at [442, 649] on div "Engineering" at bounding box center [438, 658] width 162 height 39
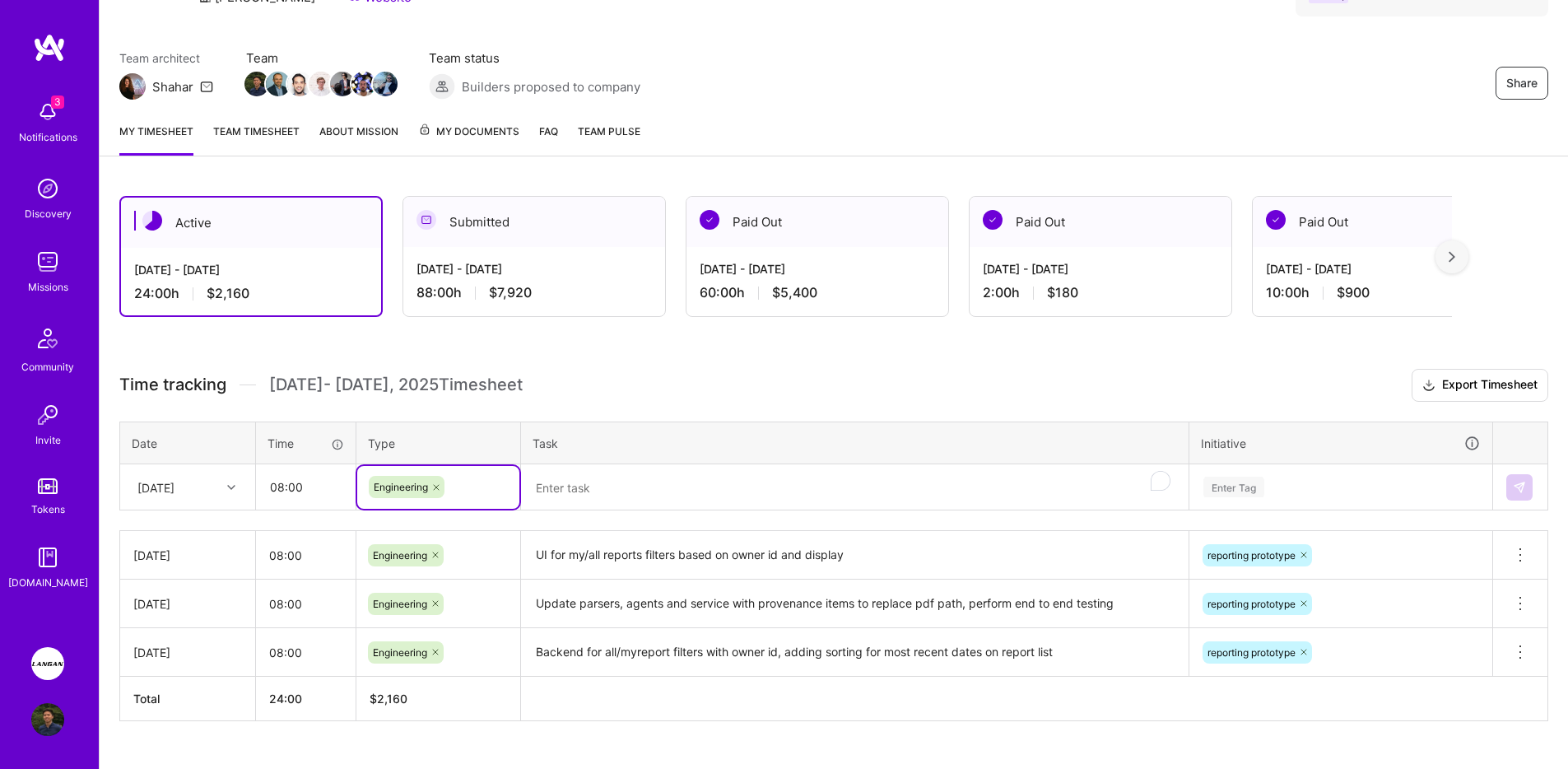
click at [599, 533] on textarea "UI for my/all reports filters based on owner id and display" at bounding box center [855, 556] width 664 height 46
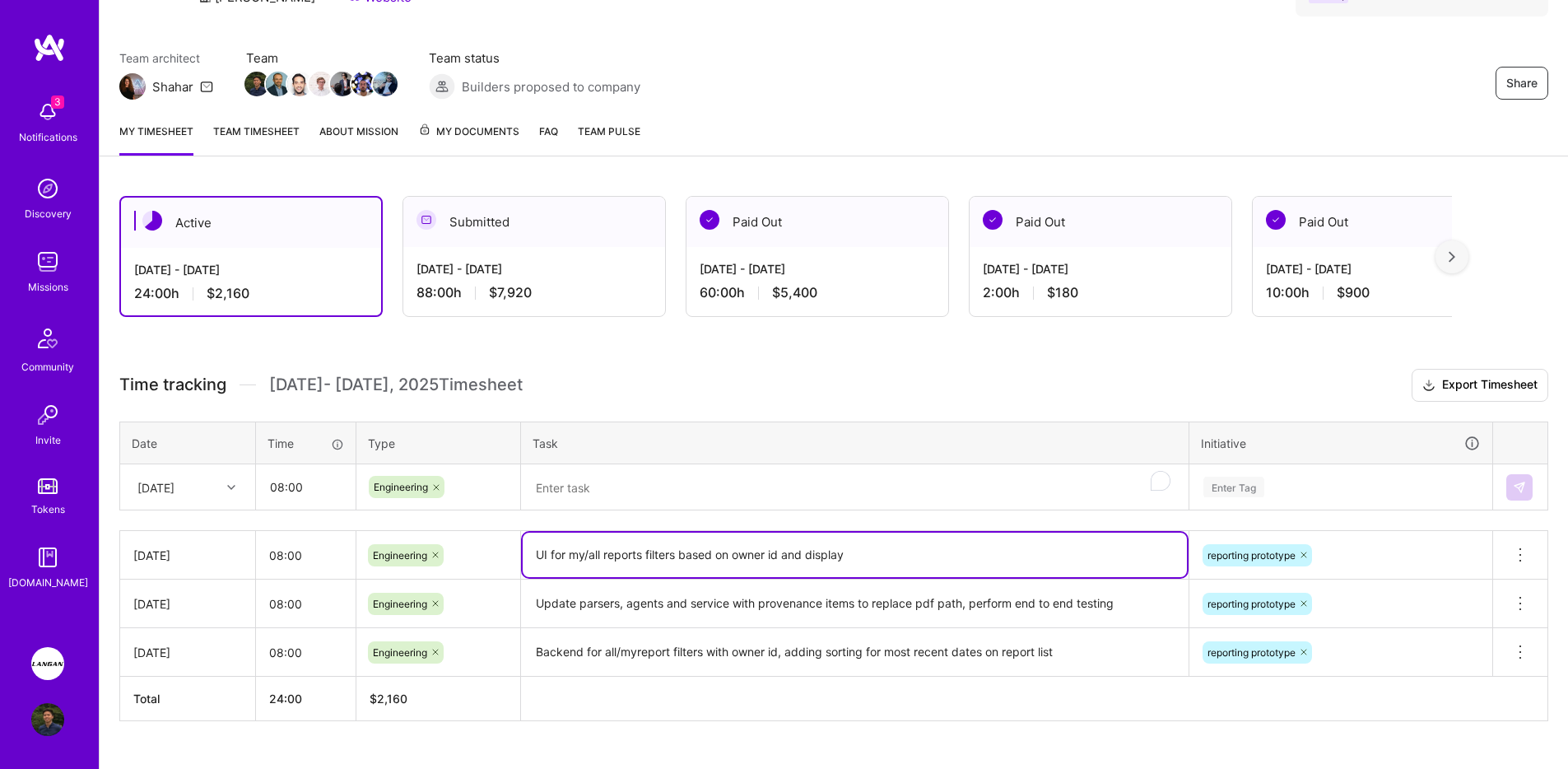
click at [600, 498] on textarea "To enrich screen reader interactions, please activate Accessibility in Grammarl…" at bounding box center [855, 488] width 664 height 44
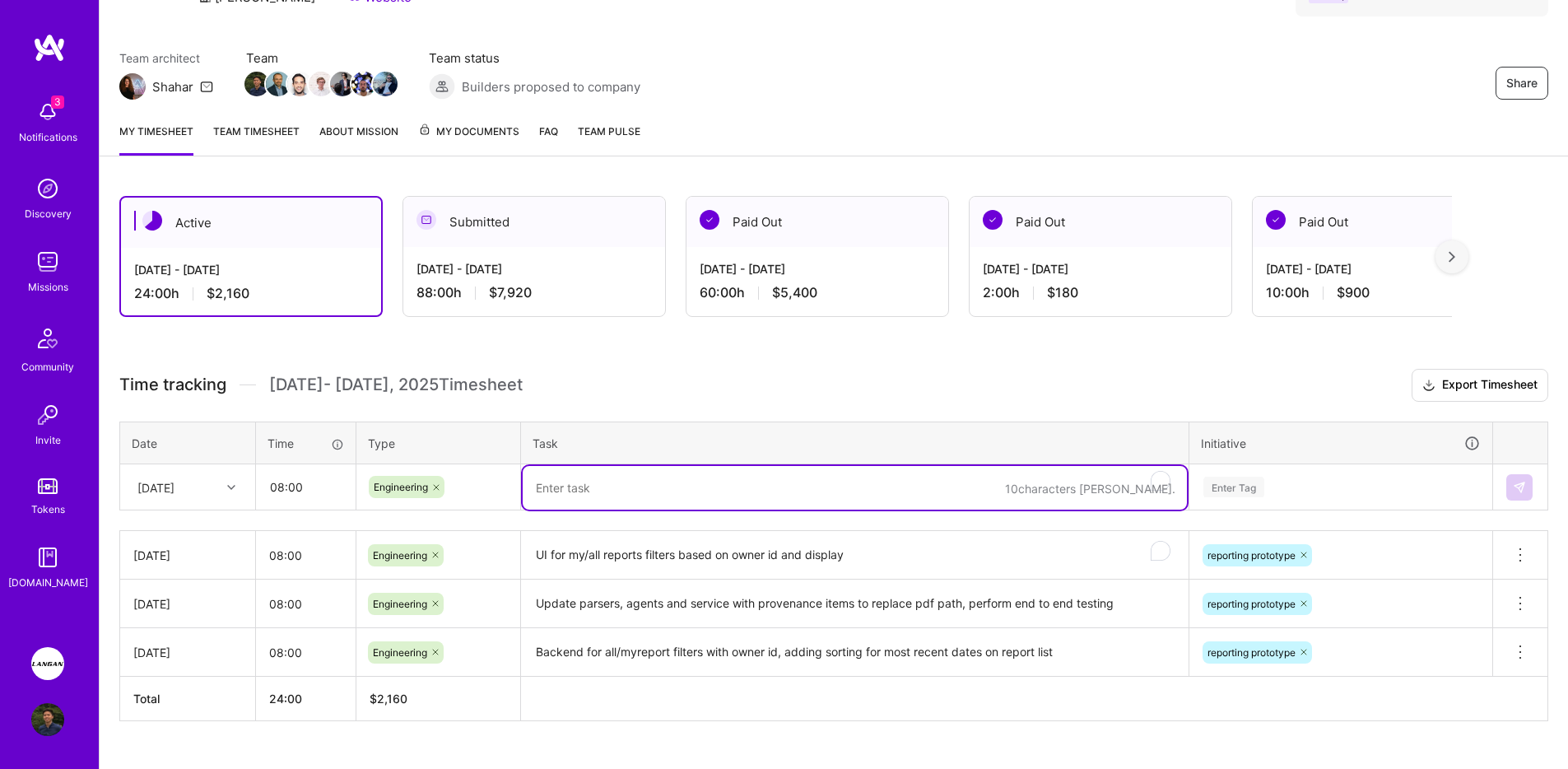
click at [605, 497] on textarea "To enrich screen reader interactions, please activate Accessibility in Grammarl…" at bounding box center [855, 488] width 664 height 44
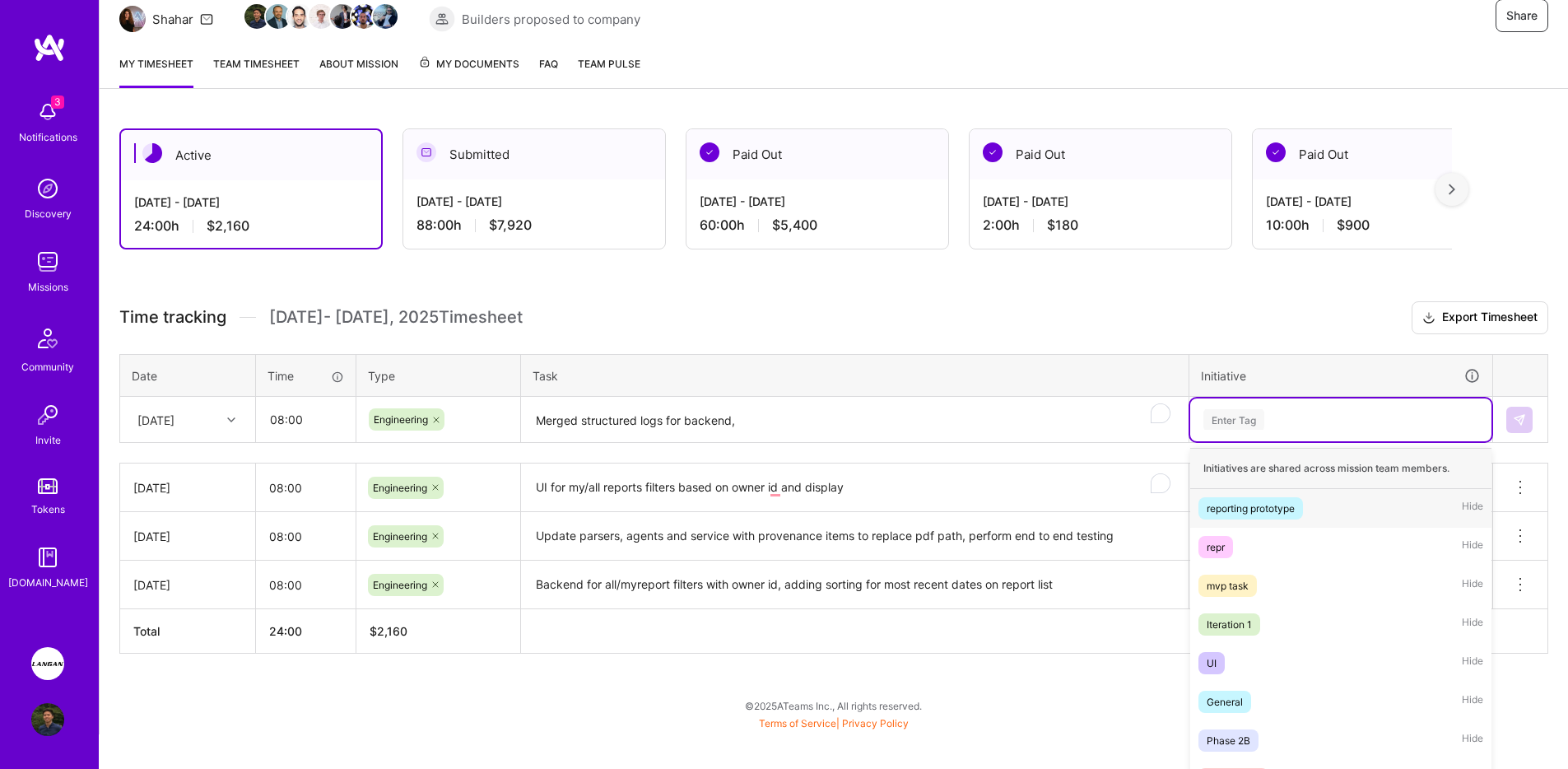
click at [1281, 441] on div "option reporting prototype, selected. option reporting prototype focused, 1 of …" at bounding box center [1340, 420] width 301 height 43
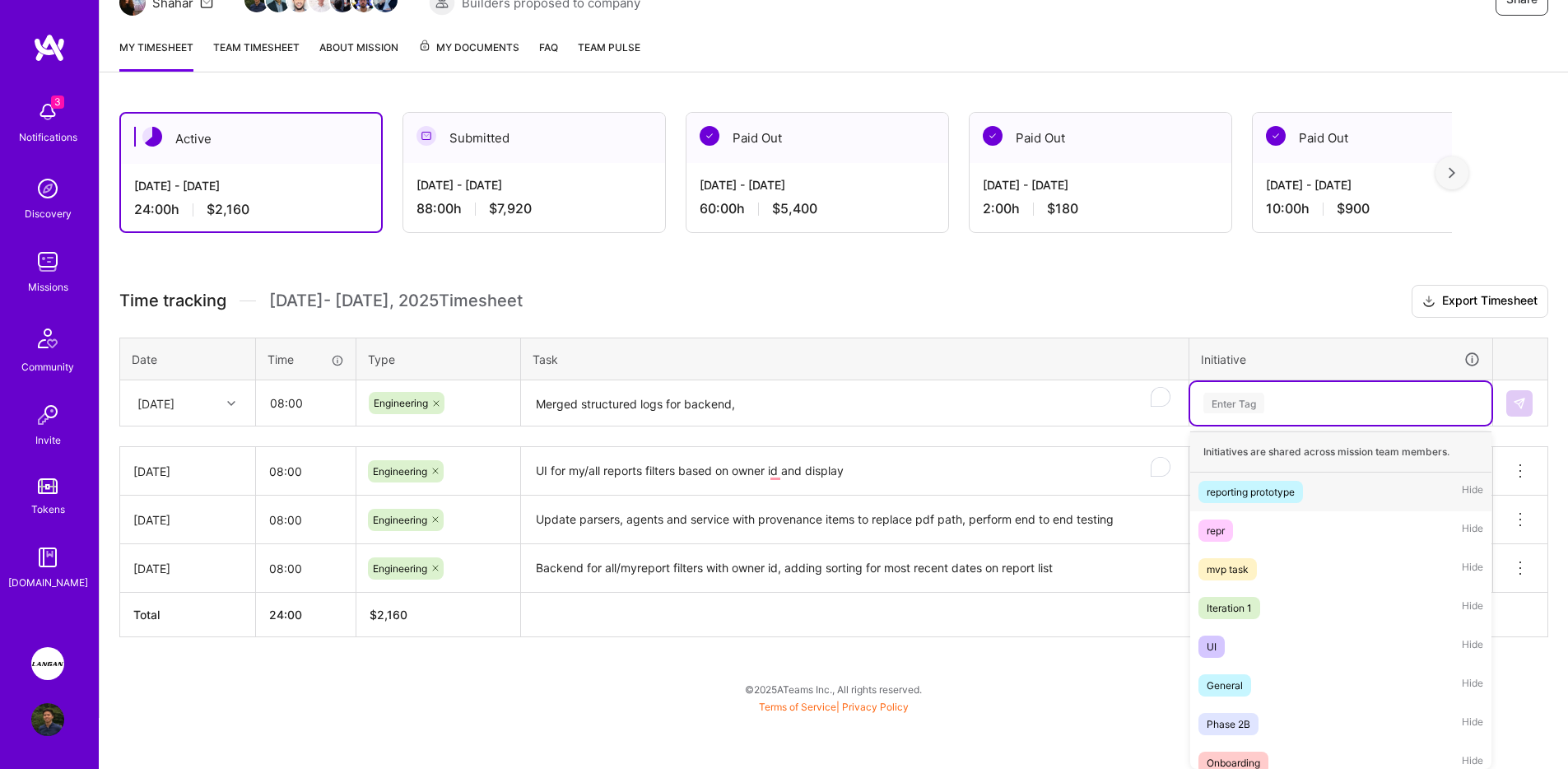
click at [1282, 501] on span "reporting prototype" at bounding box center [1251, 492] width 105 height 22
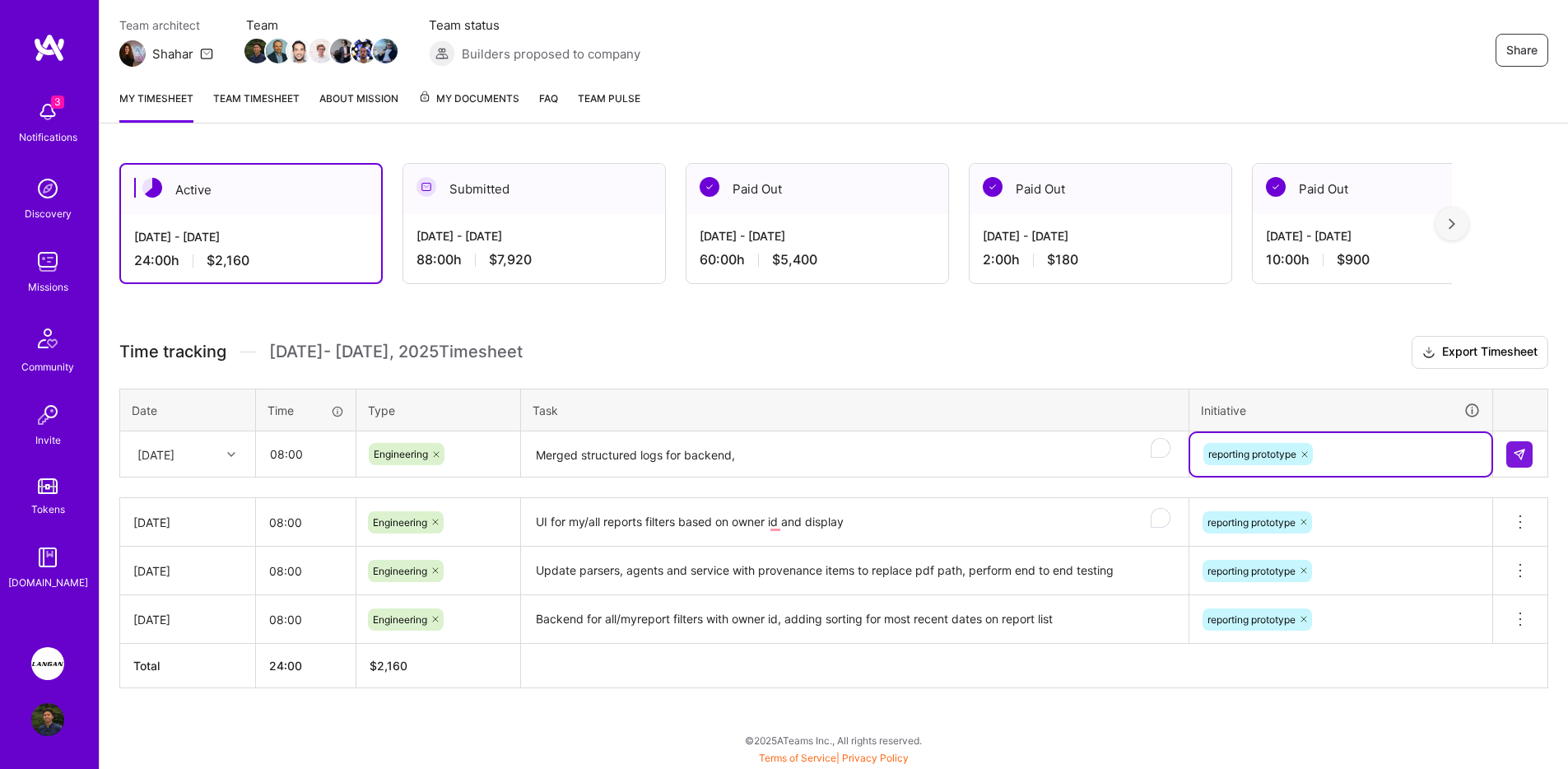
scroll to position [140, 0]
click at [697, 427] on th "Task" at bounding box center [855, 410] width 669 height 43
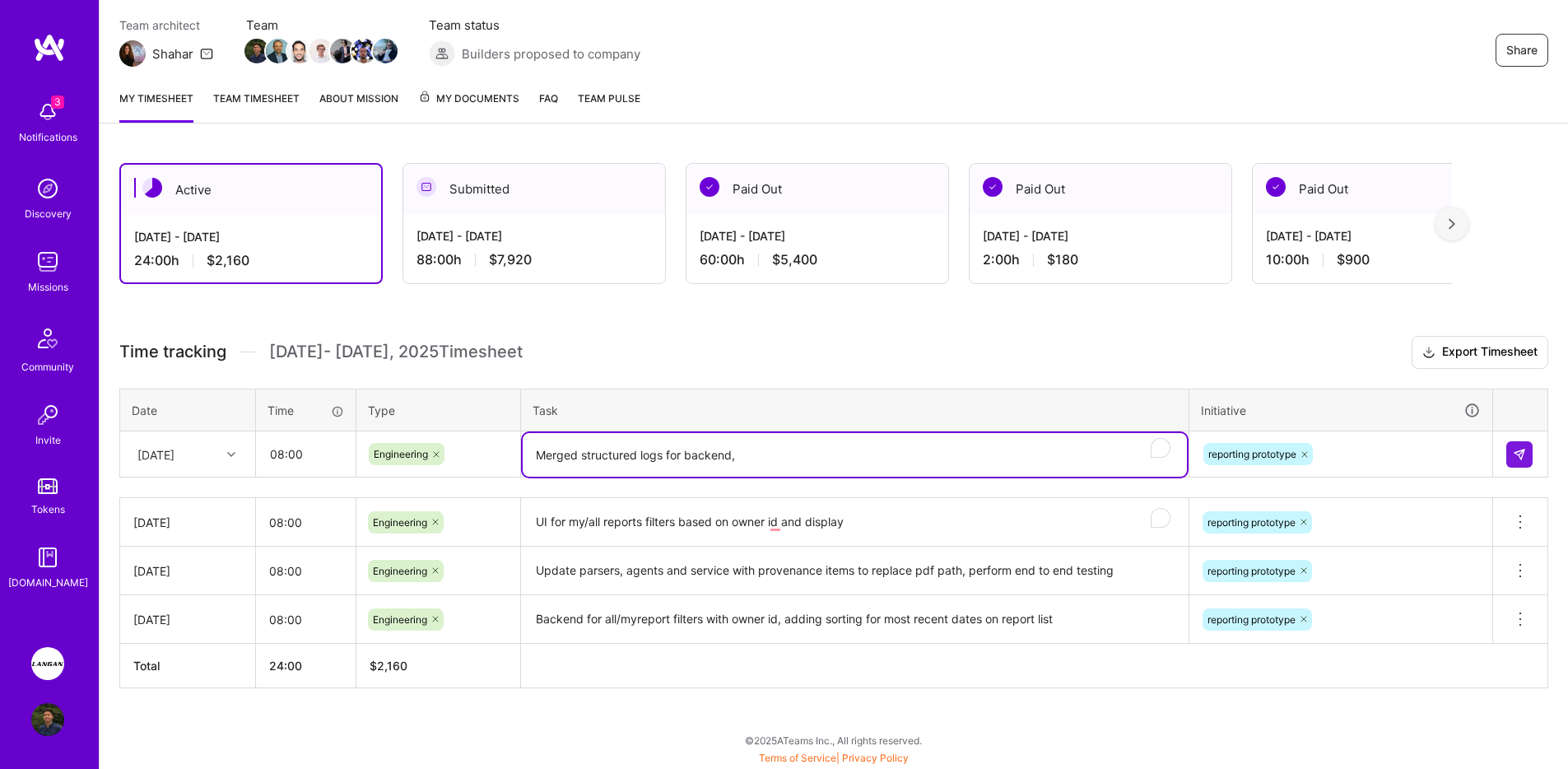
click at [785, 460] on textarea "Merged structured logs for backend," at bounding box center [855, 455] width 664 height 44
paste textarea "addressing comment for"
type textarea "Addressing comment for and merged structured logs for backend"
click at [1523, 461] on button at bounding box center [1519, 454] width 26 height 26
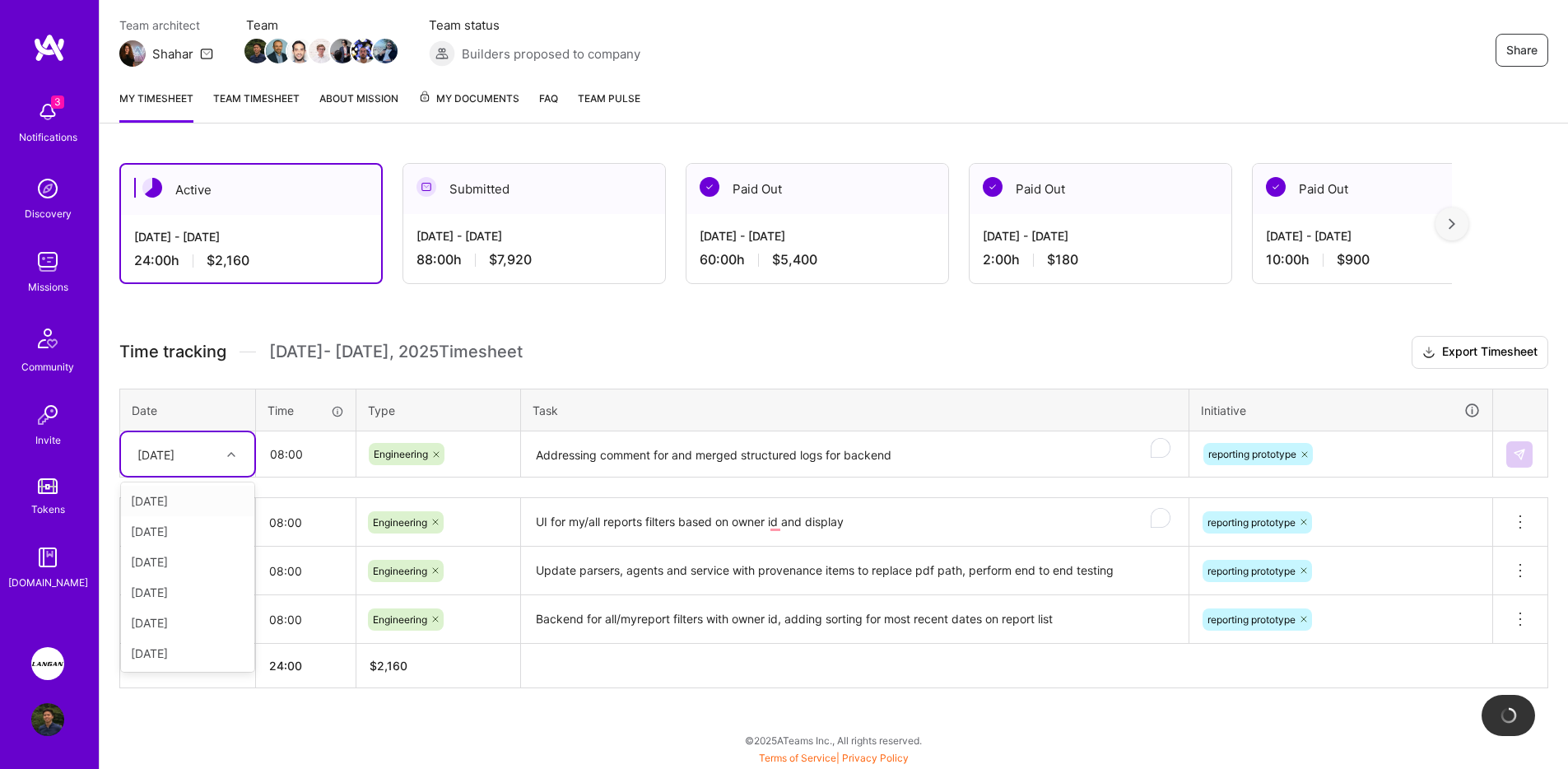
click at [210, 453] on div "[DATE]" at bounding box center [175, 454] width 91 height 27
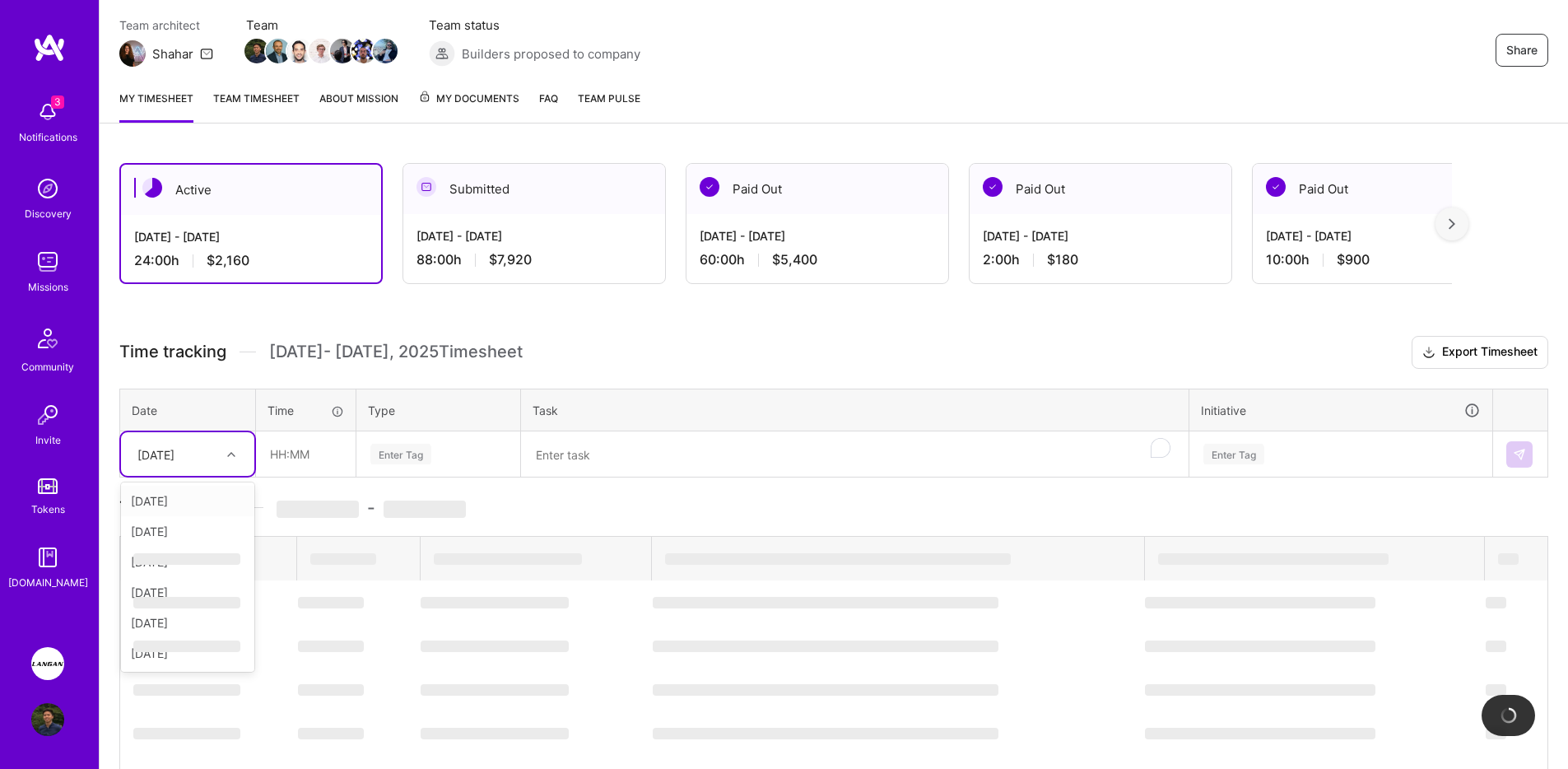
click at [203, 501] on div "[DATE]" at bounding box center [188, 501] width 133 height 30
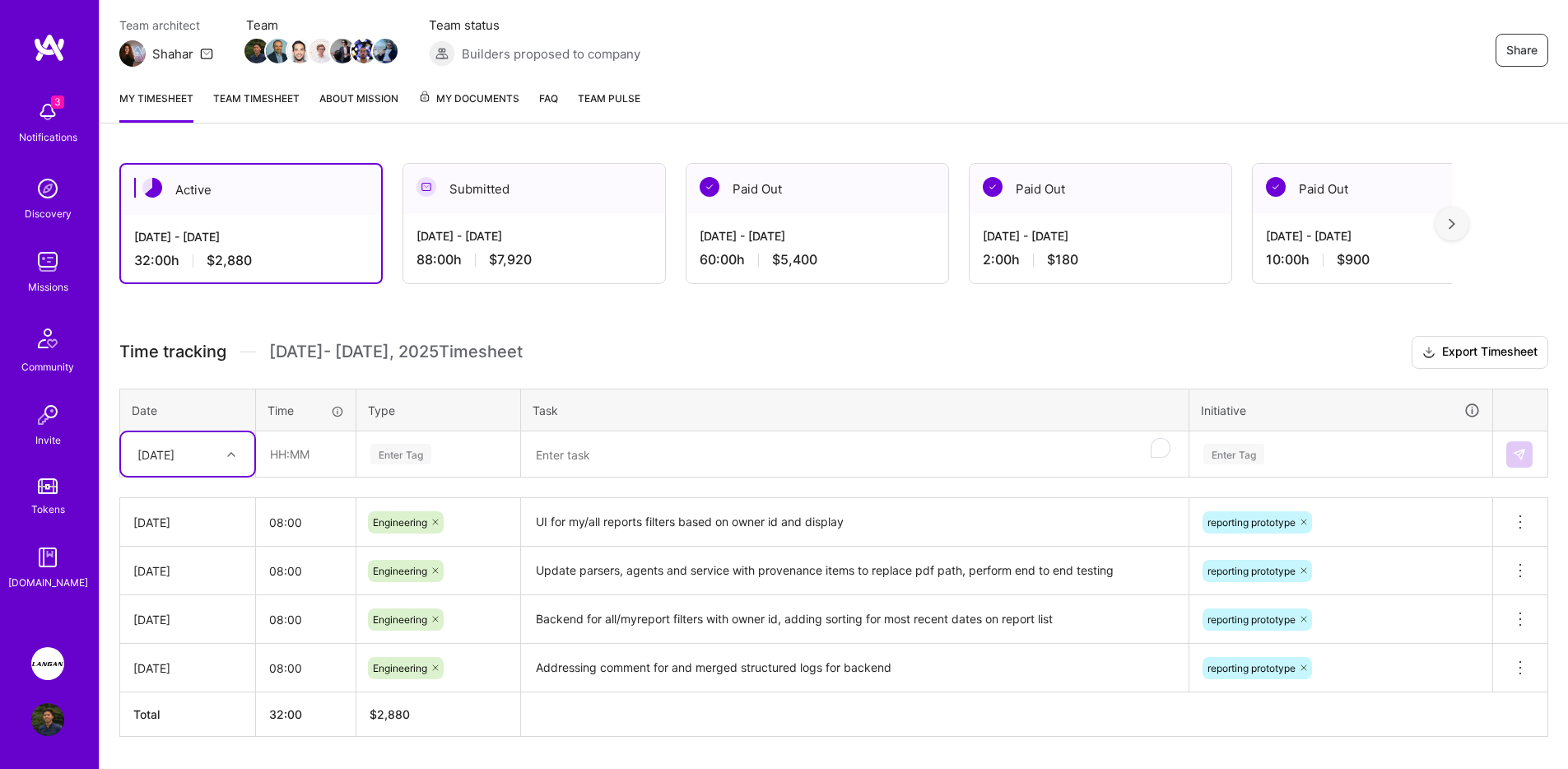
click at [256, 463] on td at bounding box center [306, 454] width 100 height 46
click at [285, 458] on input "text" at bounding box center [306, 454] width 98 height 44
type input "08:00"
click at [415, 467] on div "Enter Tag" at bounding box center [438, 454] width 162 height 43
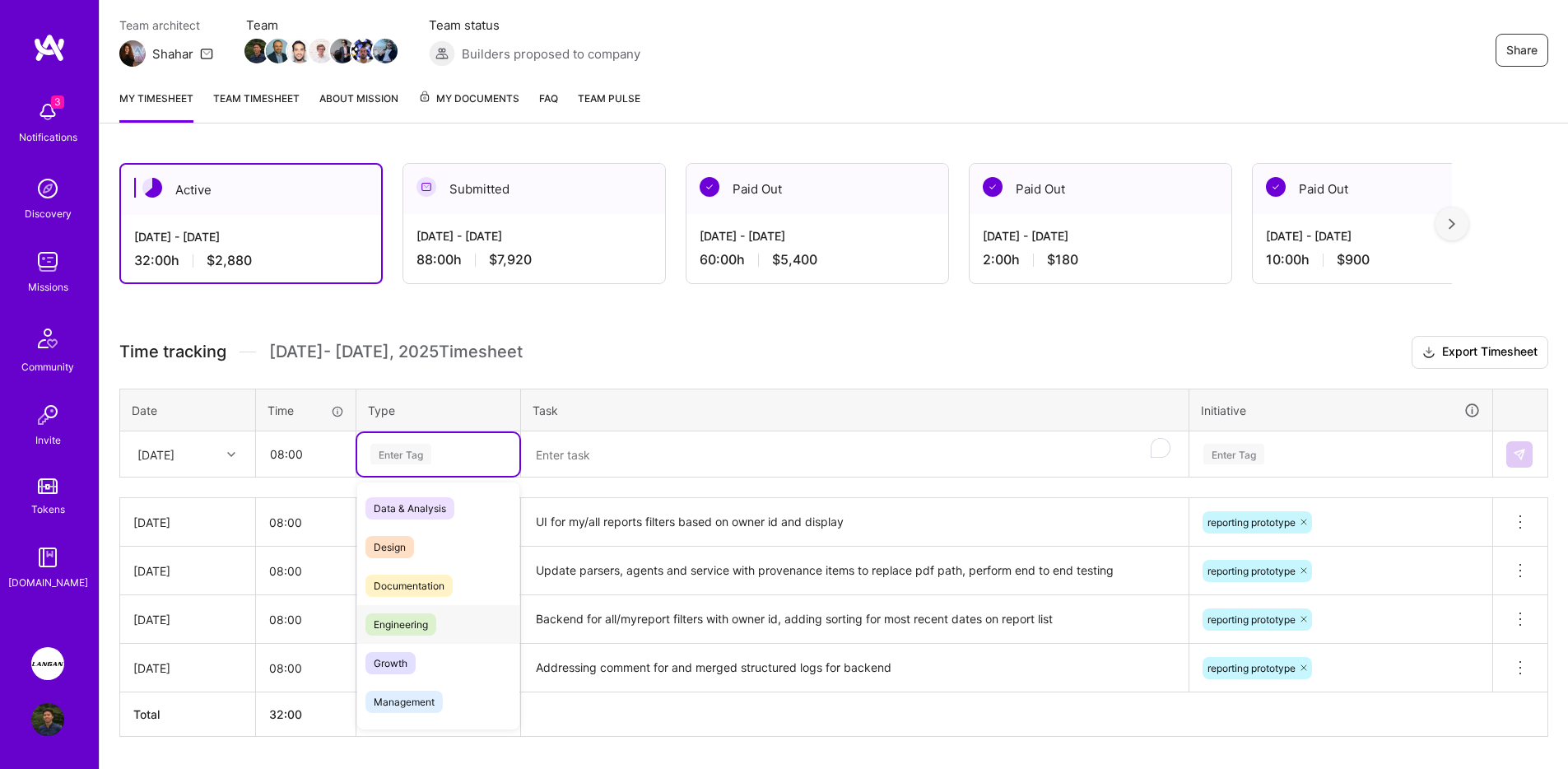
click at [443, 611] on div "Engineering" at bounding box center [438, 625] width 162 height 39
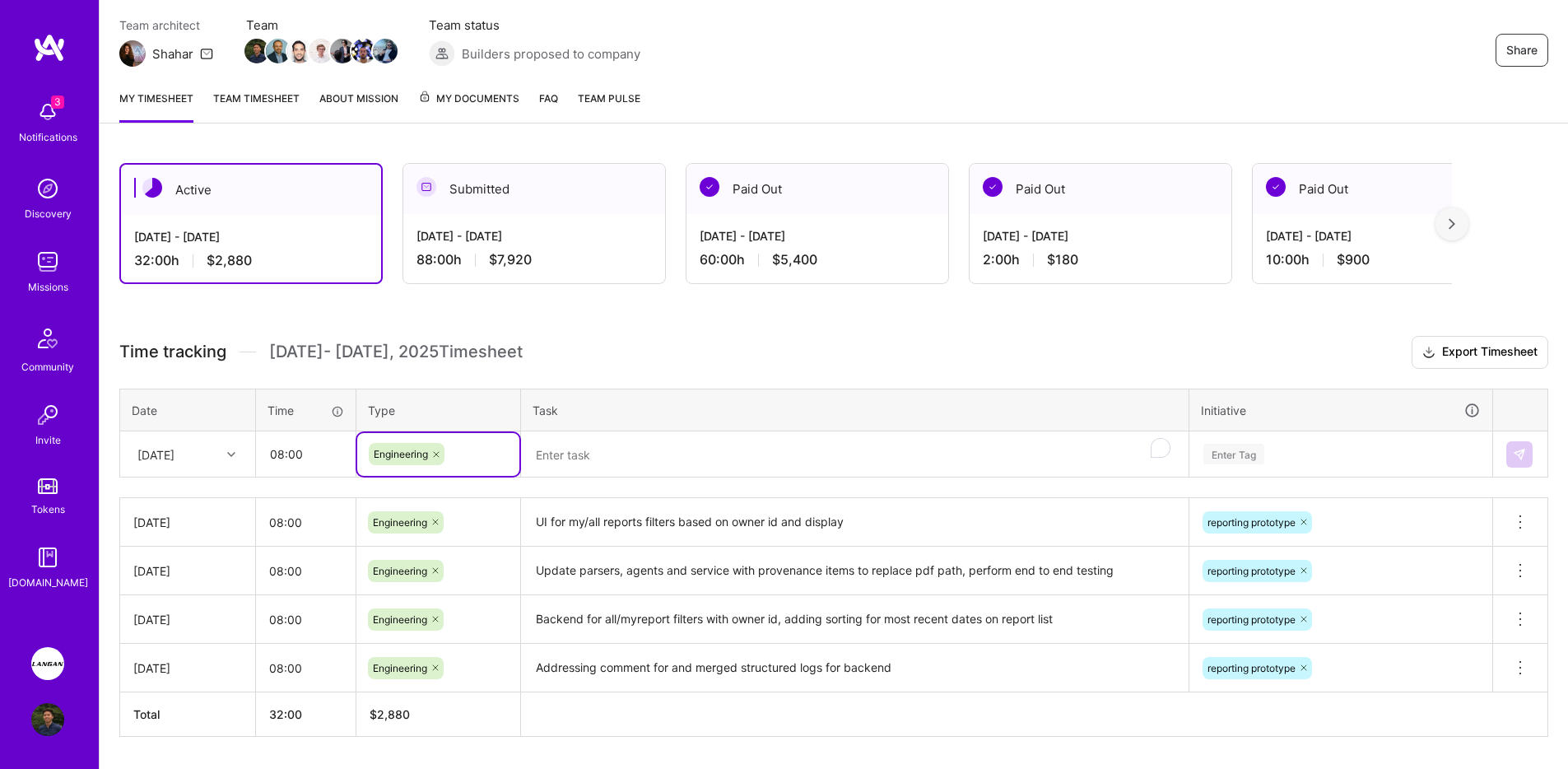
click at [664, 435] on textarea "To enrich screen reader interactions, please activate Accessibility in Grammarl…" at bounding box center [855, 455] width 664 height 44
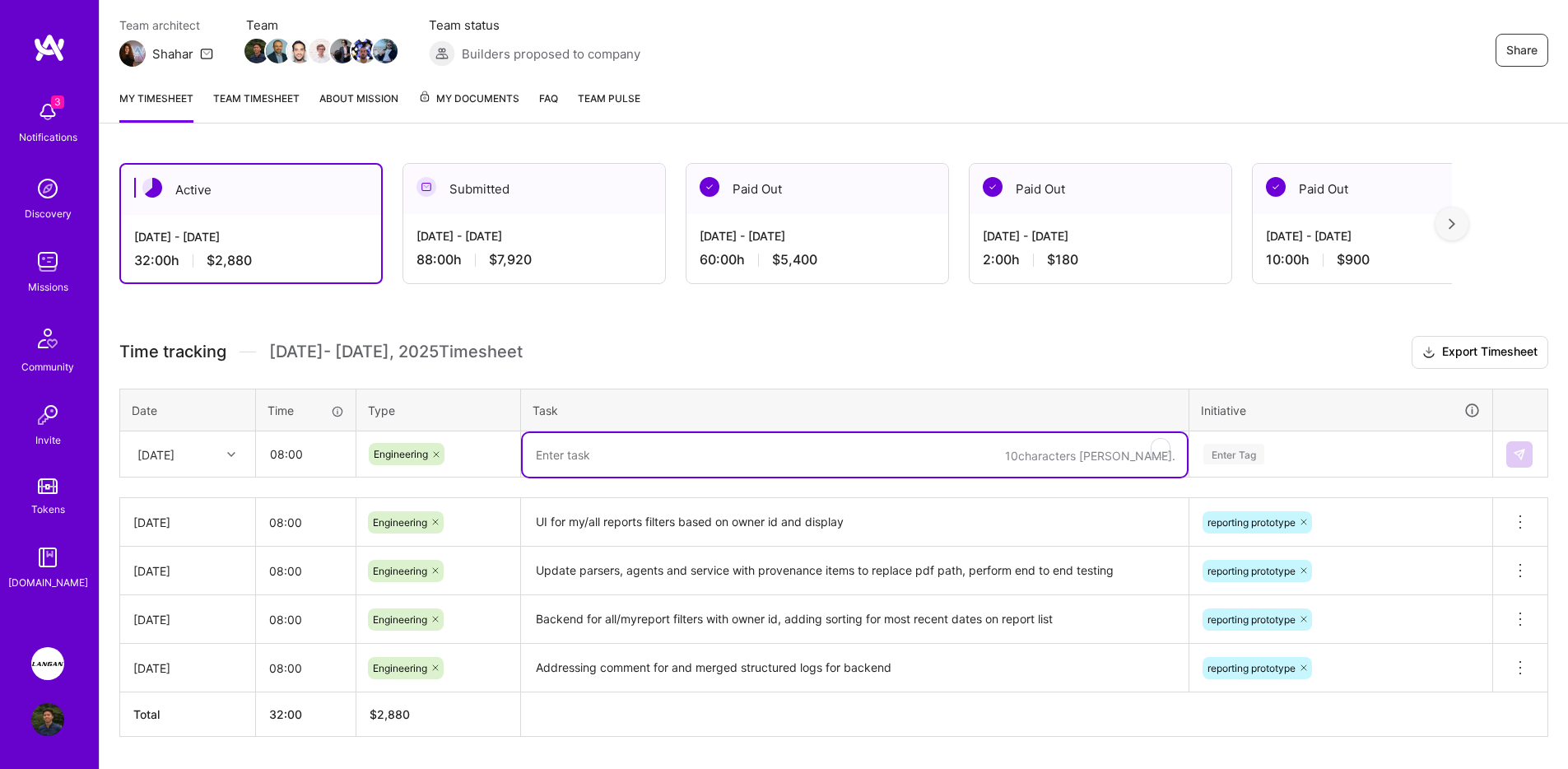
paste textarea "addressing comment for"
paste textarea "Fix api response"
type textarea "Fix api response for frontend, progress on structured logs for backend"
click at [1239, 458] on div "Enter Tag" at bounding box center [1340, 454] width 301 height 43
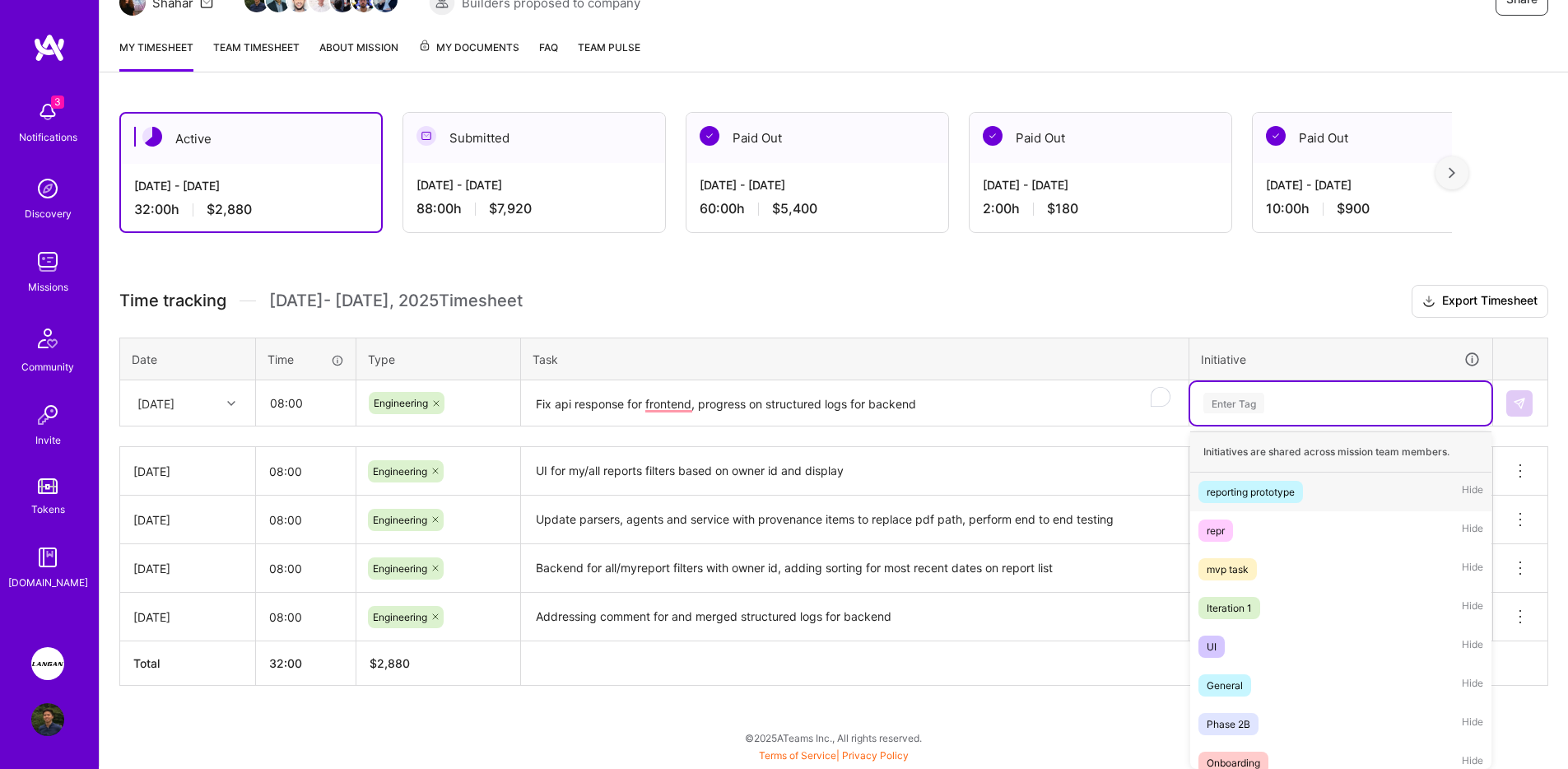
click at [1261, 492] on div "reporting prototype" at bounding box center [1250, 492] width 88 height 18
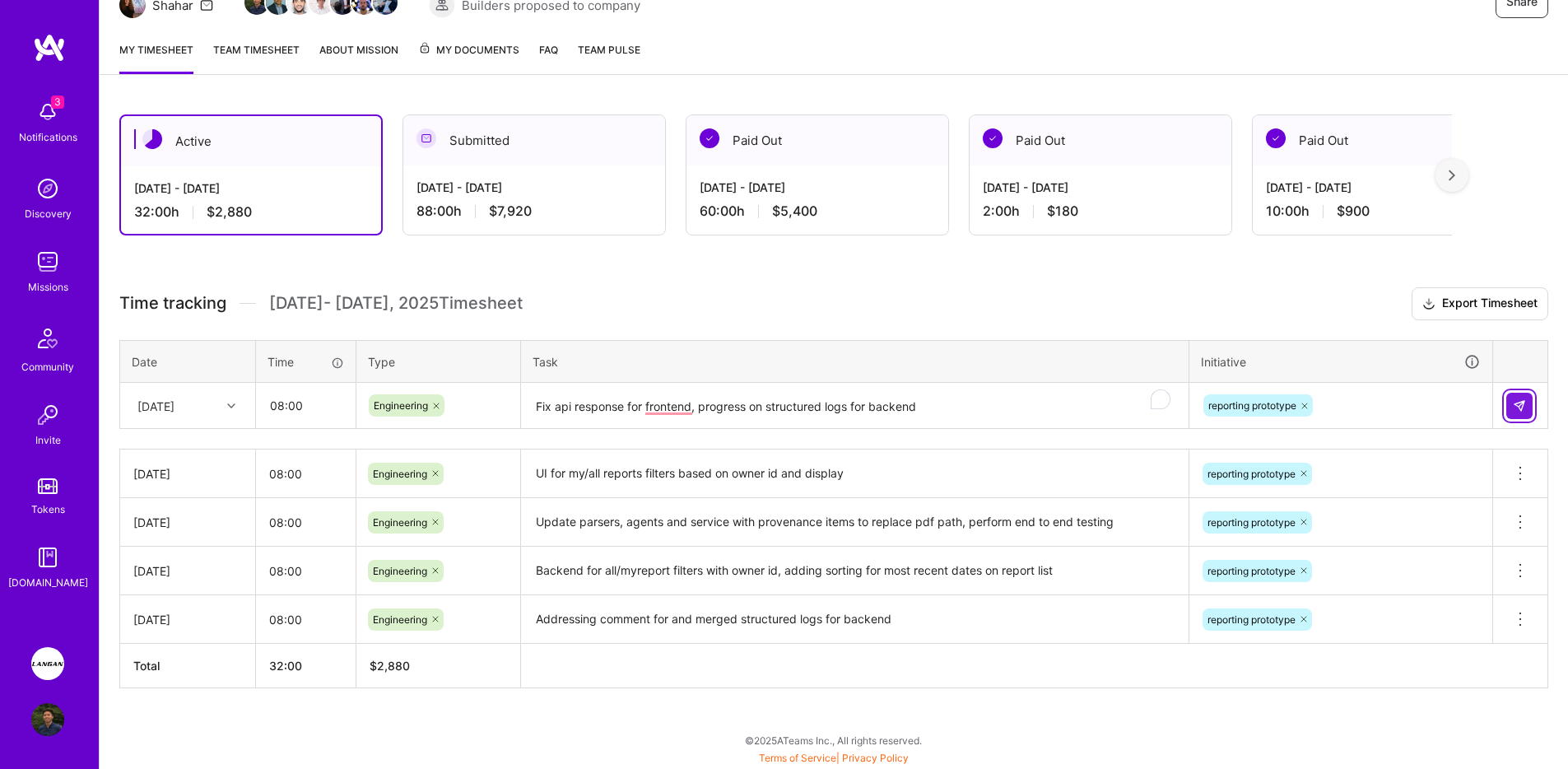
click at [1513, 410] on img at bounding box center [1520, 406] width 13 height 13
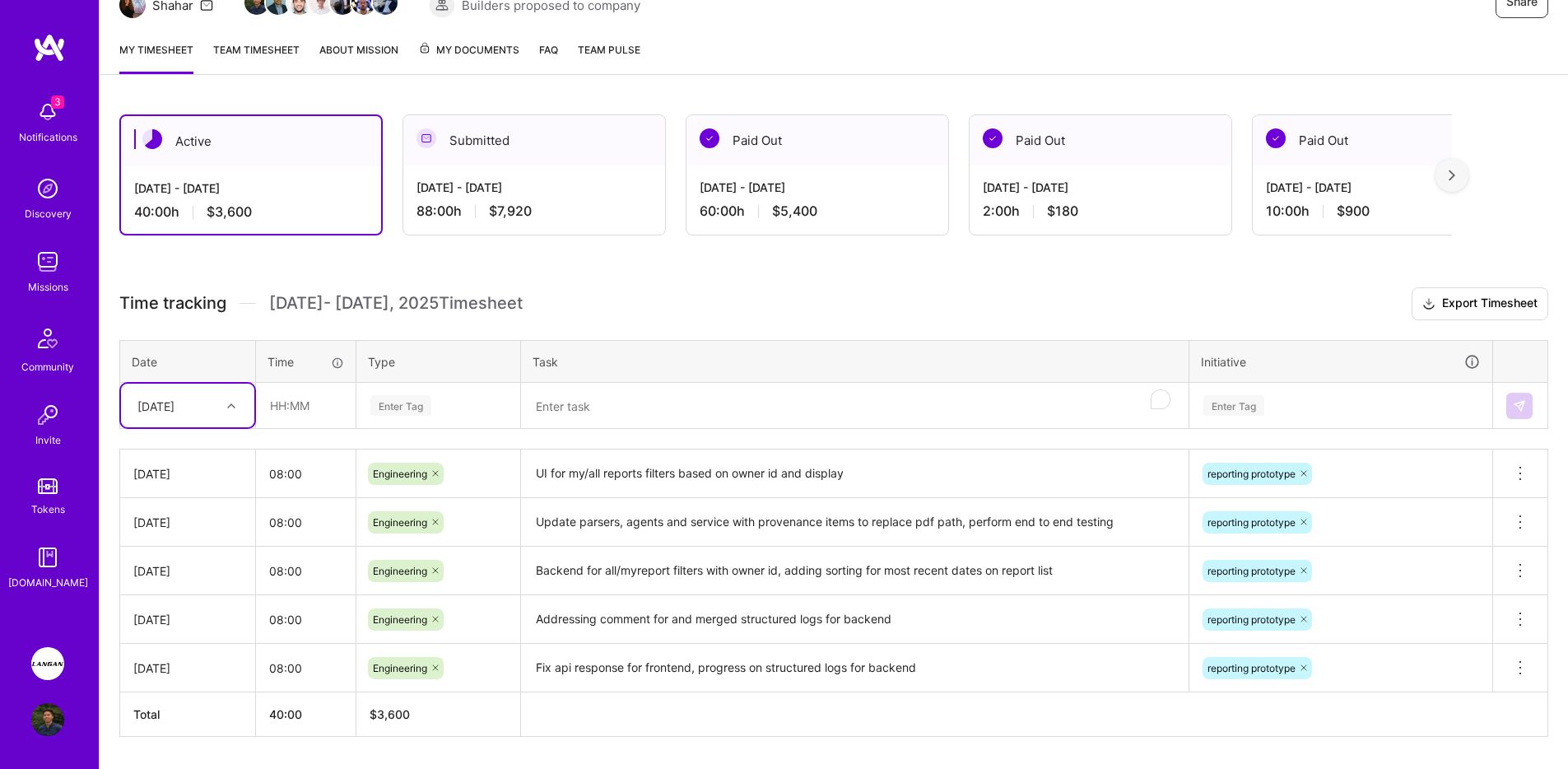
scroll to position [237, 0]
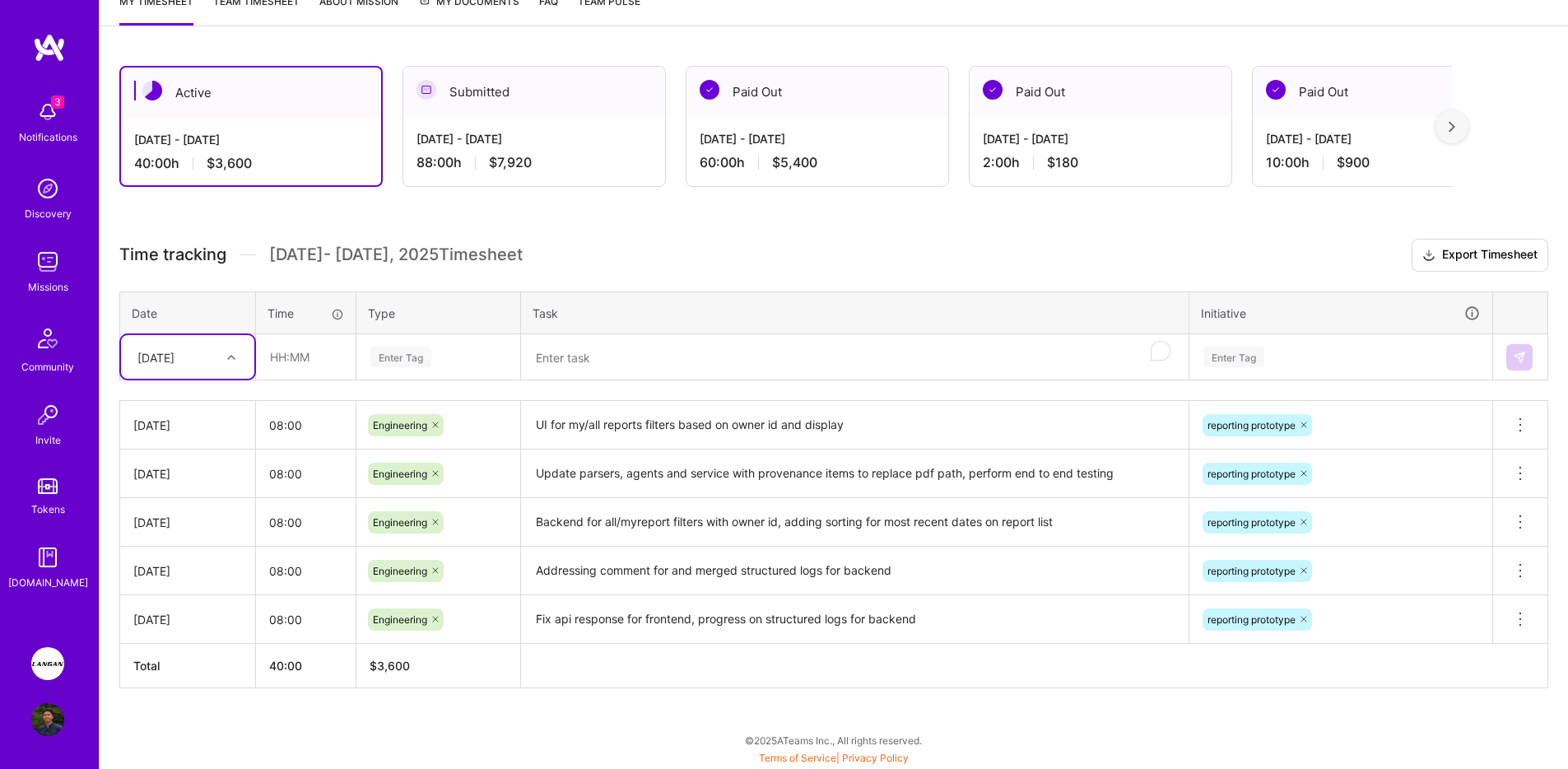
click at [1093, 226] on div "Active [DATE] - [DATE] 40:00 h $3,600 Submitted [DATE] - [DATE] 88:00 h $7,920 …" at bounding box center [834, 407] width 1469 height 723
